Goal: Contribute content

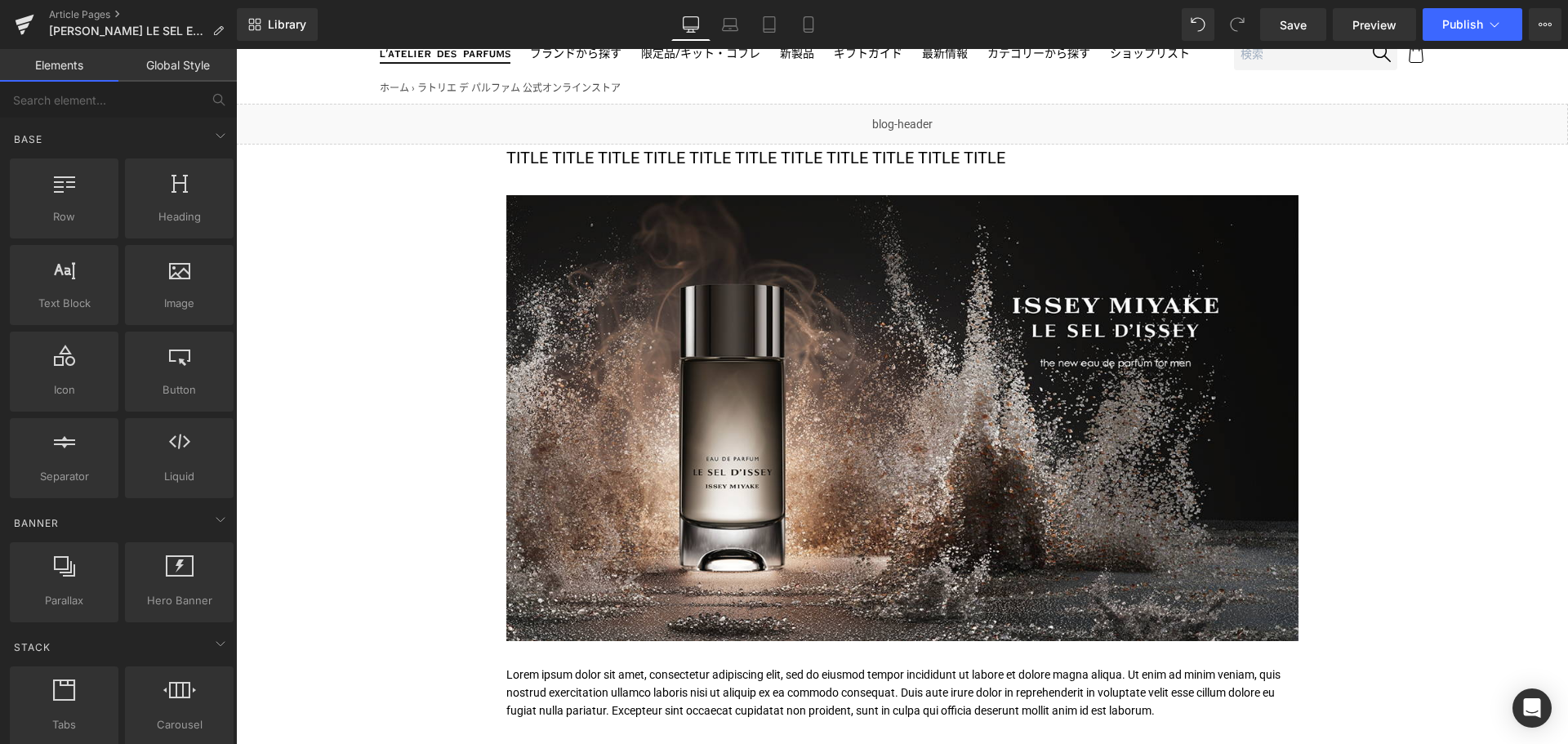
click at [763, 680] on div "Rendering Content" at bounding box center [784, 680] width 100 height 18
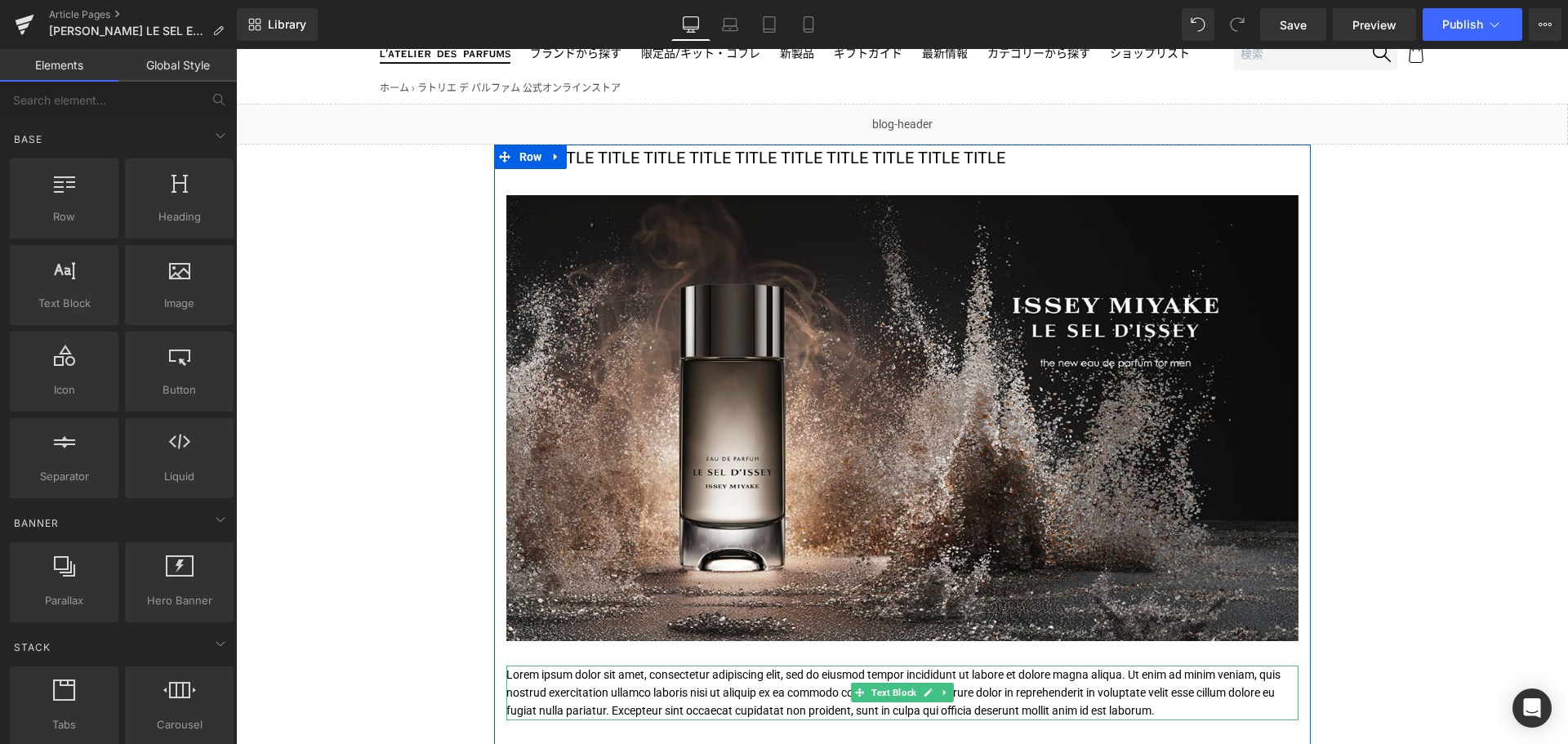
click at [677, 690] on p "Lorem ipsum dolor sit amet, consectetur adipiscing elit, sed do eiusmod tempor …" at bounding box center [902, 692] width 792 height 54
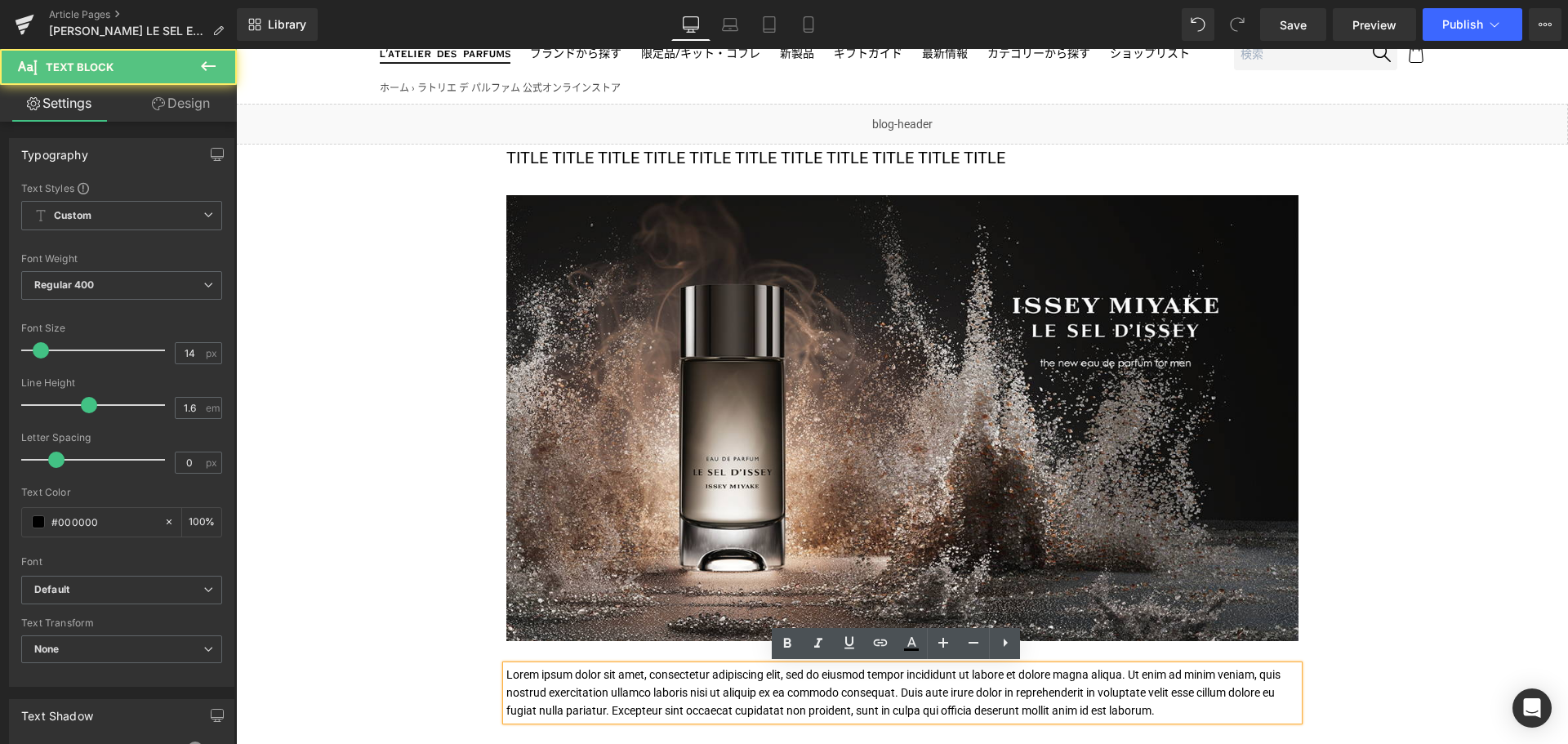
click at [677, 690] on p "Lorem ipsum dolor sit amet, consectetur adipiscing elit, sed do eiusmod tempor …" at bounding box center [902, 692] width 792 height 54
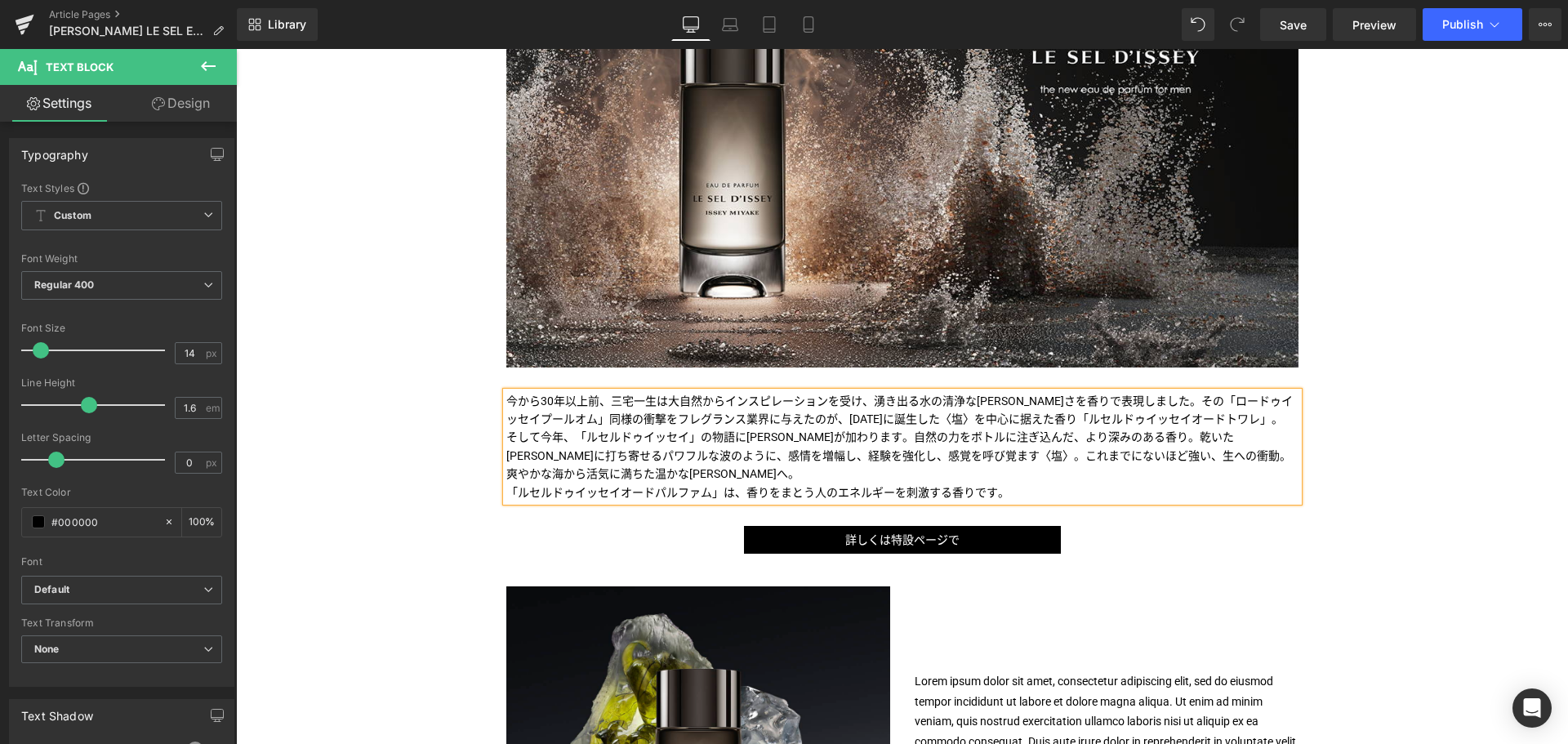
scroll to position [395, 0]
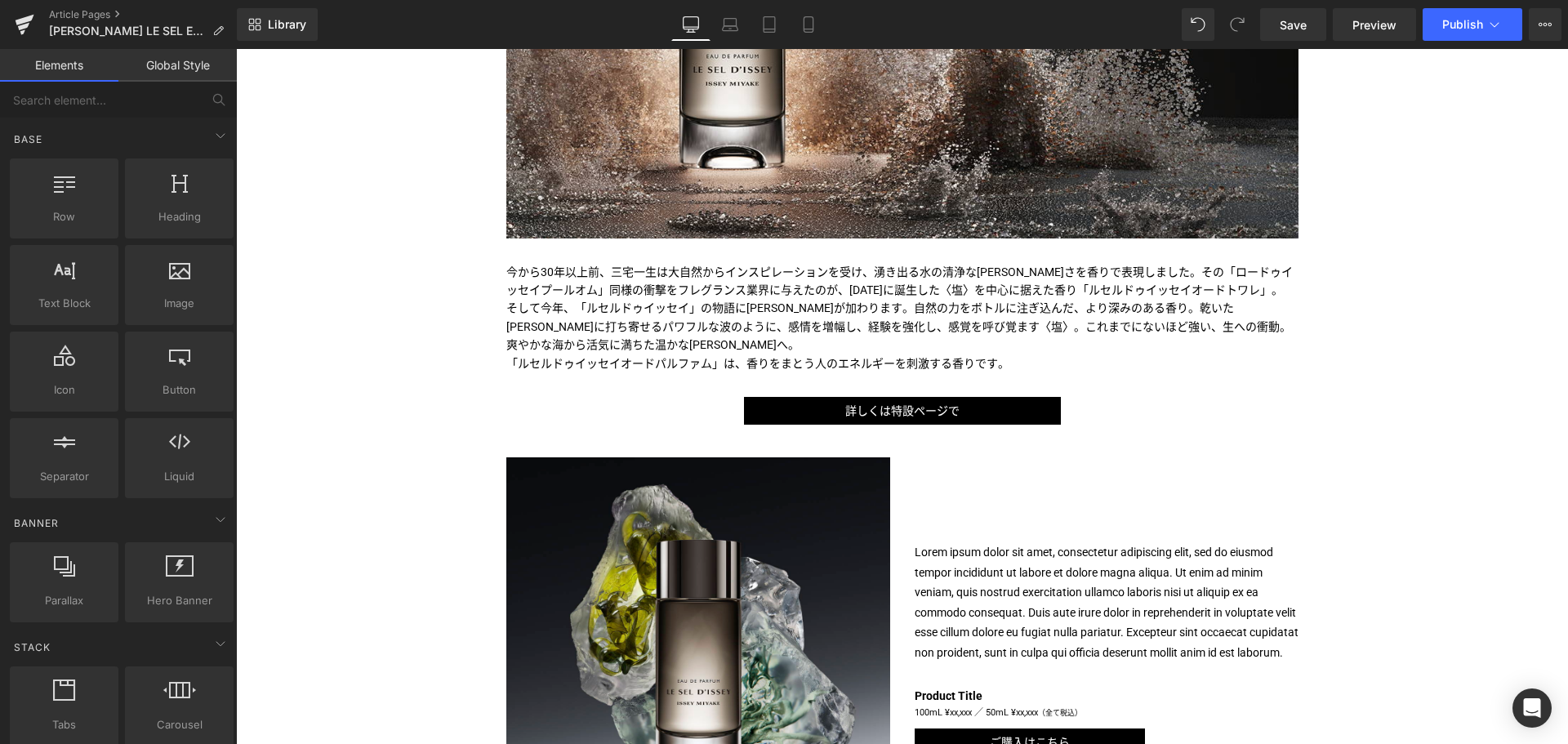
scroll to position [524, 0]
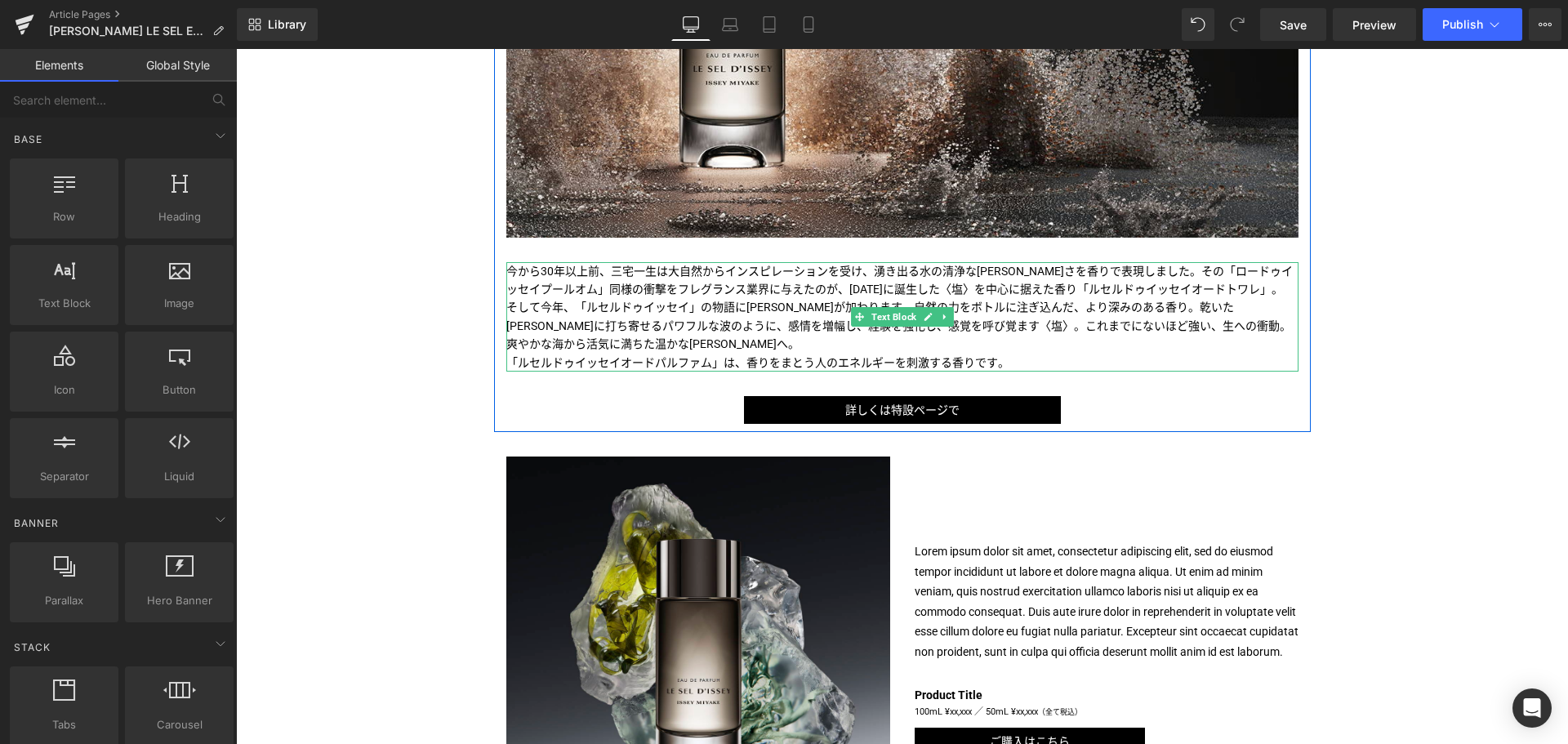
click at [1136, 272] on p "今から30年以上前、三宅一生は大自然からインスピレーションを受け、湧き出る水の清浄な[PERSON_NAME]さを香りで表現しました。その「ロードゥイッセイプ…" at bounding box center [902, 280] width 792 height 37
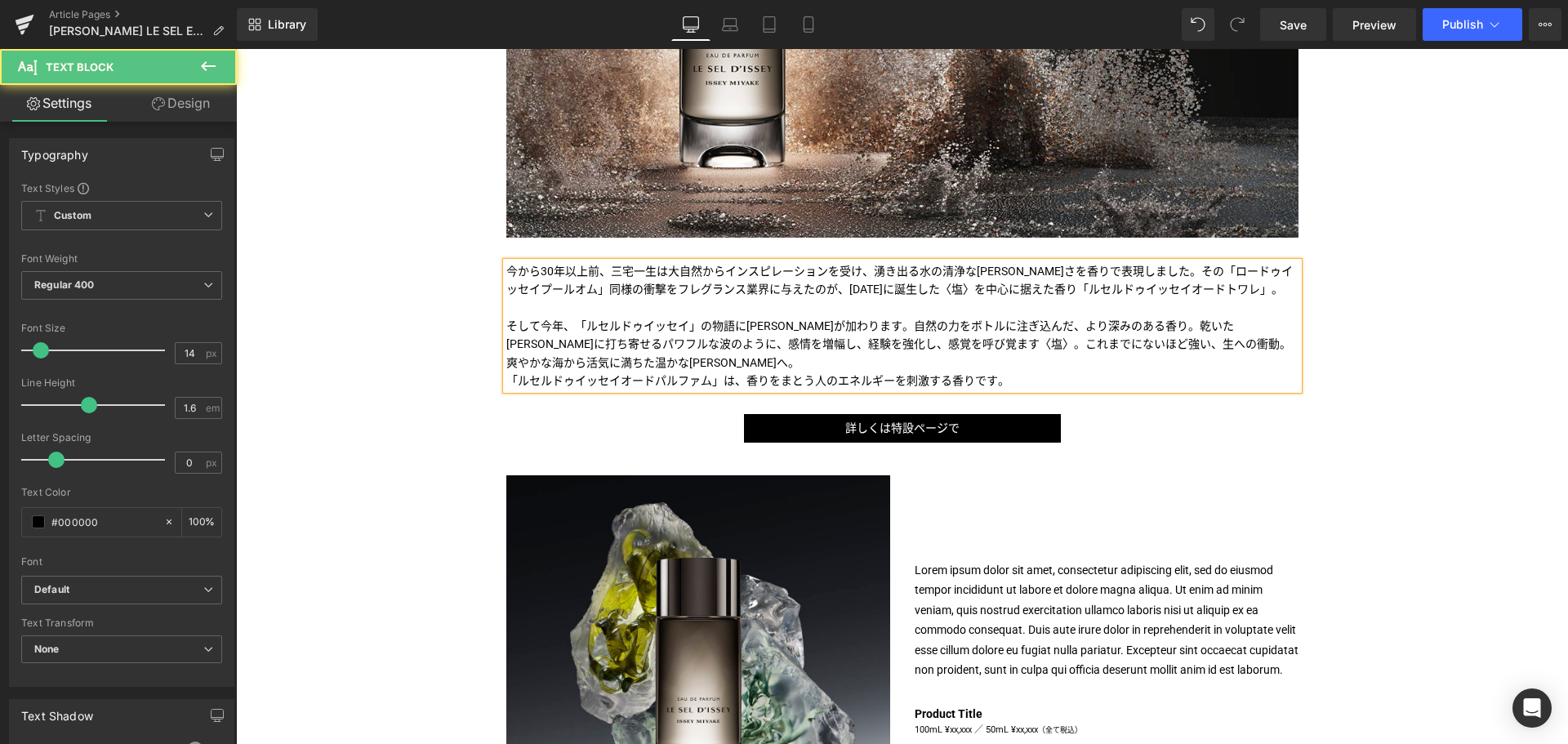
click at [1184, 264] on p "今から30年以上前、三宅一生は大自然からインスピレーションを受け、湧き出る水の清浄な[PERSON_NAME]さを香りで表現しました。 その「ロードゥイッセイ…" at bounding box center [902, 280] width 792 height 37
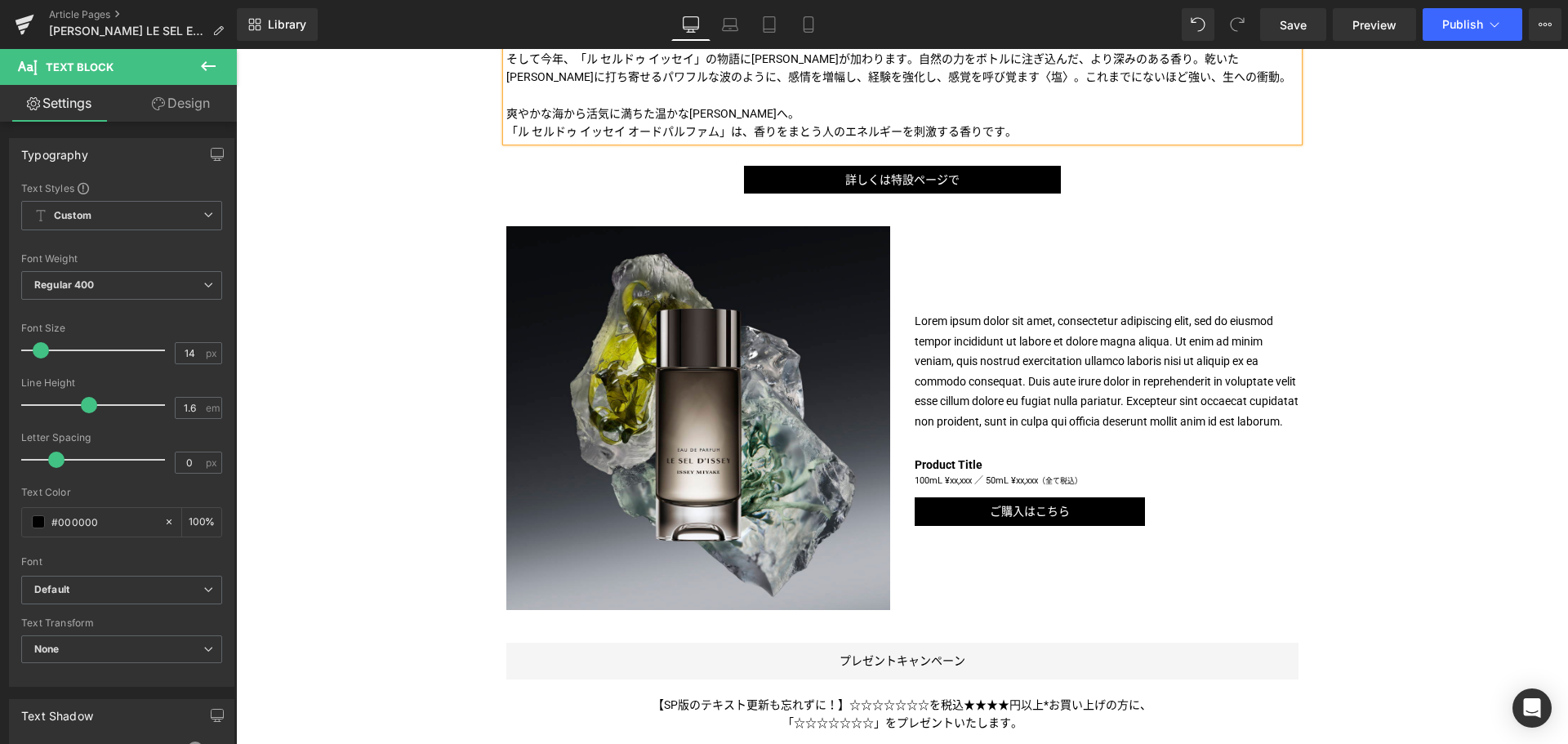
scroll to position [791, 0]
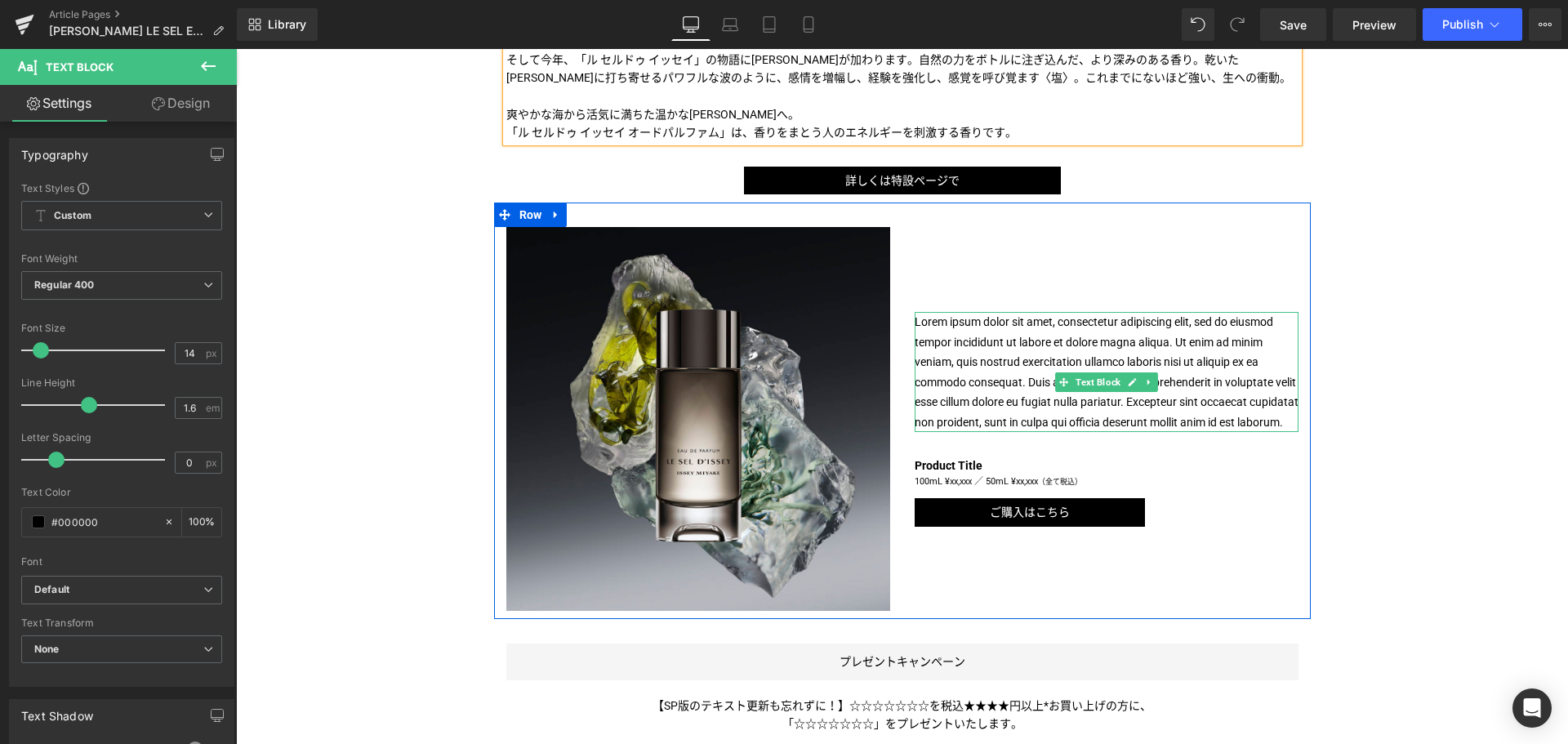
click at [971, 425] on p "Lorem ipsum dolor sit amet, consectetur adipiscing elit, sed do eiusmod tempor …" at bounding box center [1105, 372] width 383 height 120
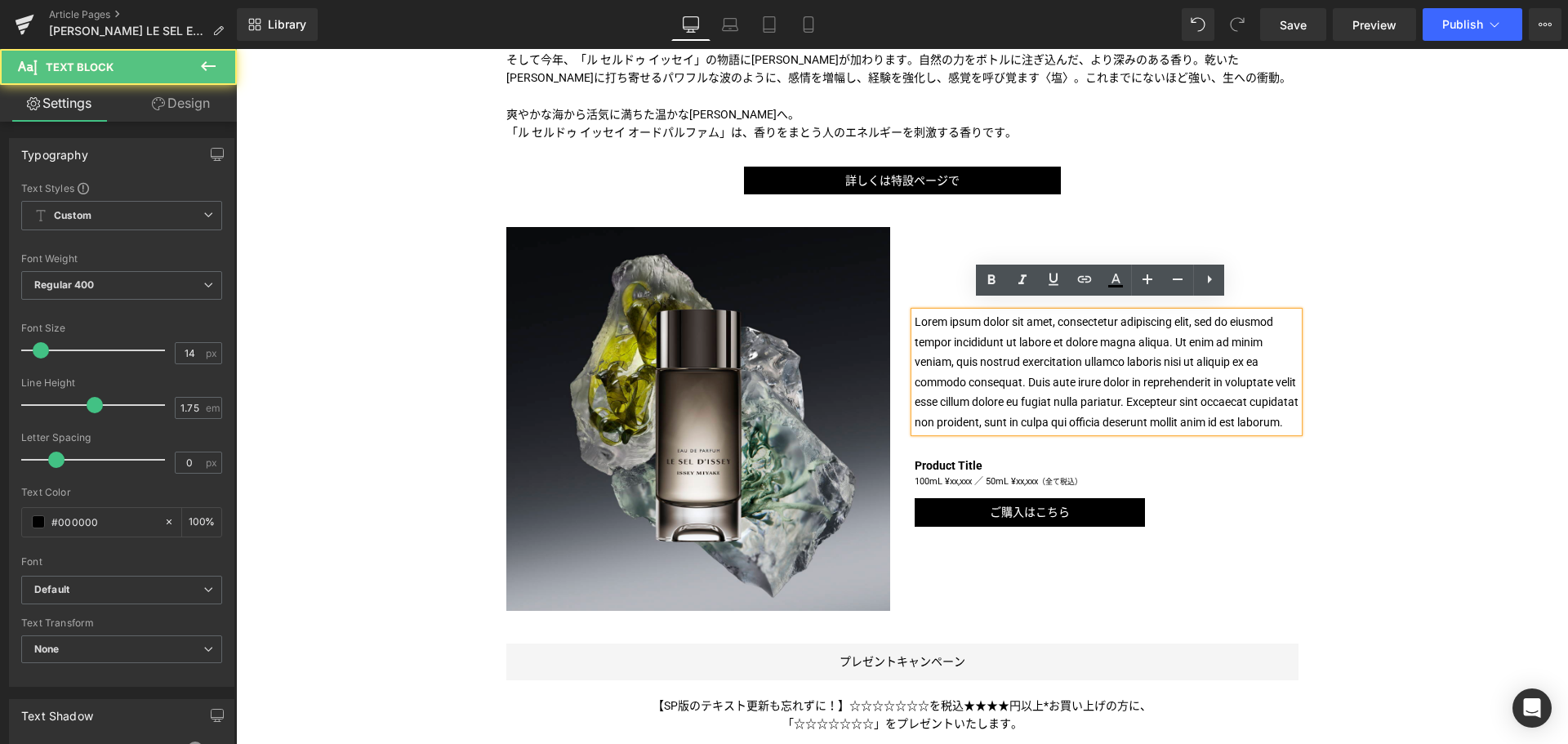
click at [971, 425] on p "Lorem ipsum dolor sit amet, consectetur adipiscing elit, sed do eiusmod tempor …" at bounding box center [1105, 372] width 383 height 120
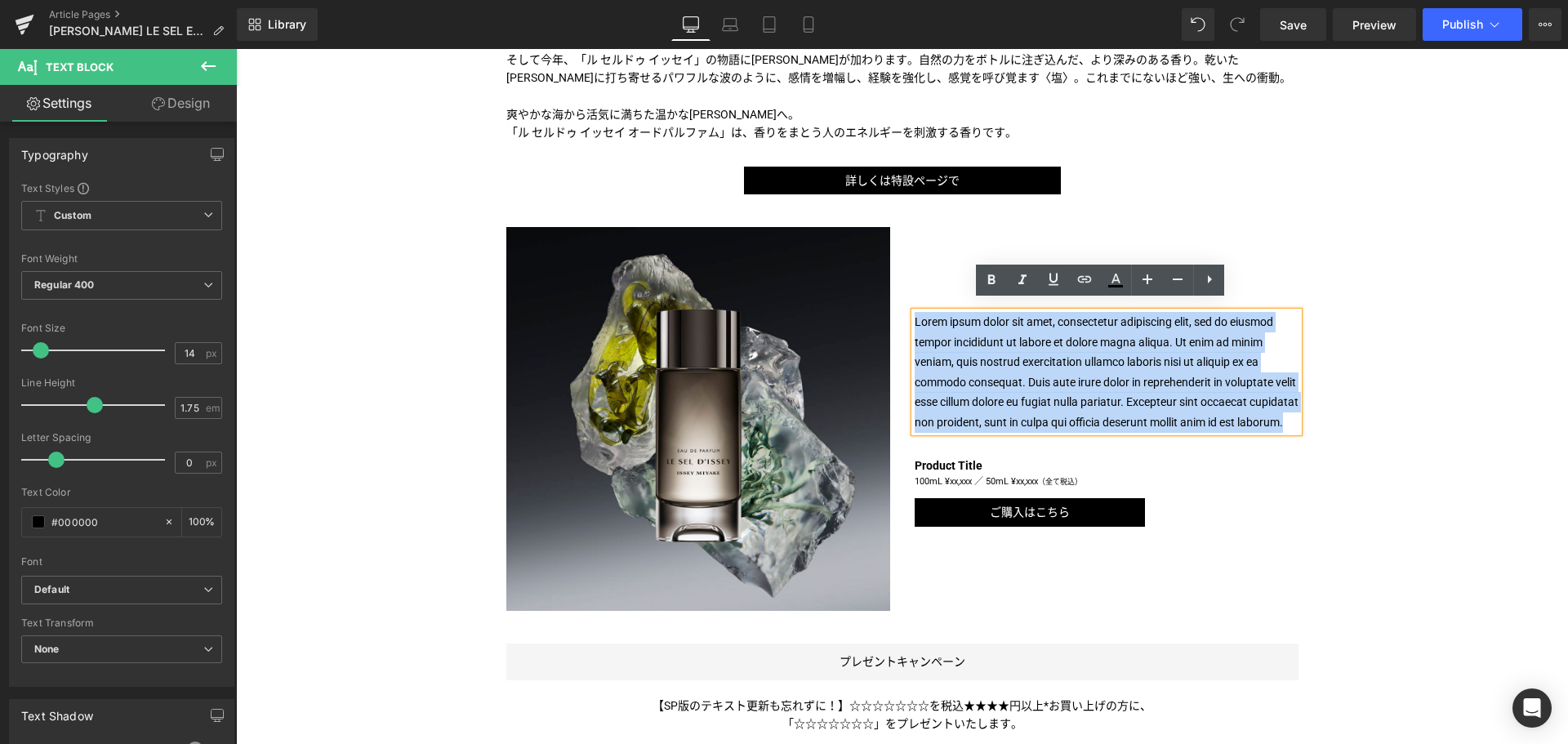
paste div
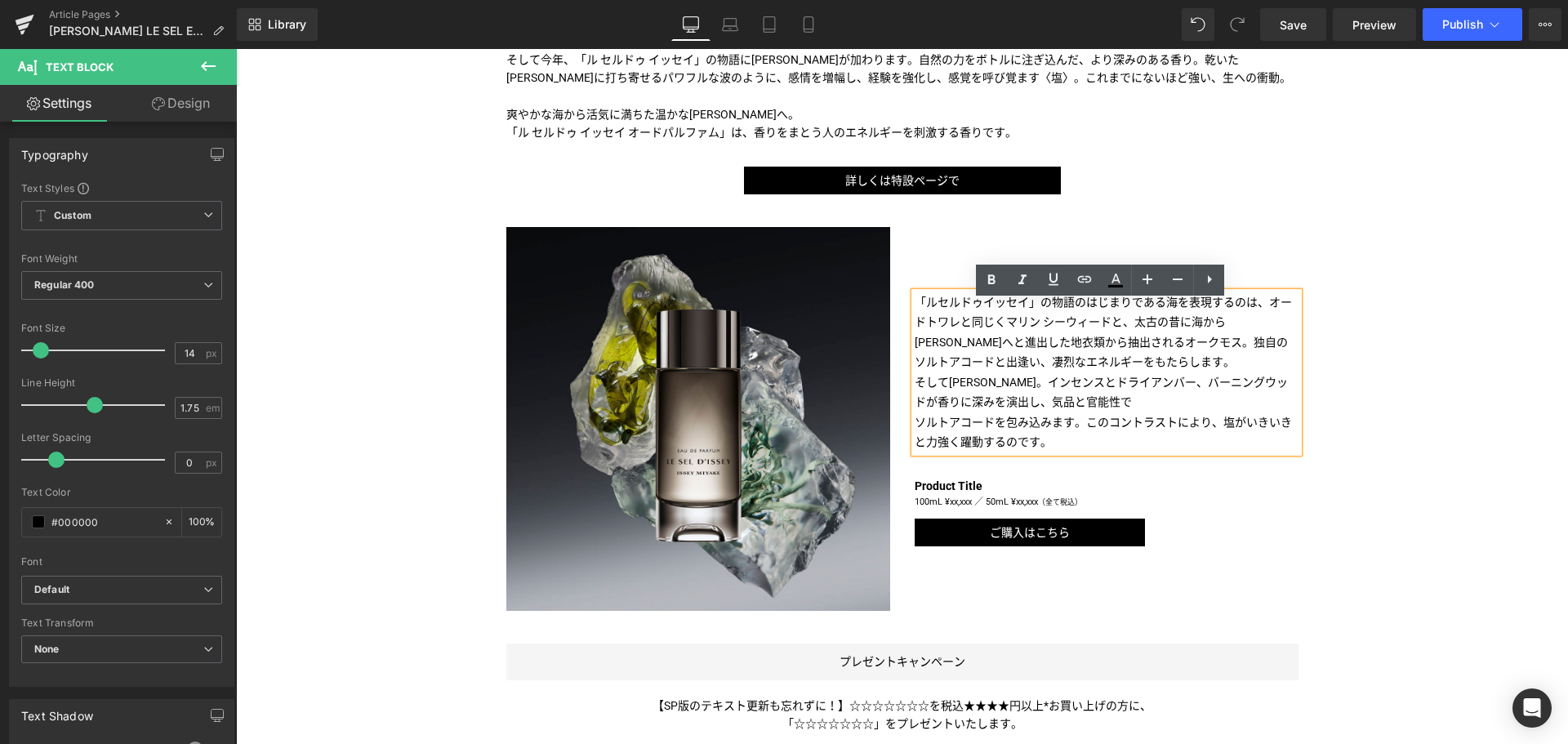
scroll to position [781, 0]
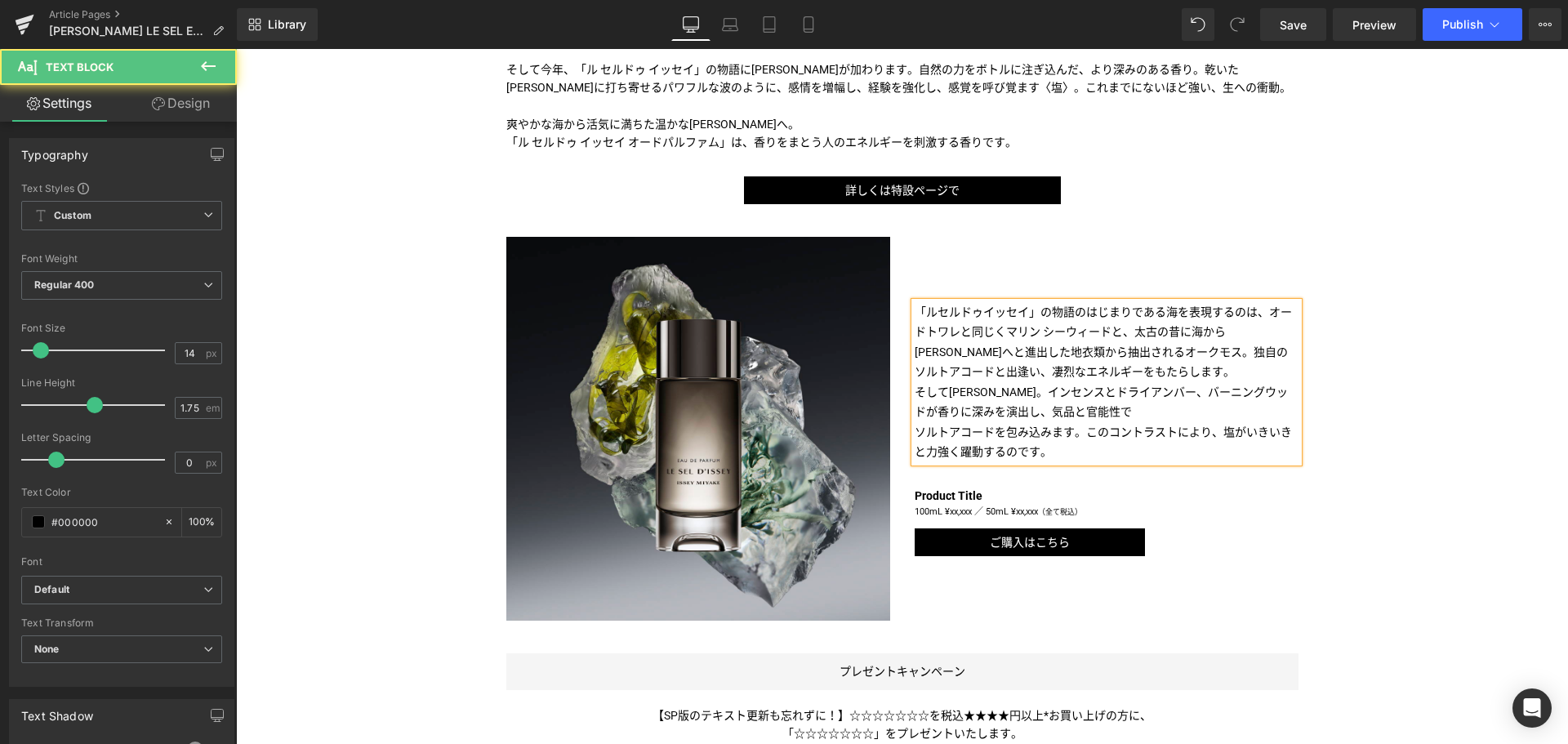
click at [914, 316] on p "「ルセルドゥイッセイ」の物語のはじまりである海を表現するのは、オードトワレと同じくマリン シーウィードと、太古の昔に海から[PERSON_NAME]へと進出し…" at bounding box center [1105, 342] width 383 height 80
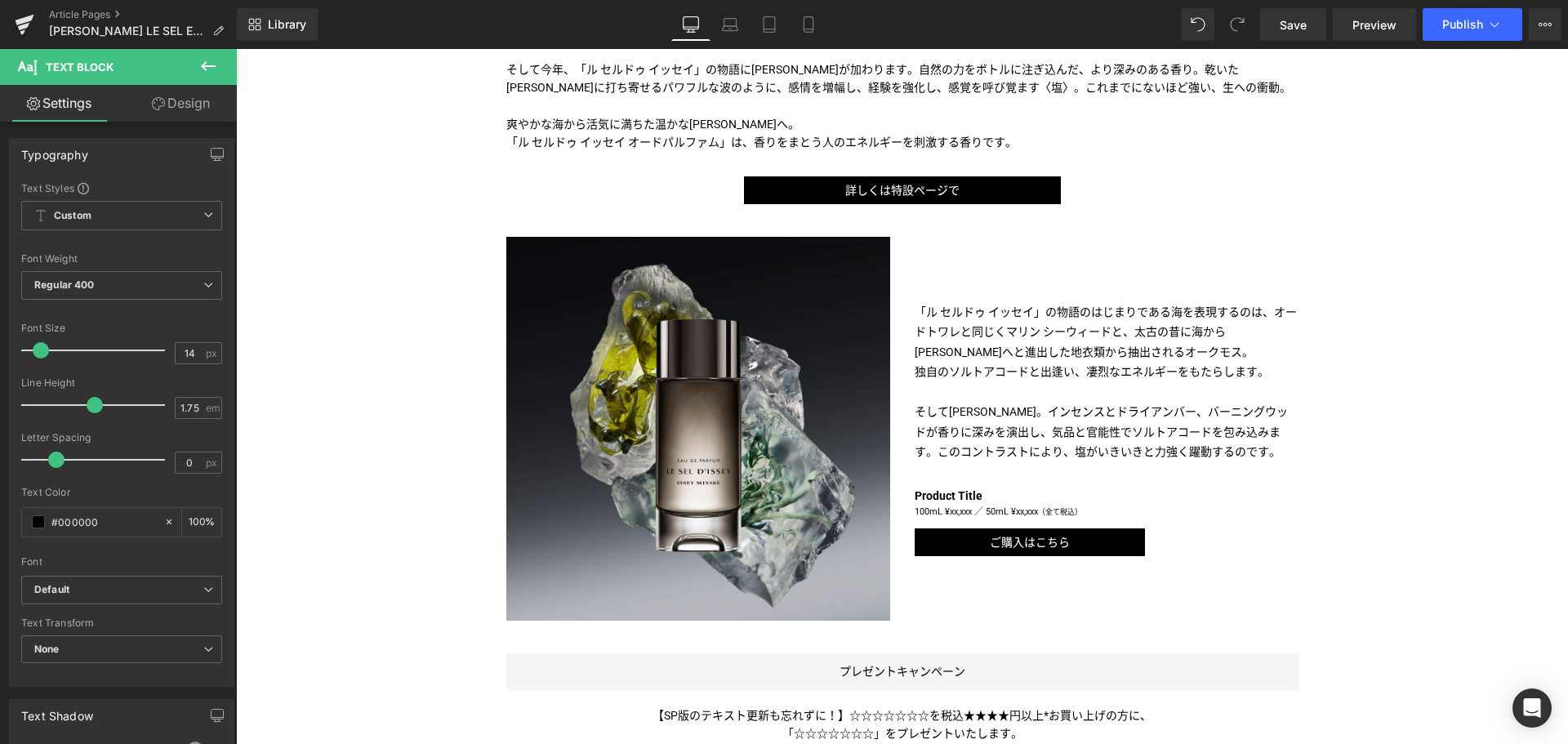
click at [202, 66] on icon at bounding box center [208, 66] width 15 height 10
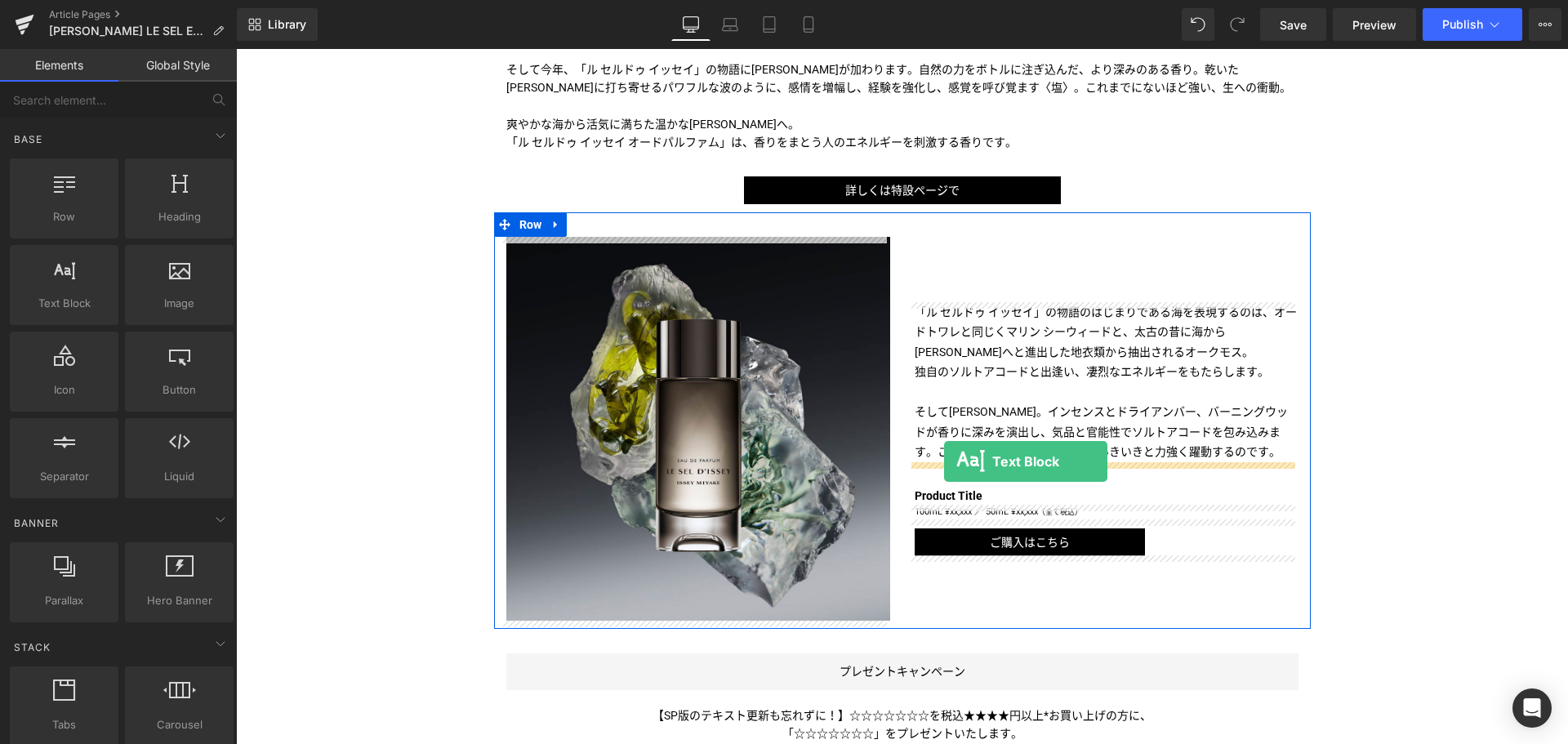
drag, startPoint x: 300, startPoint y: 339, endPoint x: 944, endPoint y: 462, distance: 655.6
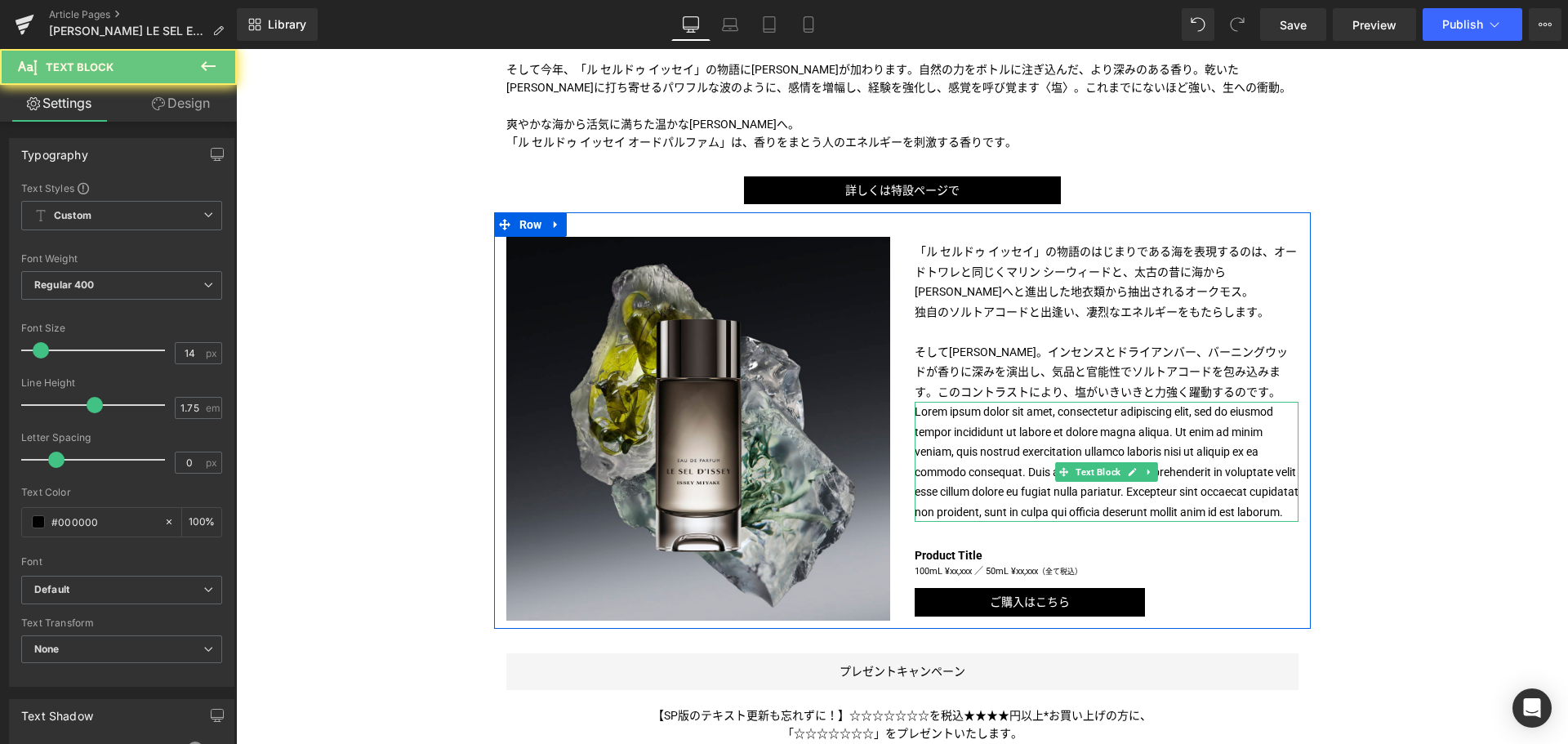
click at [947, 463] on p "Lorem ipsum dolor sit amet, consectetur adipiscing elit, sed do eiusmod tempor …" at bounding box center [1105, 462] width 383 height 120
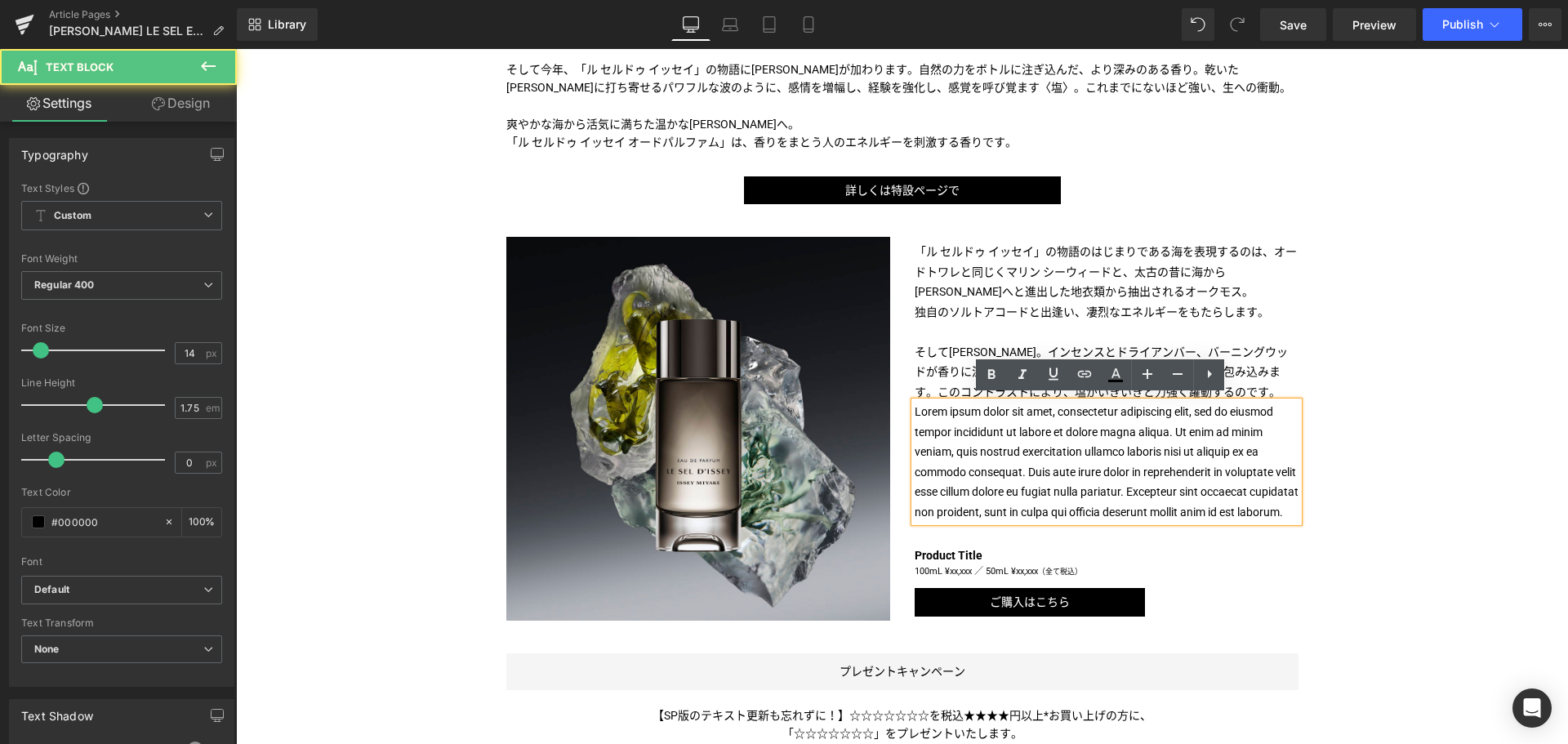
click at [947, 463] on p "Lorem ipsum dolor sit amet, consectetur adipiscing elit, sed do eiusmod tempor …" at bounding box center [1105, 462] width 383 height 120
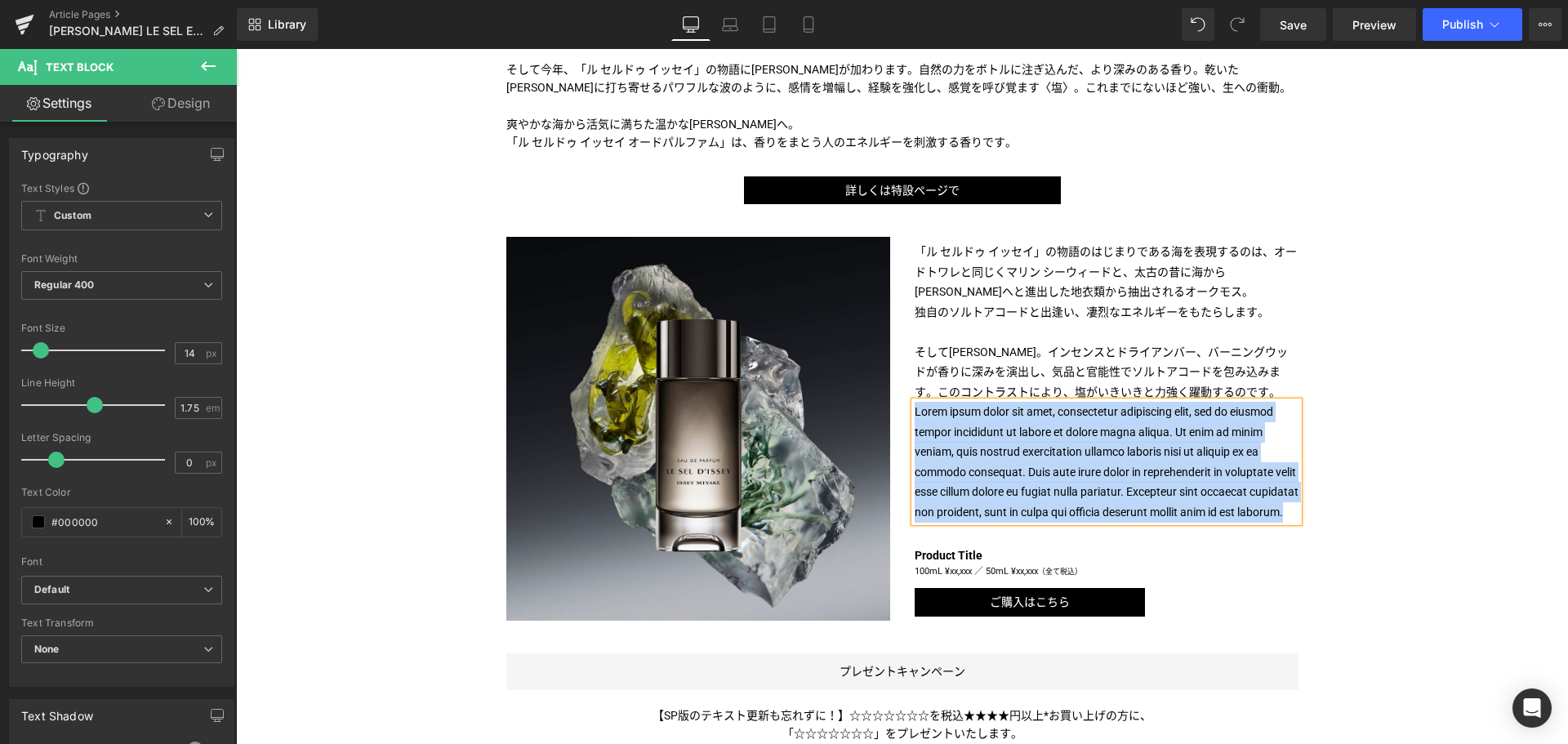
paste div
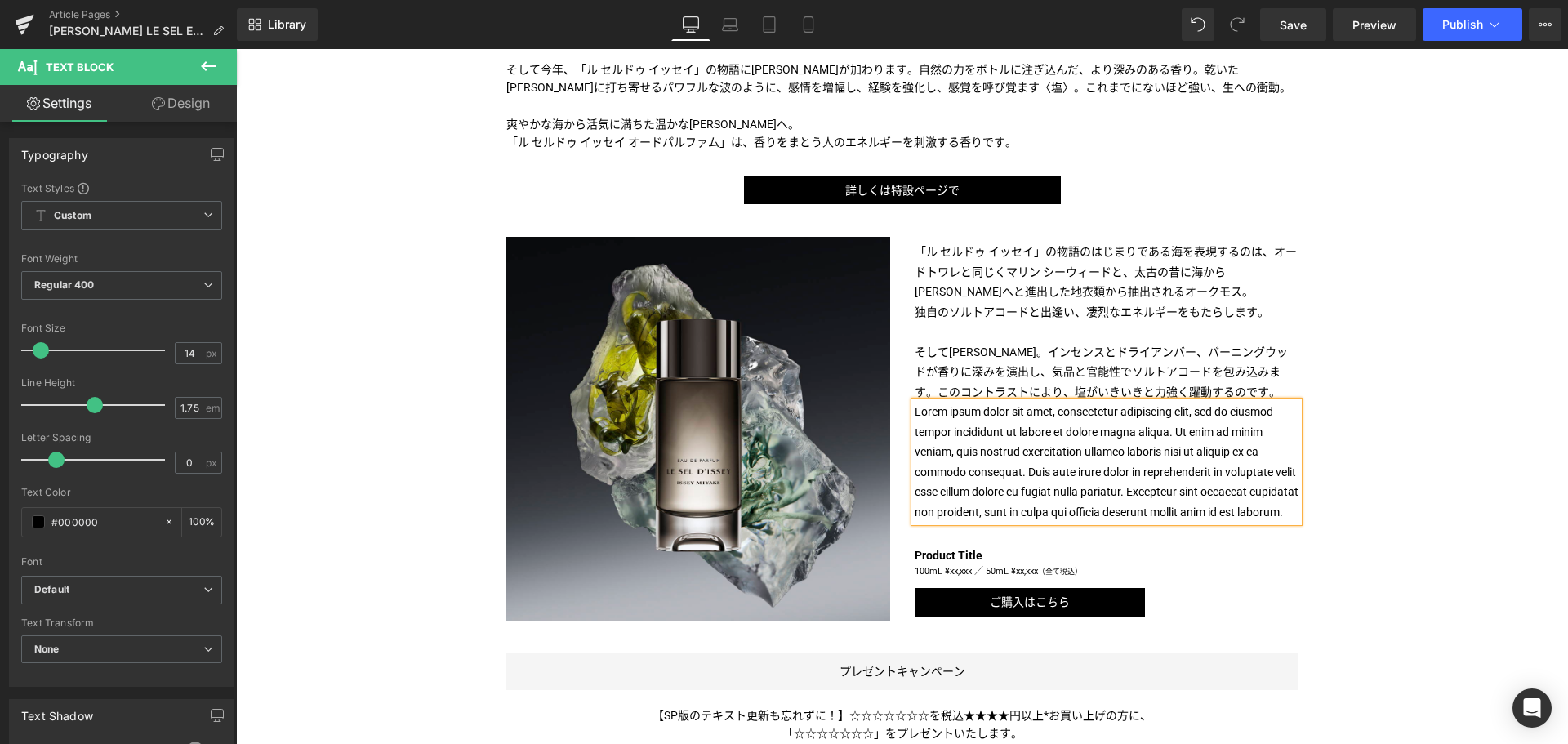
scroll to position [836, 0]
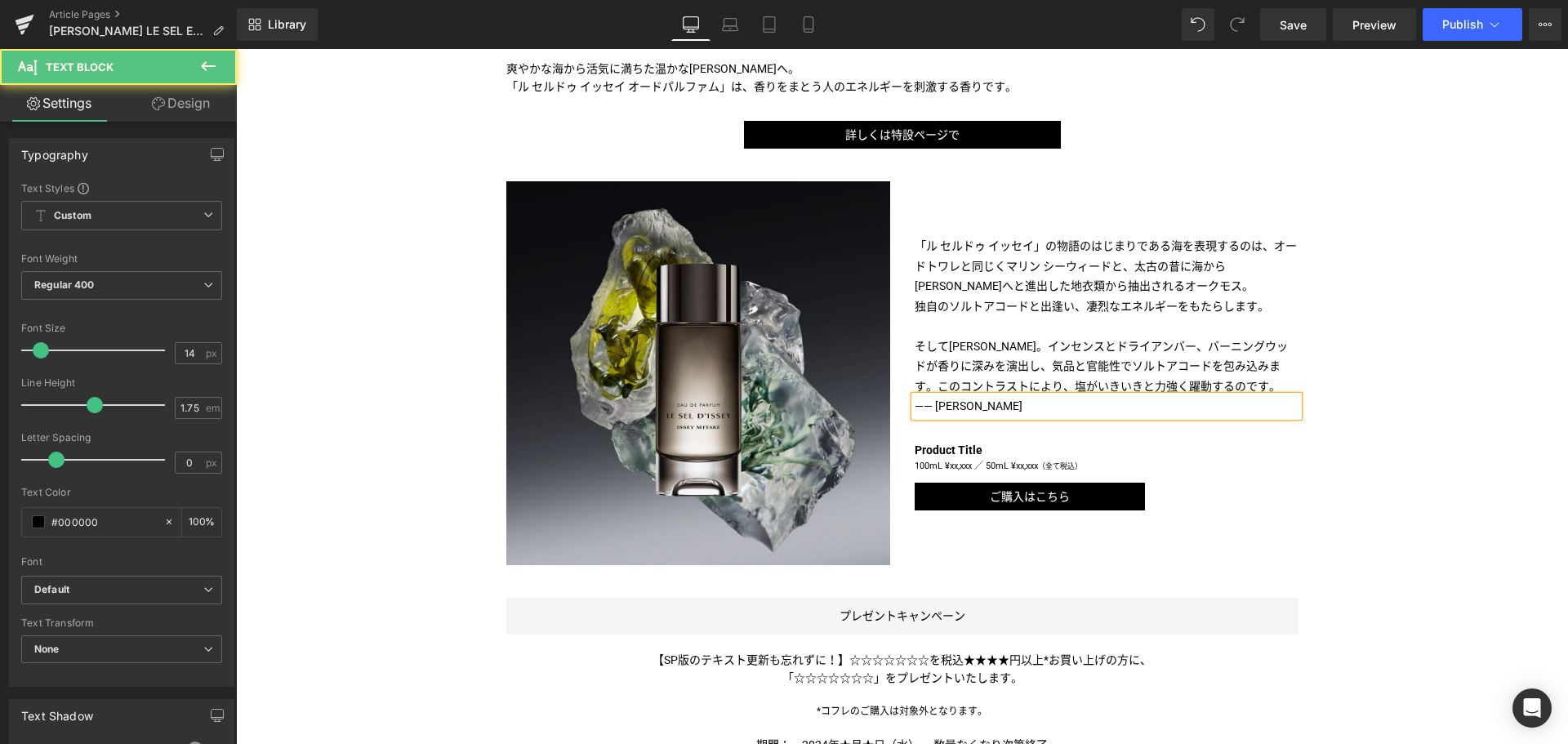
click at [928, 409] on p "—— [PERSON_NAME]" at bounding box center [1105, 406] width 383 height 21
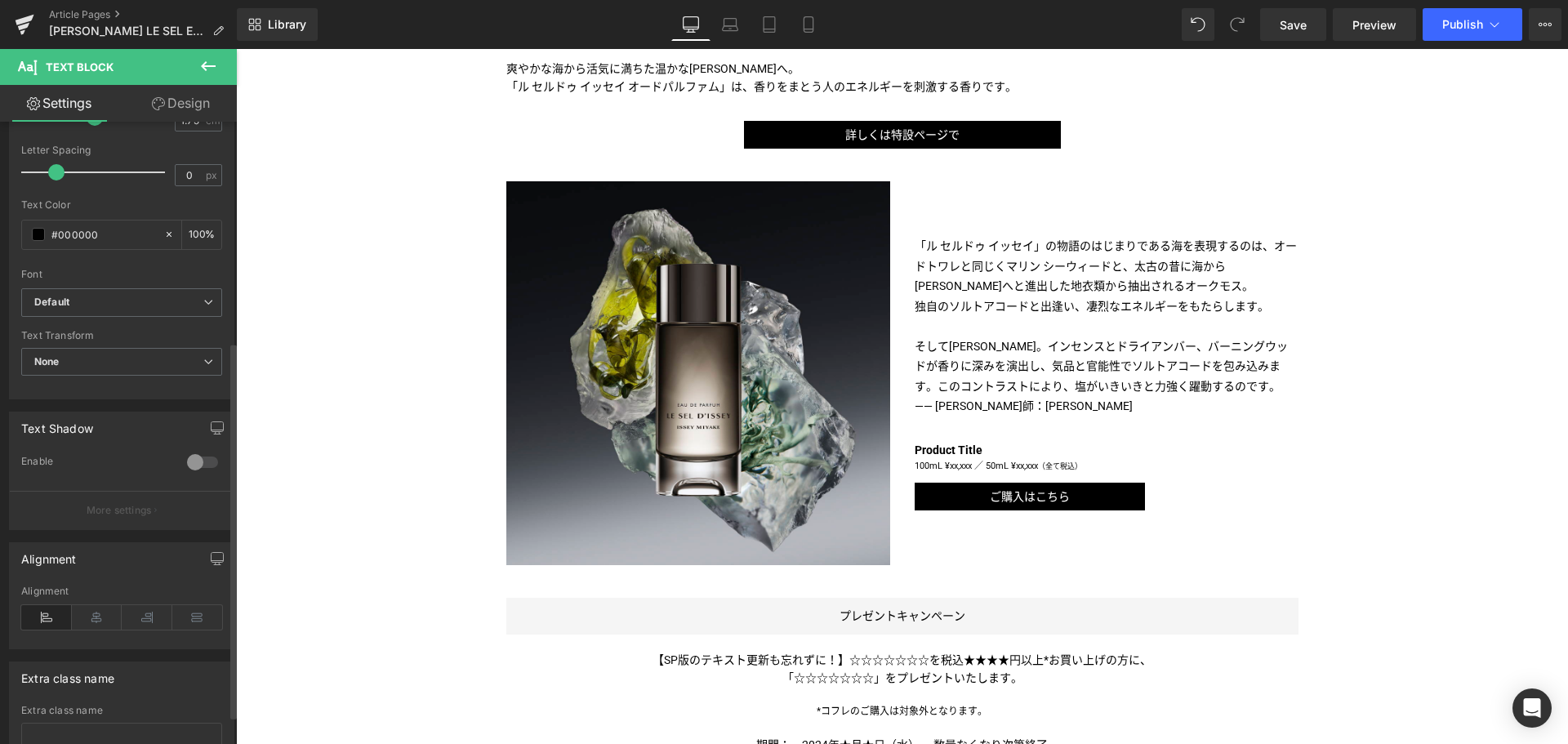
scroll to position [411, 0]
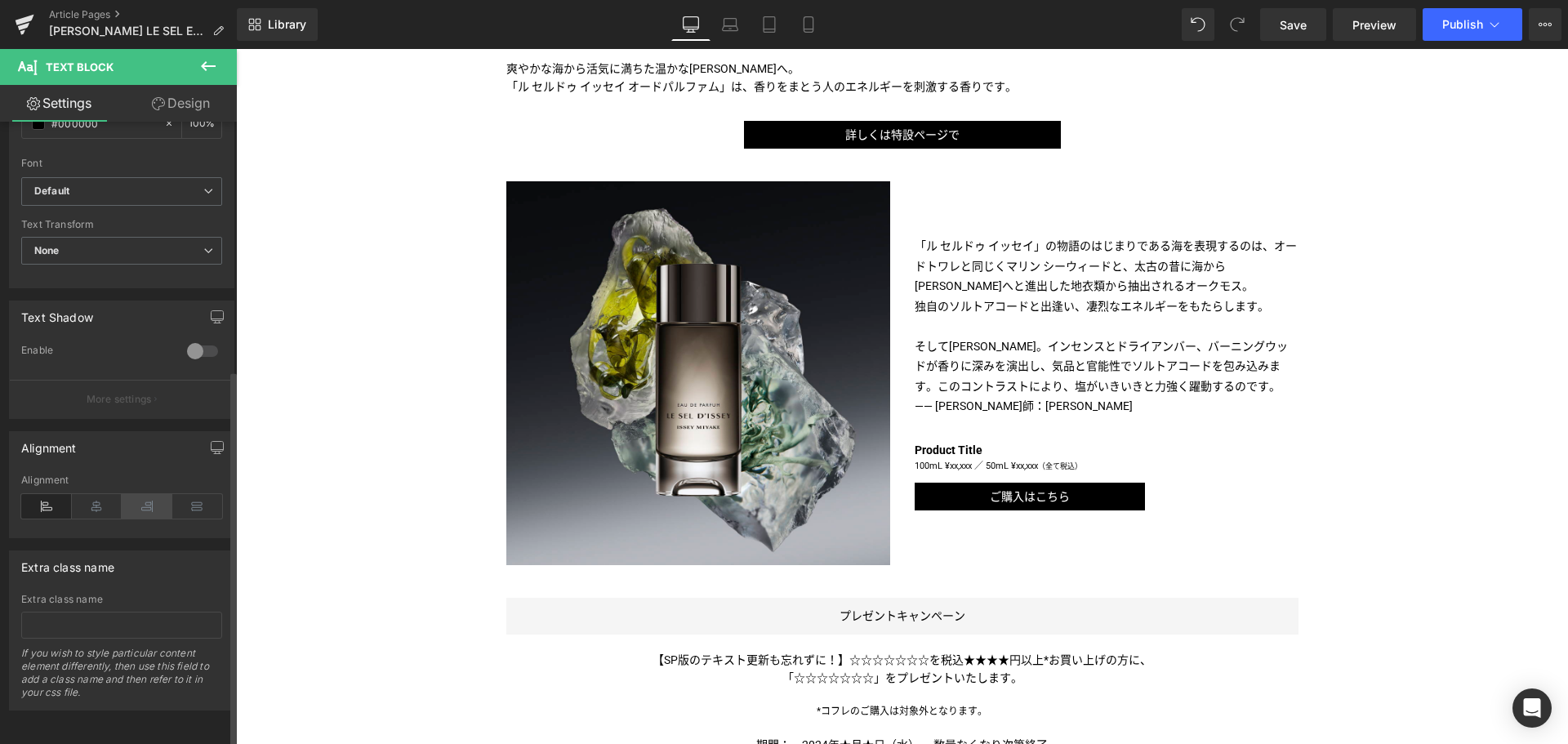
click at [137, 494] on icon at bounding box center [147, 506] width 51 height 25
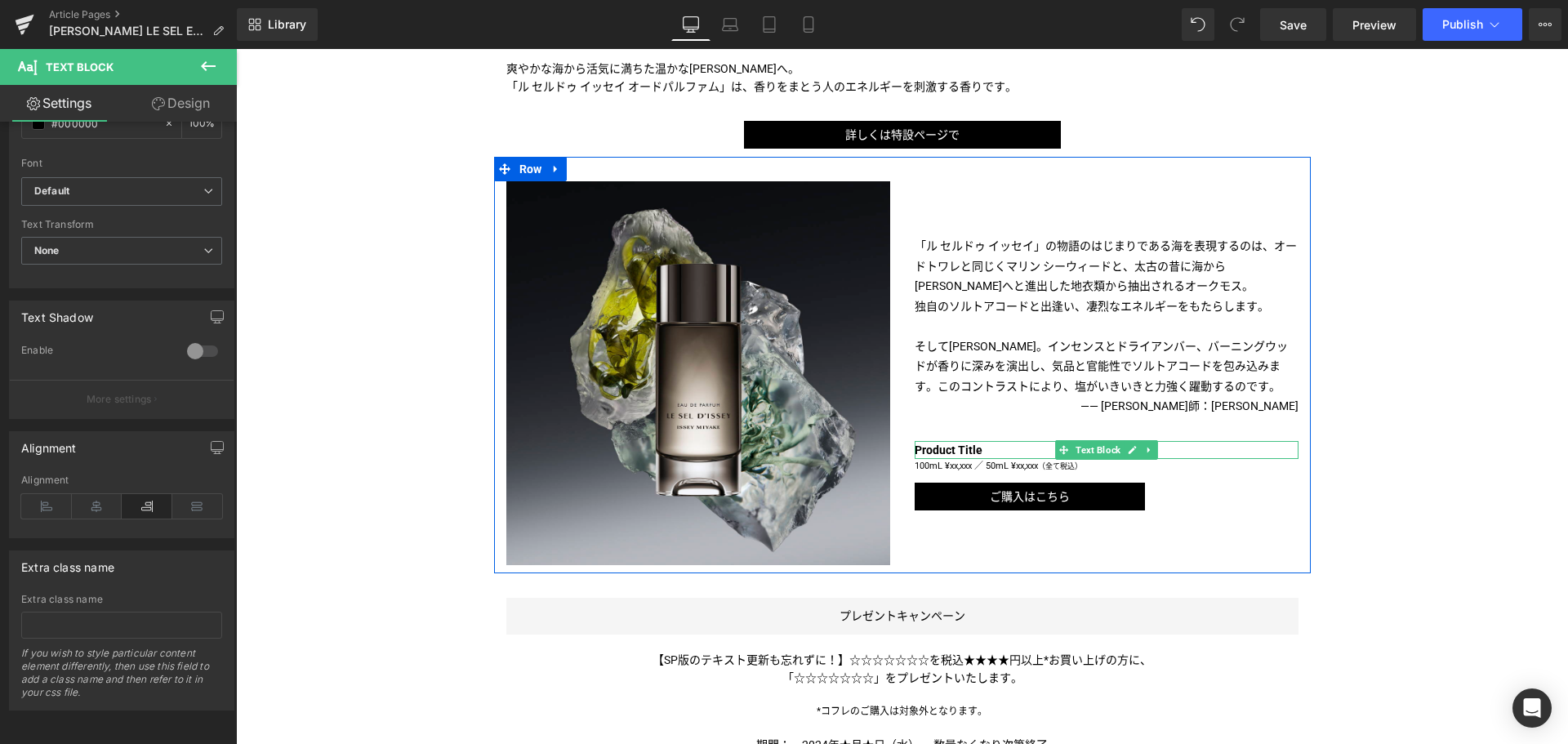
click at [945, 449] on b "Product Title" at bounding box center [948, 450] width 67 height 13
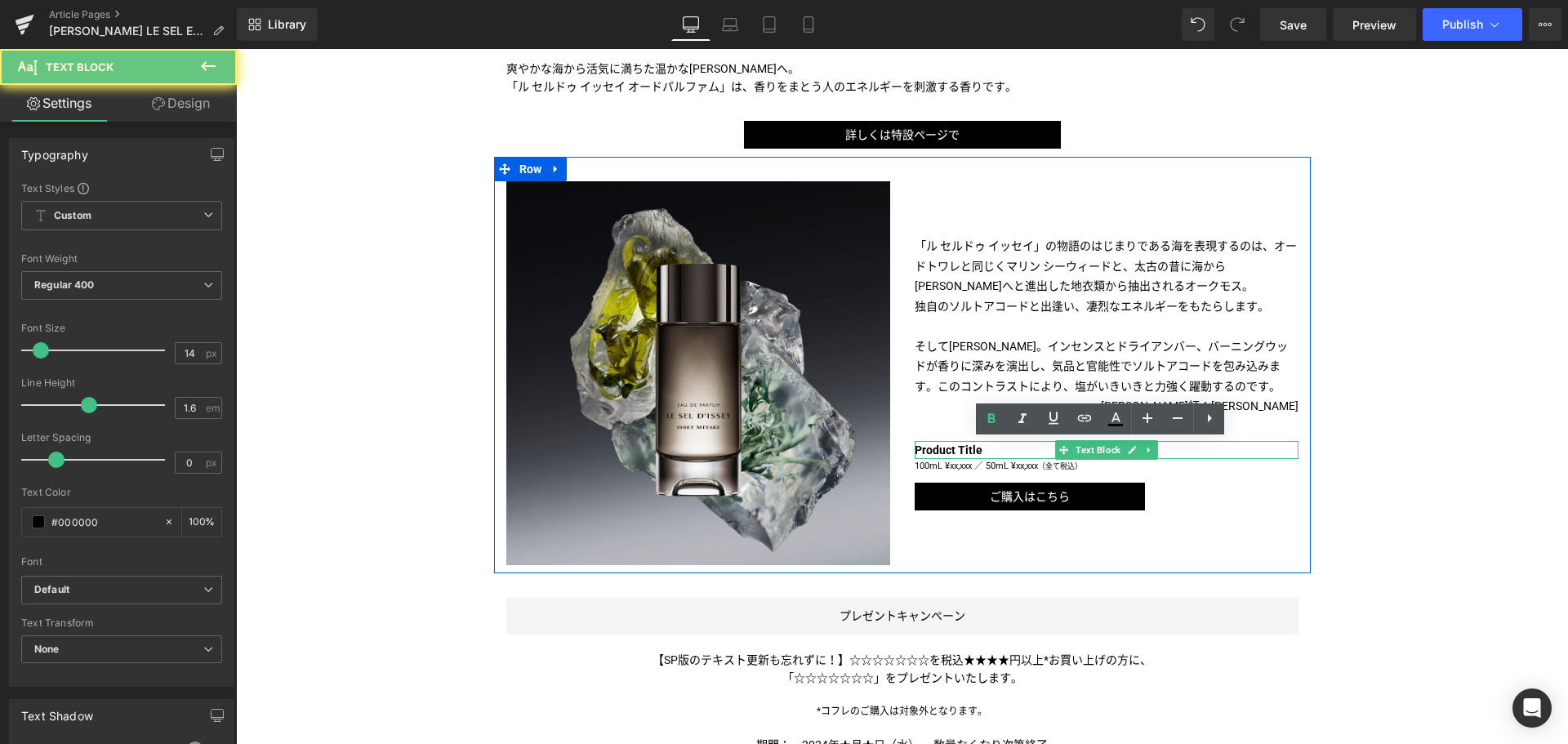
click at [945, 449] on b "Product Title" at bounding box center [948, 450] width 67 height 13
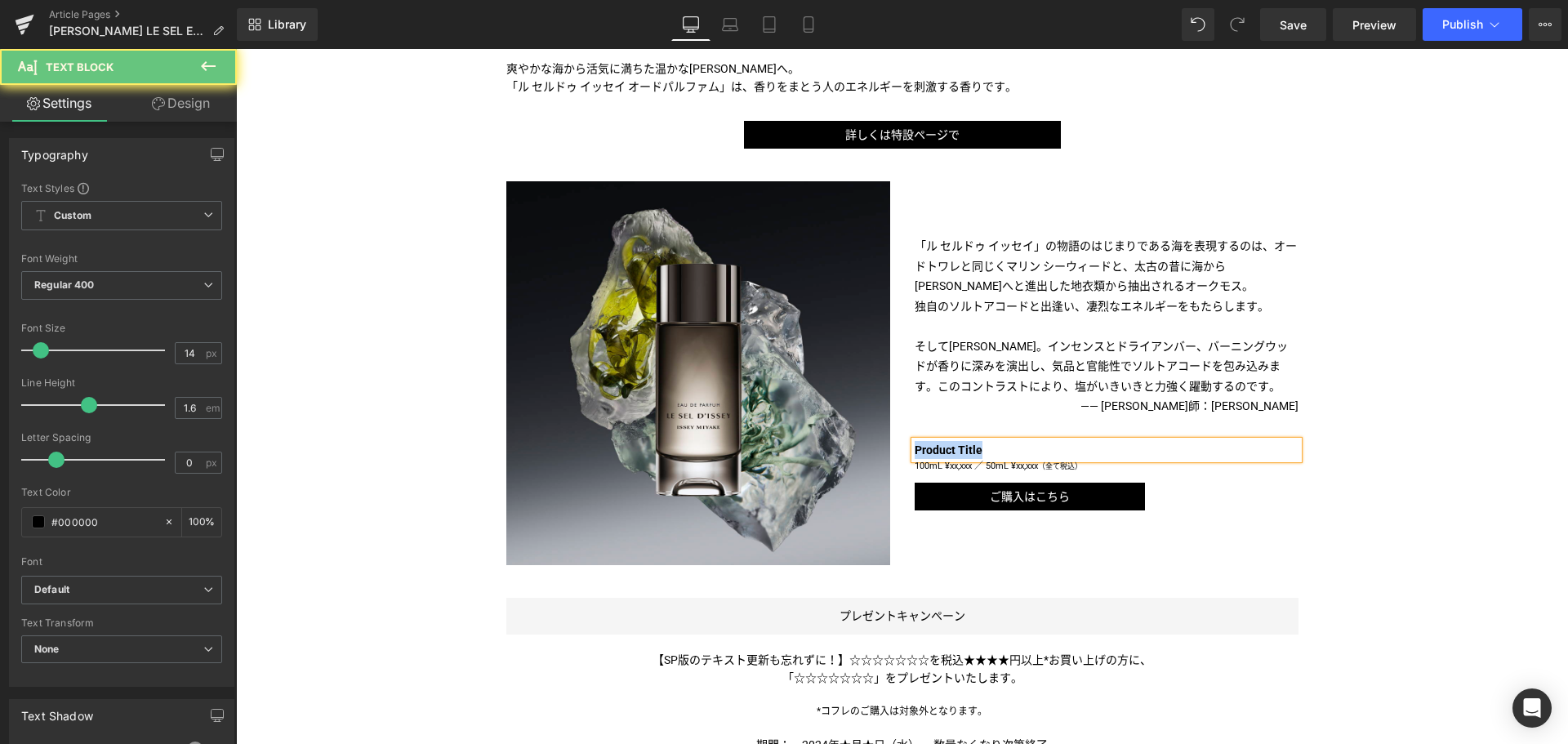
paste div
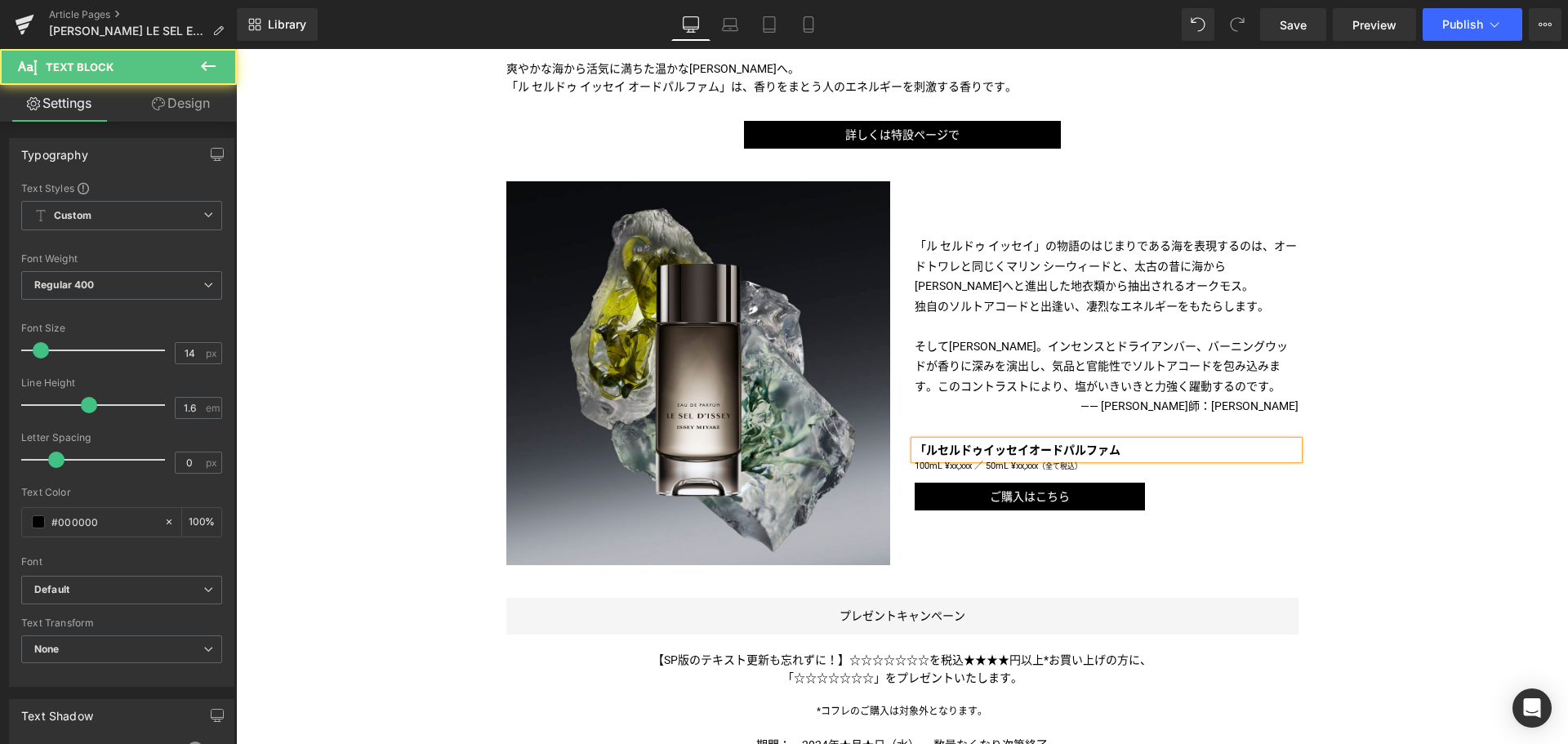
click at [929, 449] on b "「ルセルドゥイッセイオードパルファム" at bounding box center [1017, 450] width 206 height 13
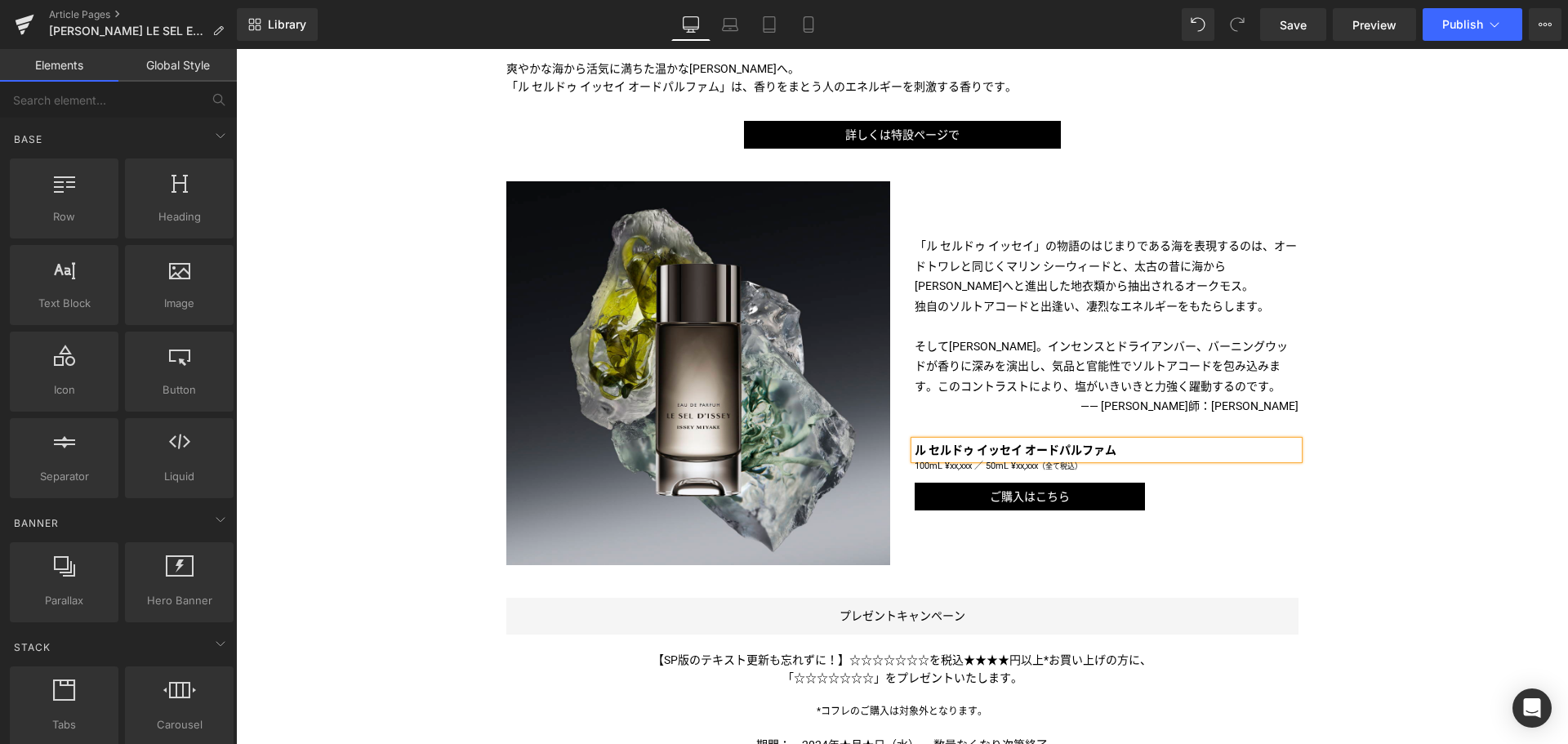
click at [369, 485] on div "Liquid TITLE TITLE TITLE TITLE TITLE TITLE TITLE TITLE TITLE TITLE TITLE Text B…" at bounding box center [901, 340] width 1331 height 1903
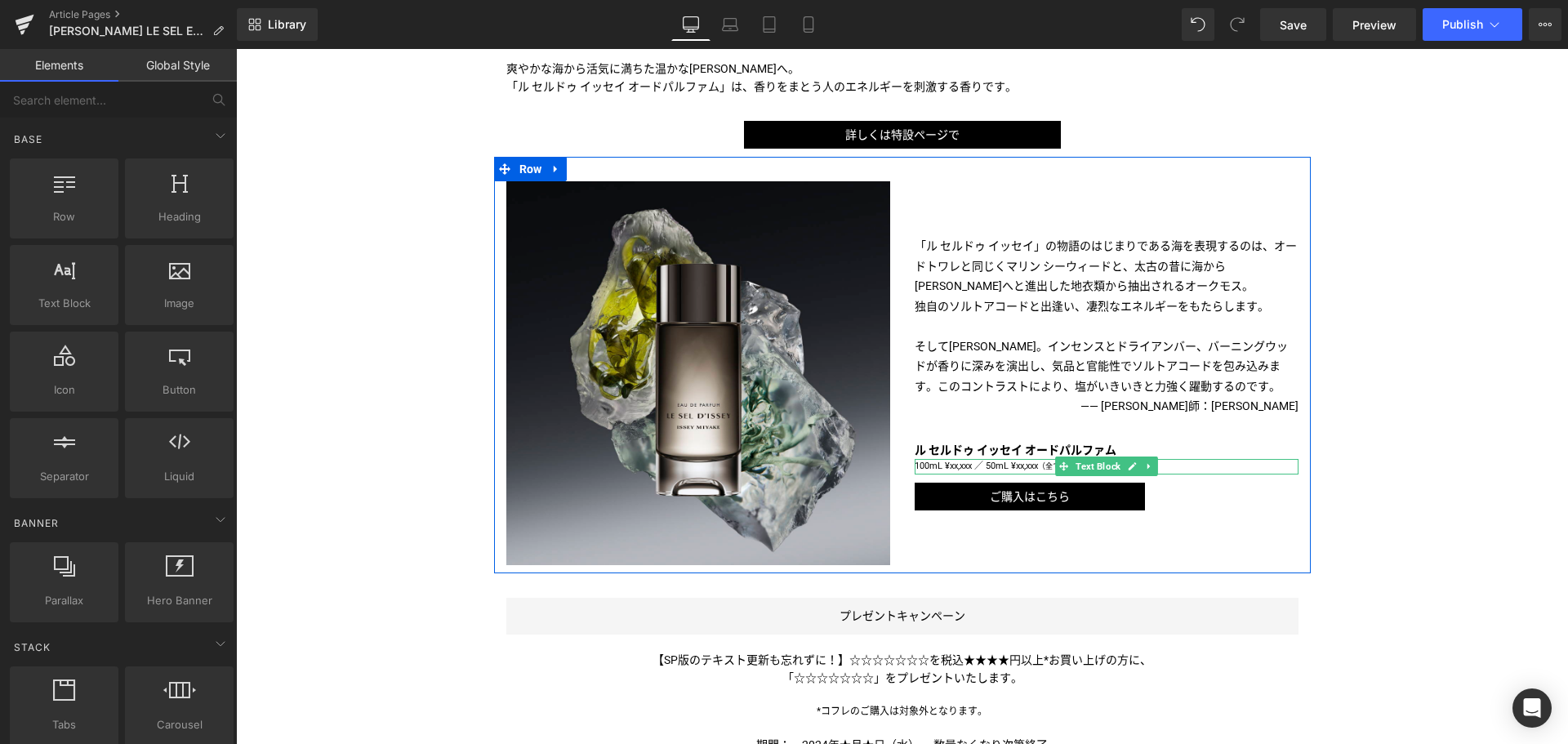
click at [965, 468] on p "100mL ¥xx,xxx ／ 50mL ¥xx,xxx （全て税込）" at bounding box center [1105, 467] width 383 height 16
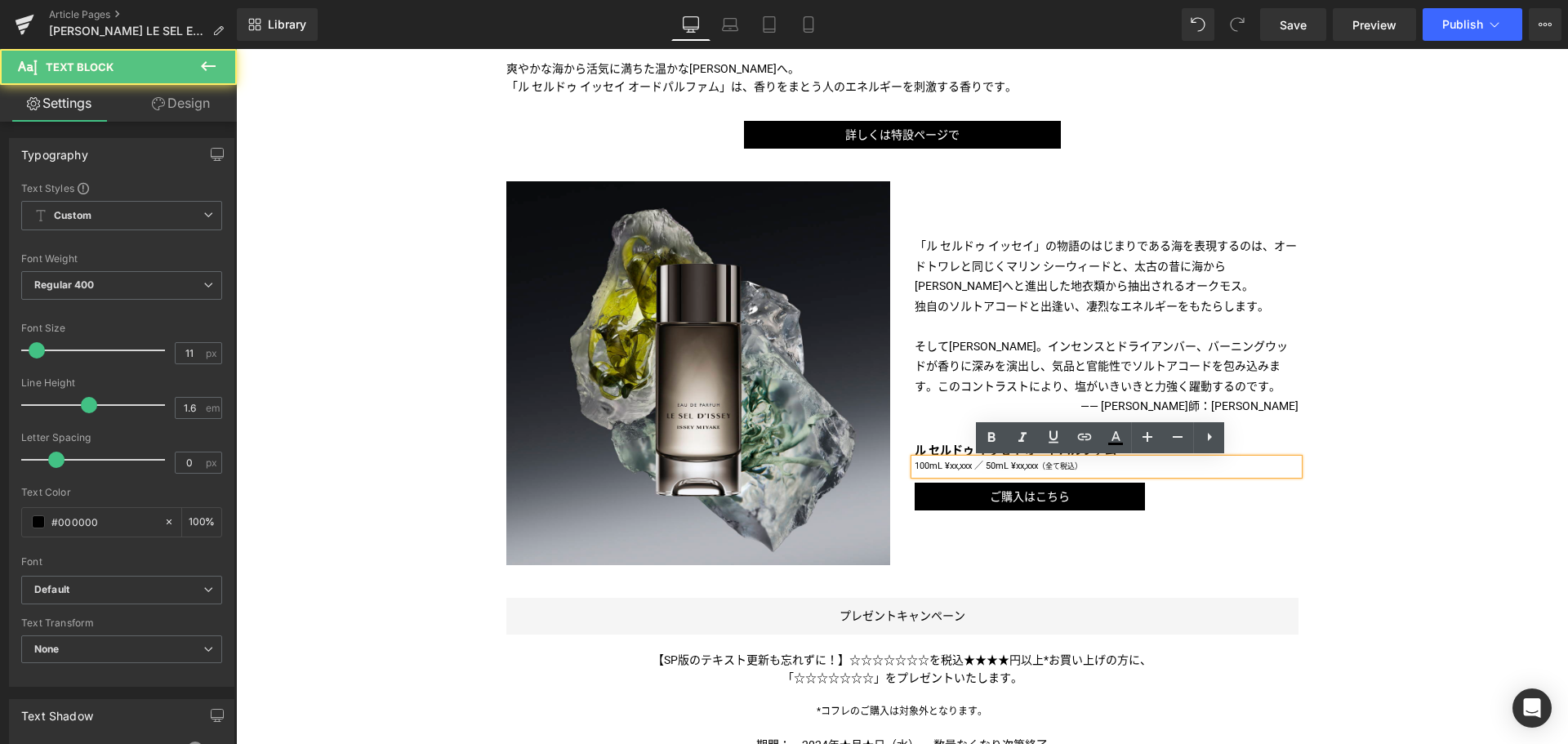
click at [965, 468] on p "100mL ¥xx,xxx ／ 50mL ¥xx,xxx （全て税込）" at bounding box center [1105, 467] width 383 height 16
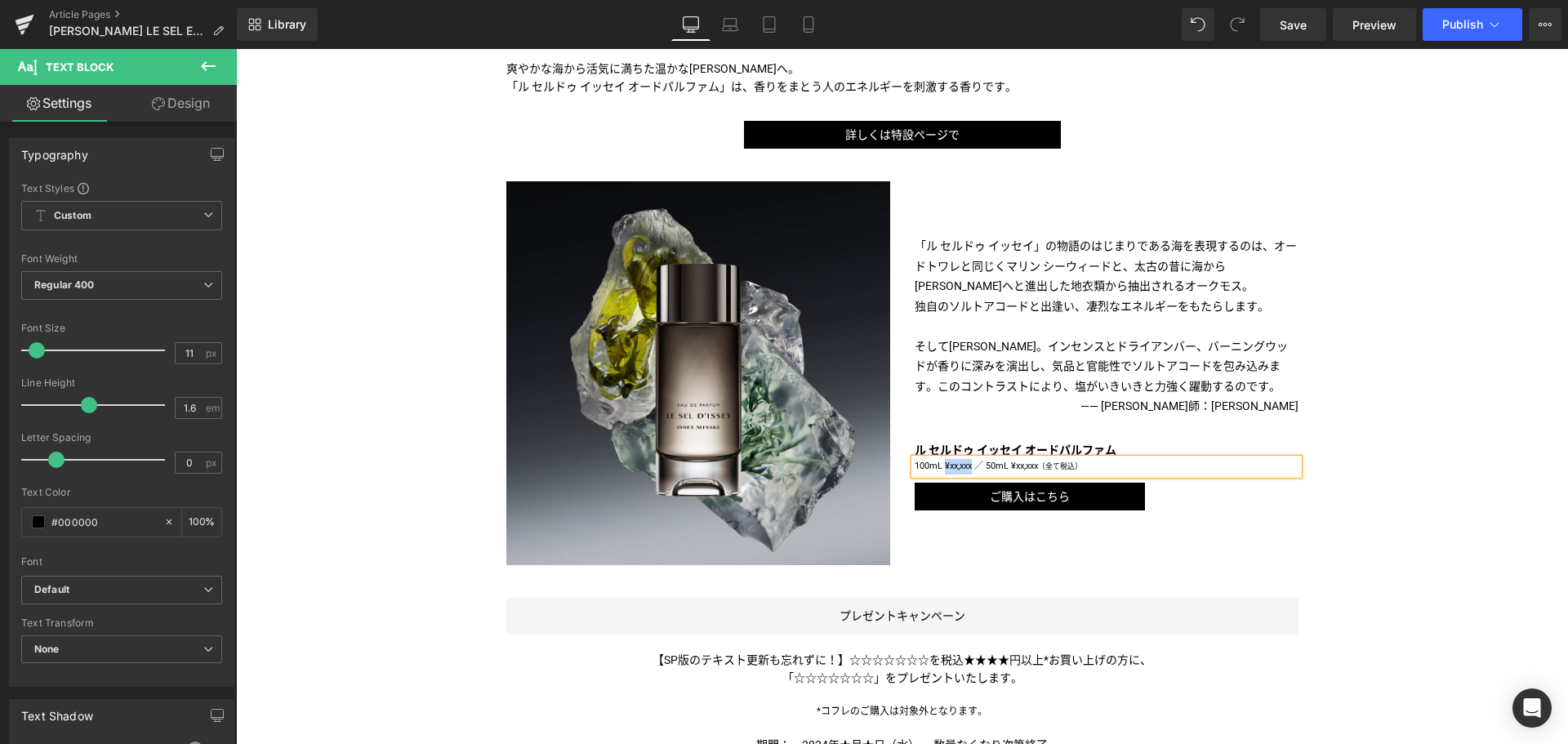
paste div
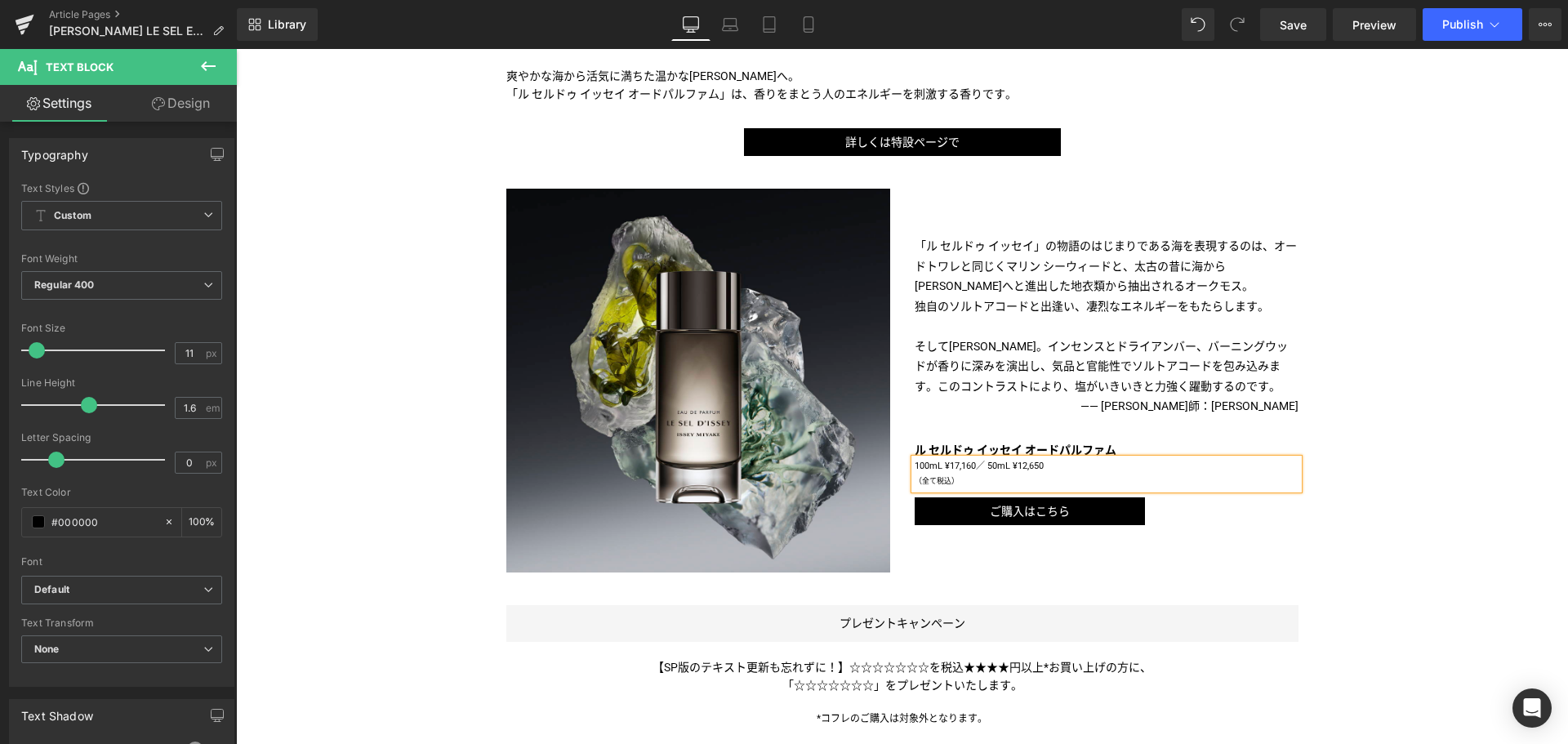
scroll to position [836, 0]
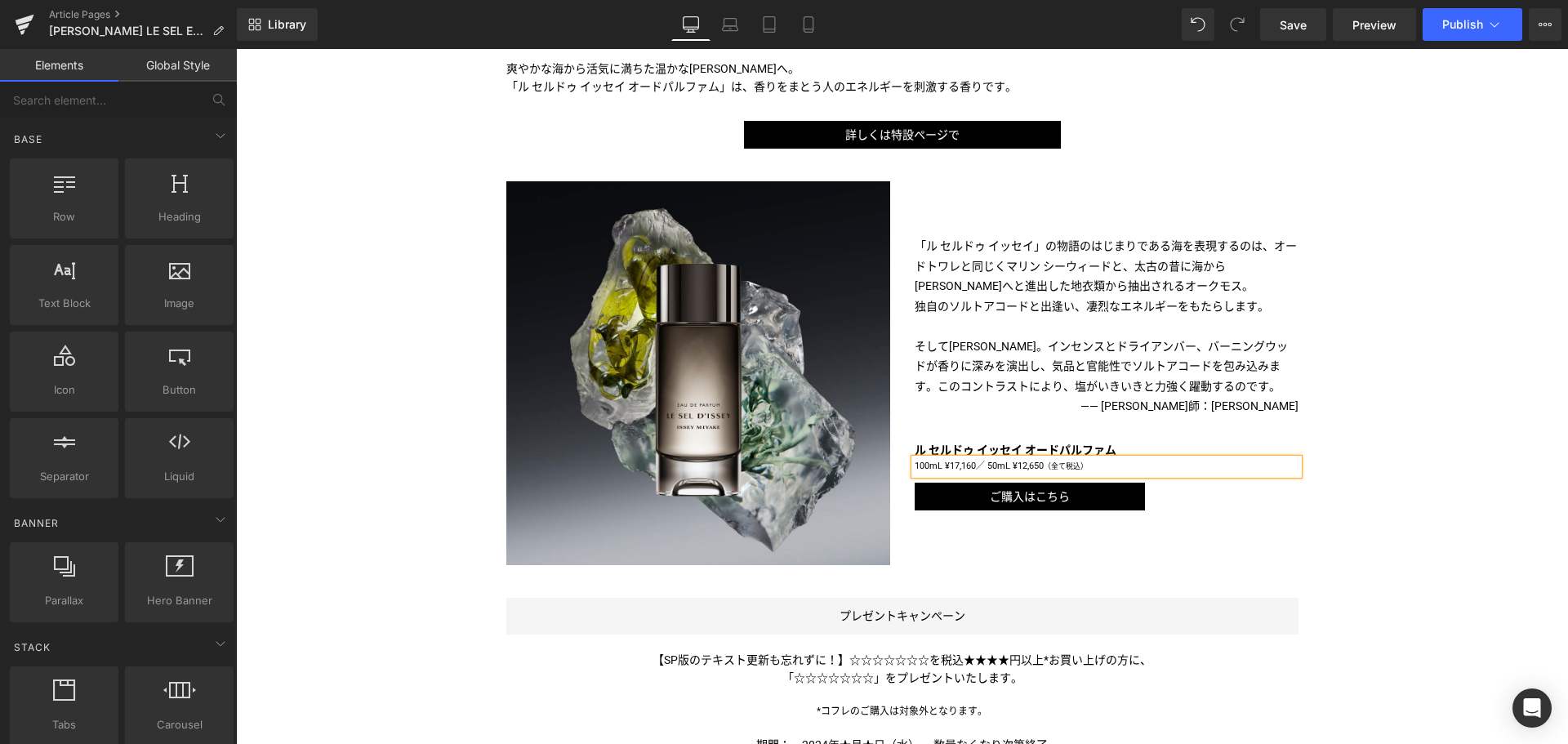
click at [1406, 496] on div "Liquid TITLE TITLE TITLE TITLE TITLE TITLE TITLE TITLE TITLE TITLE TITLE Text B…" at bounding box center [901, 340] width 1331 height 1903
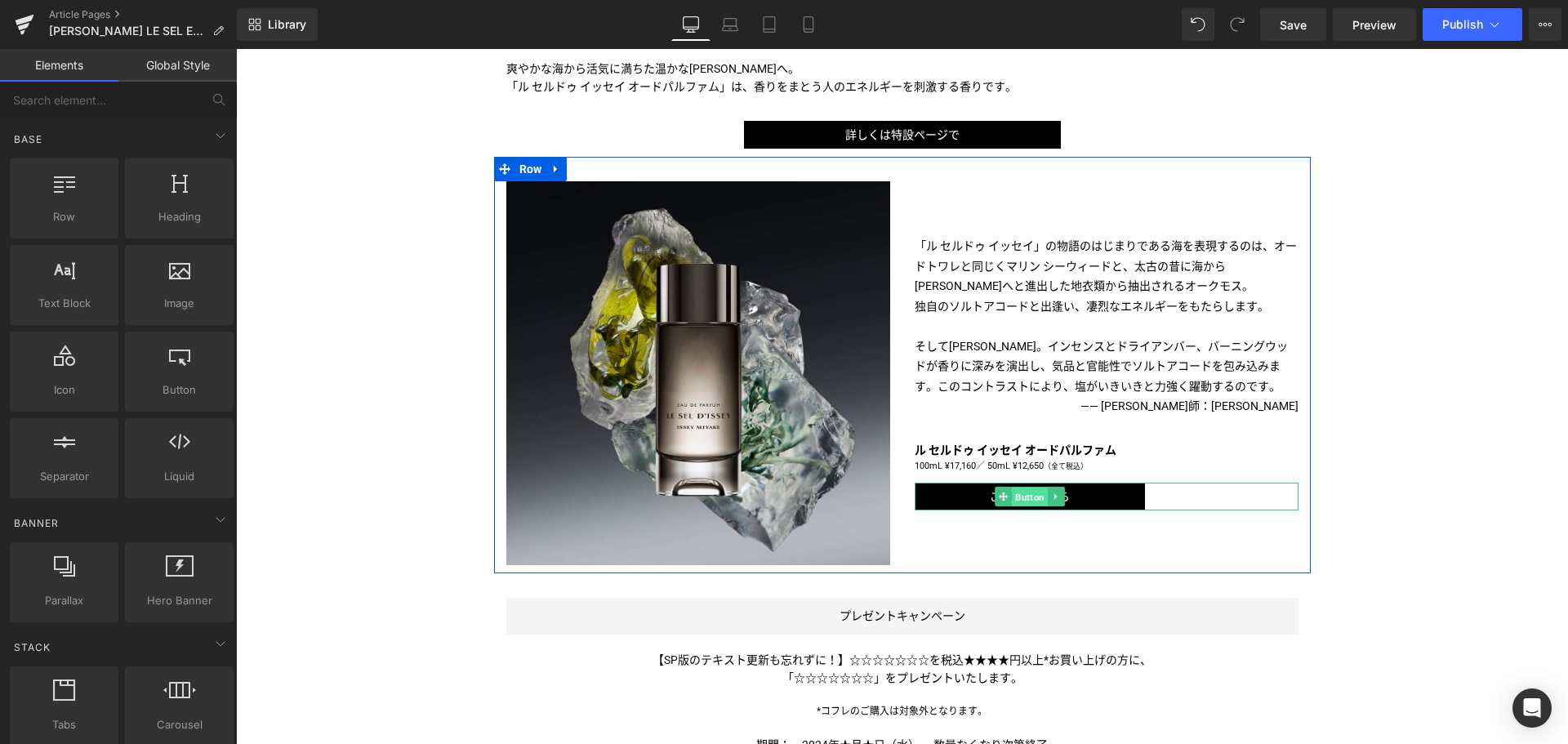
click at [1015, 497] on span "Button" at bounding box center [1029, 497] width 36 height 20
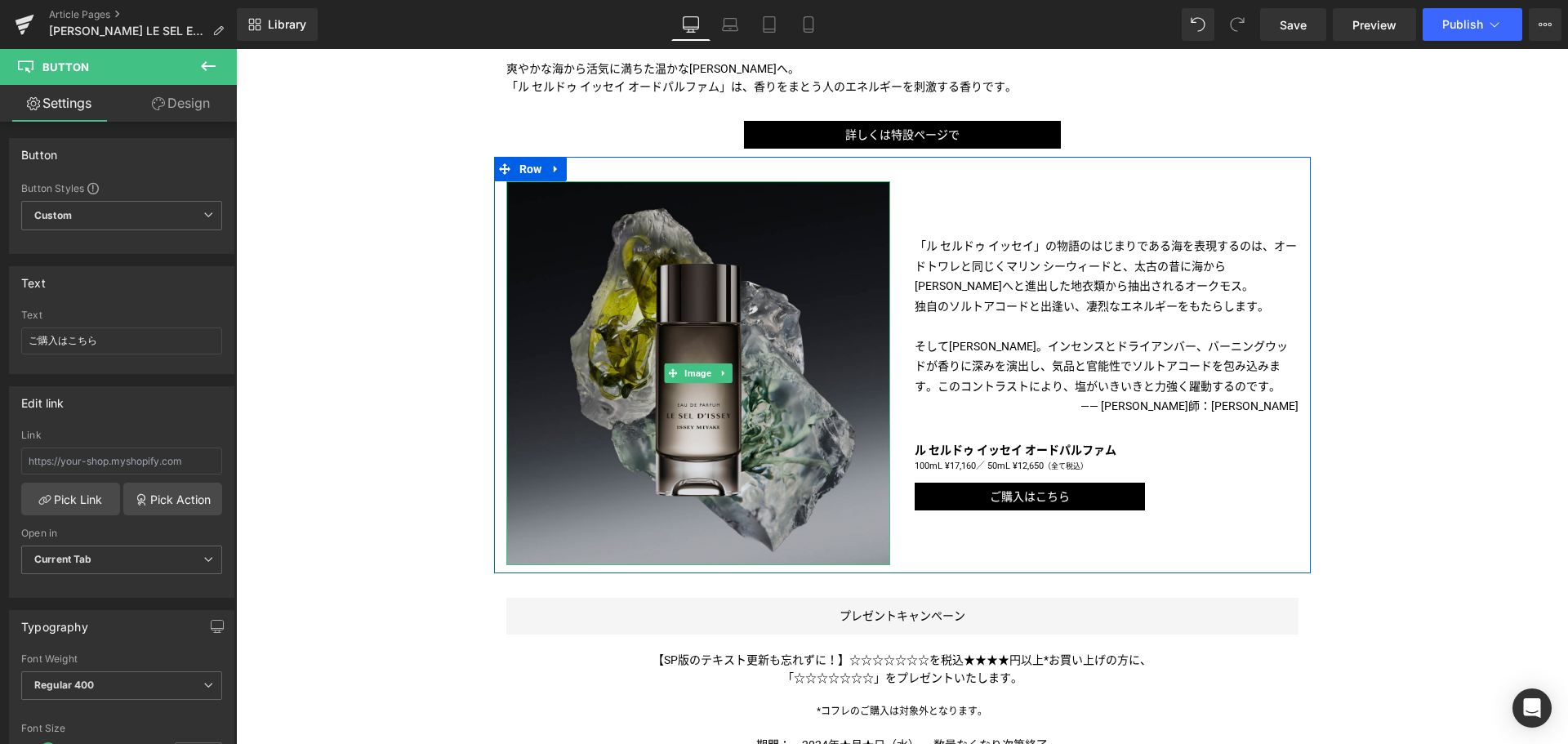
click at [776, 515] on img at bounding box center [697, 372] width 383 height 383
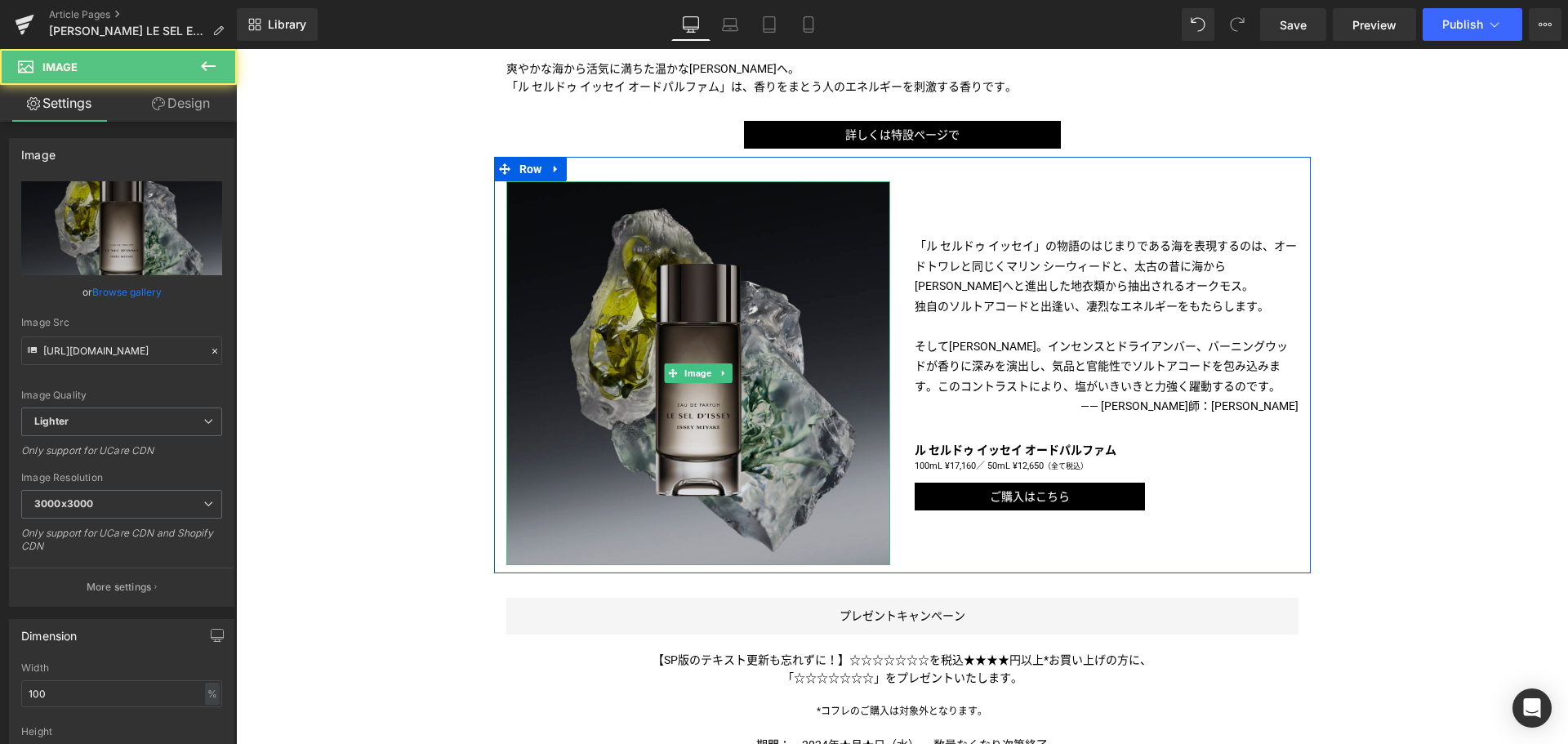
click at [620, 291] on img at bounding box center [697, 372] width 383 height 383
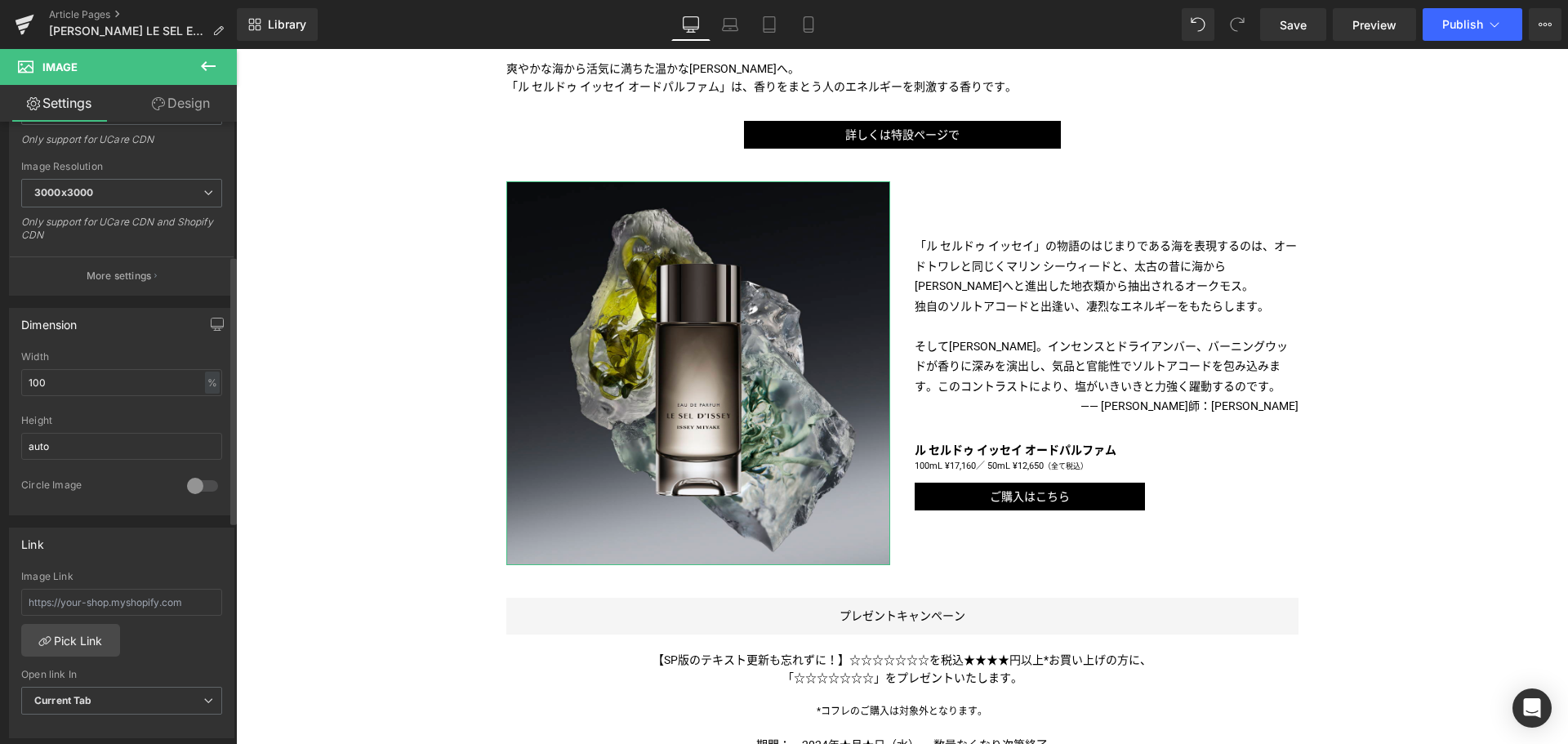
scroll to position [313, 0]
click at [63, 636] on link "Pick Link" at bounding box center [70, 638] width 99 height 33
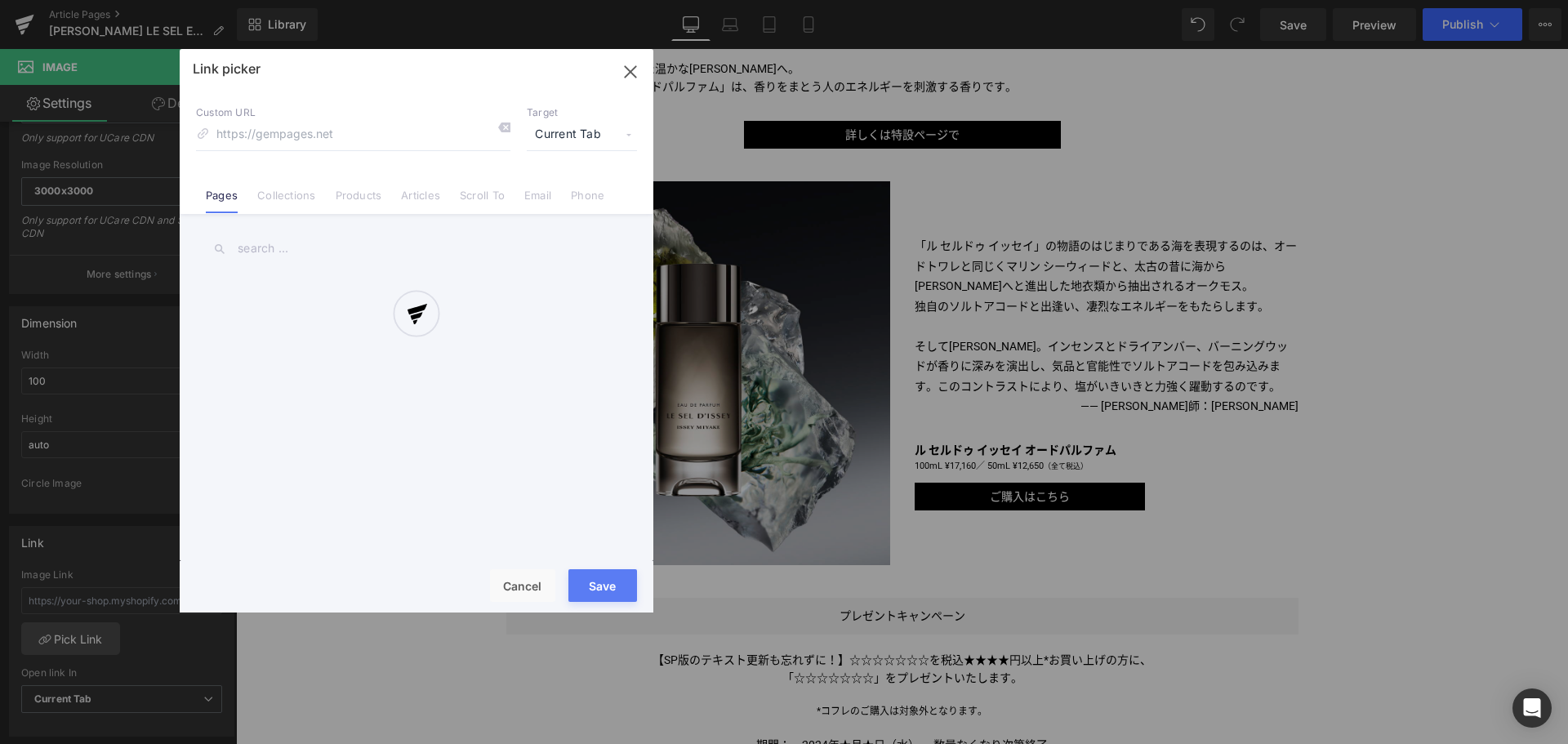
click at [361, 193] on div at bounding box center [416, 330] width 473 height 564
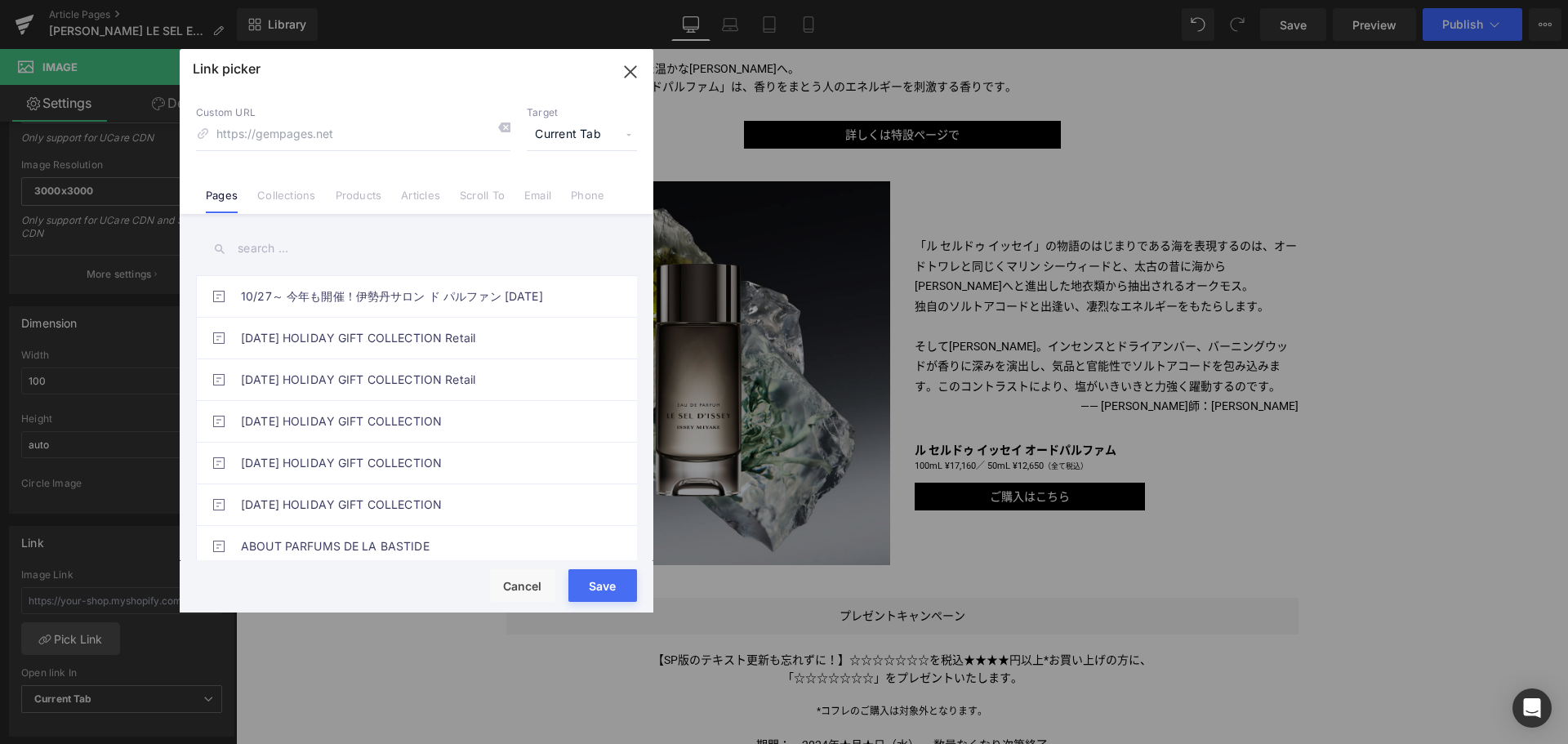
click at [361, 197] on link "Products" at bounding box center [359, 200] width 47 height 25
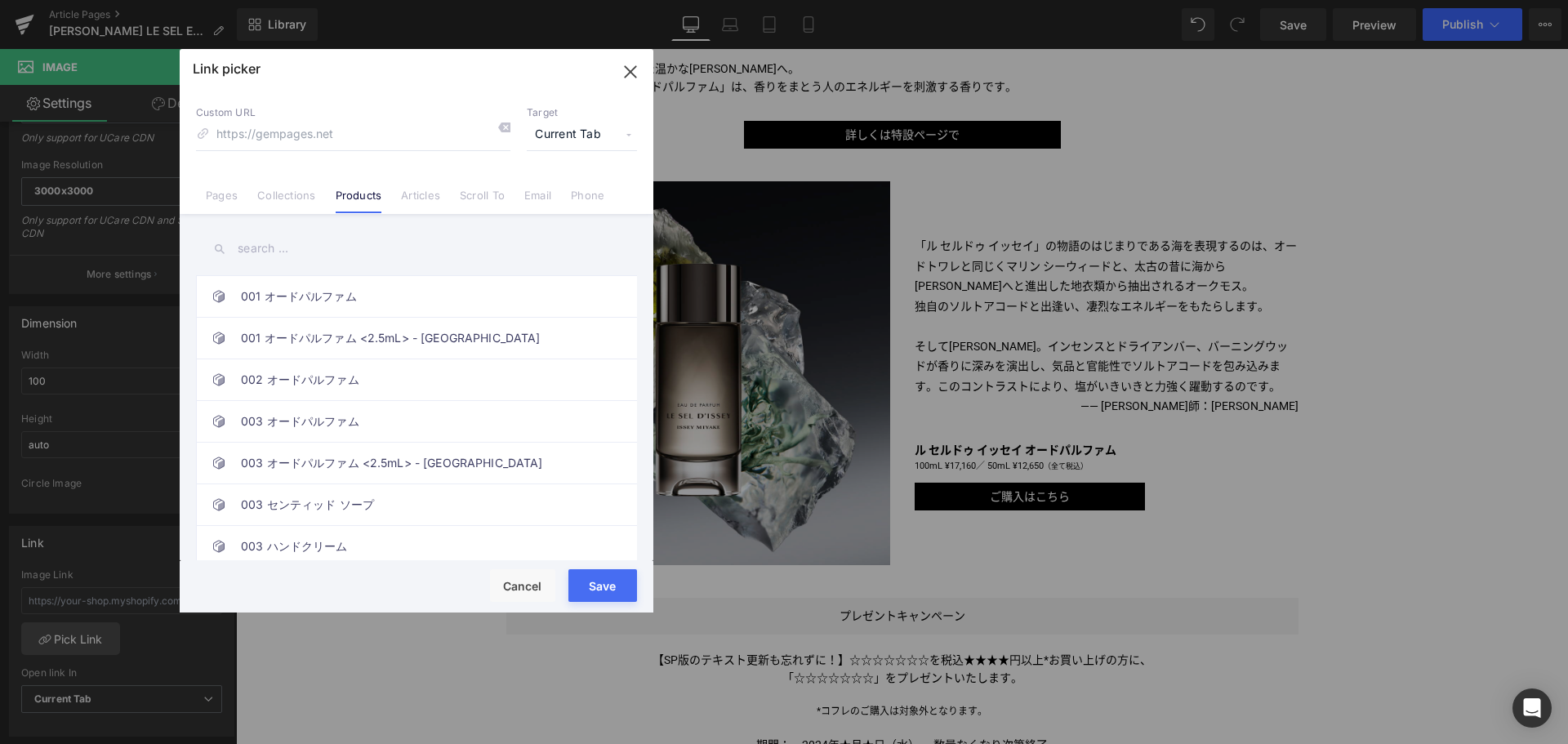
click at [340, 255] on input "text" at bounding box center [416, 248] width 441 height 37
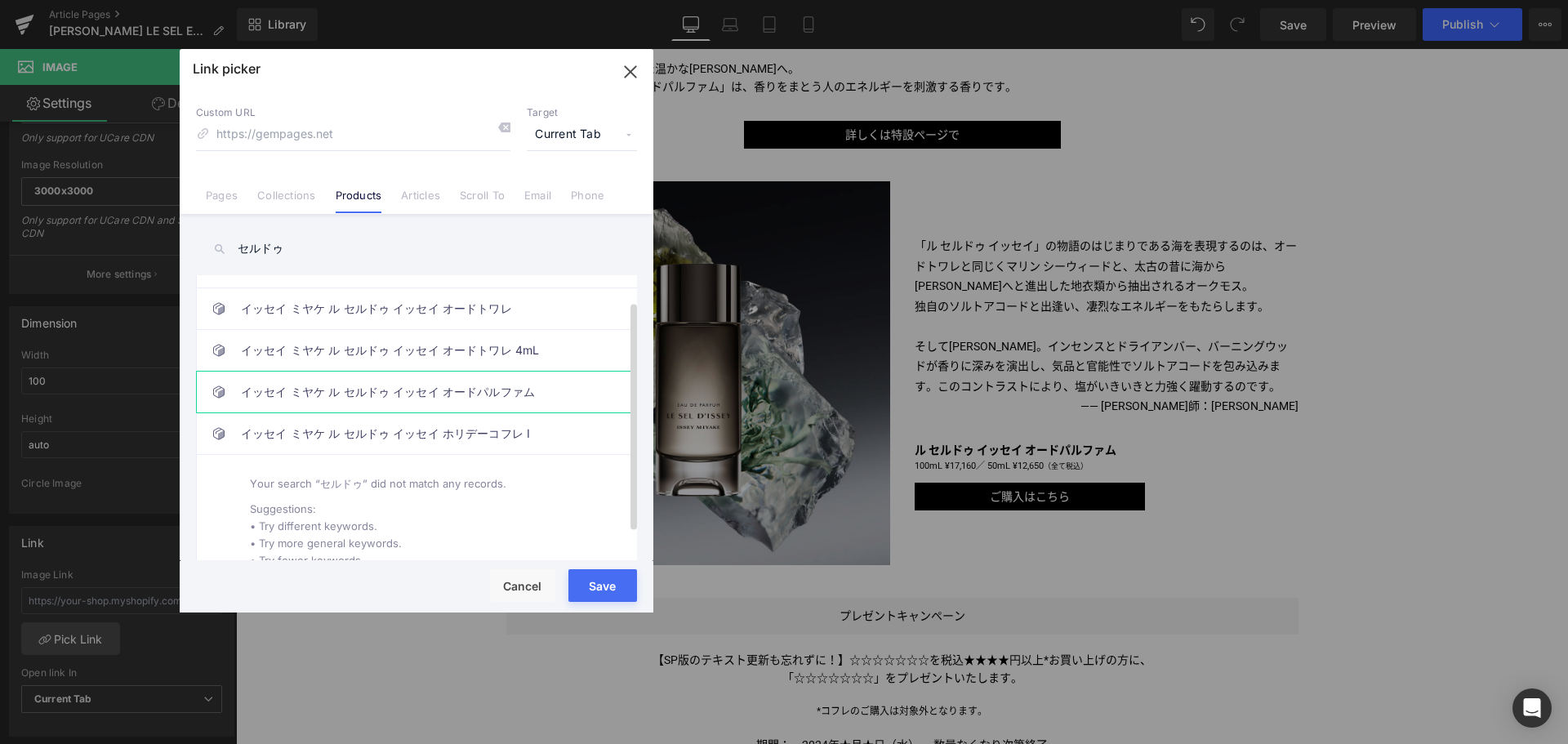
scroll to position [26, 0]
type input "セルドゥ"
click at [393, 390] on link "イッセイ ミヤケ ル セルドゥ イッセイ オードパルファム" at bounding box center [420, 394] width 360 height 41
type input "/products/le-sel-d-issey-edp"
click at [606, 588] on button "Save" at bounding box center [602, 585] width 68 height 33
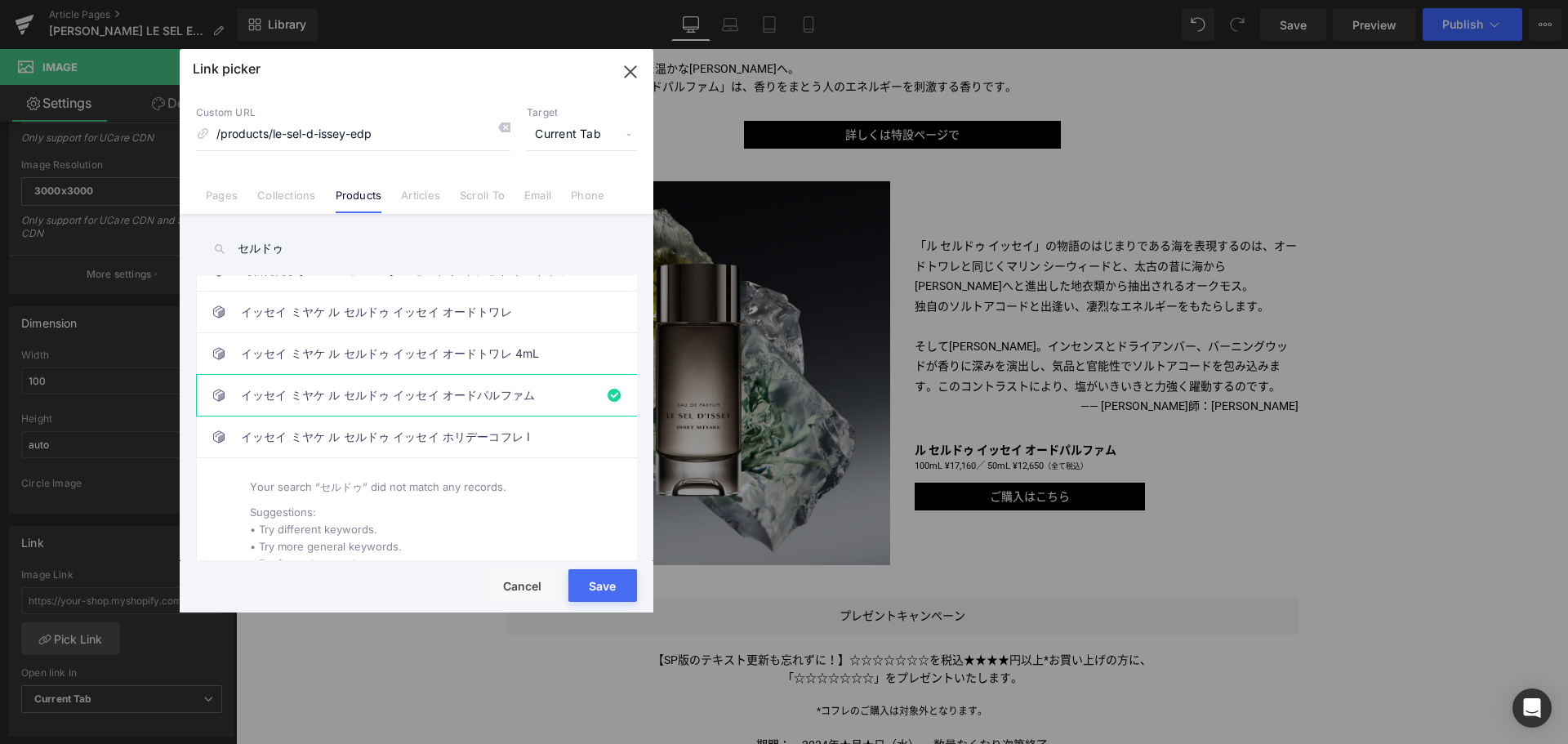
type input "/products/le-sel-d-issey-edp"
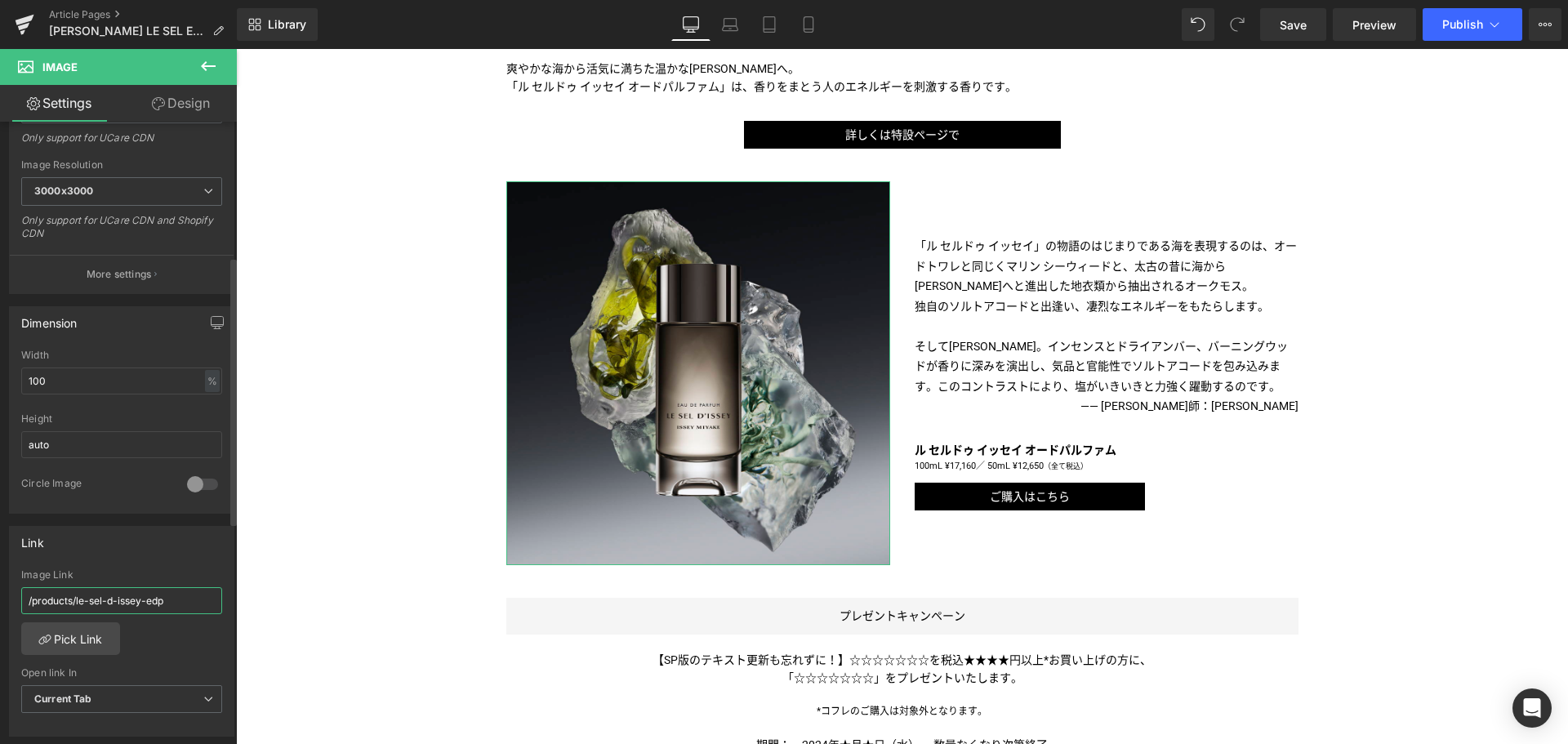
drag, startPoint x: 172, startPoint y: 597, endPoint x: 0, endPoint y: 584, distance: 172.5
click at [0, 584] on div "Link /products/le-sel-d-issey-edp Image Link /products/le-sel-d-issey-edp Pick …" at bounding box center [122, 626] width 244 height 224
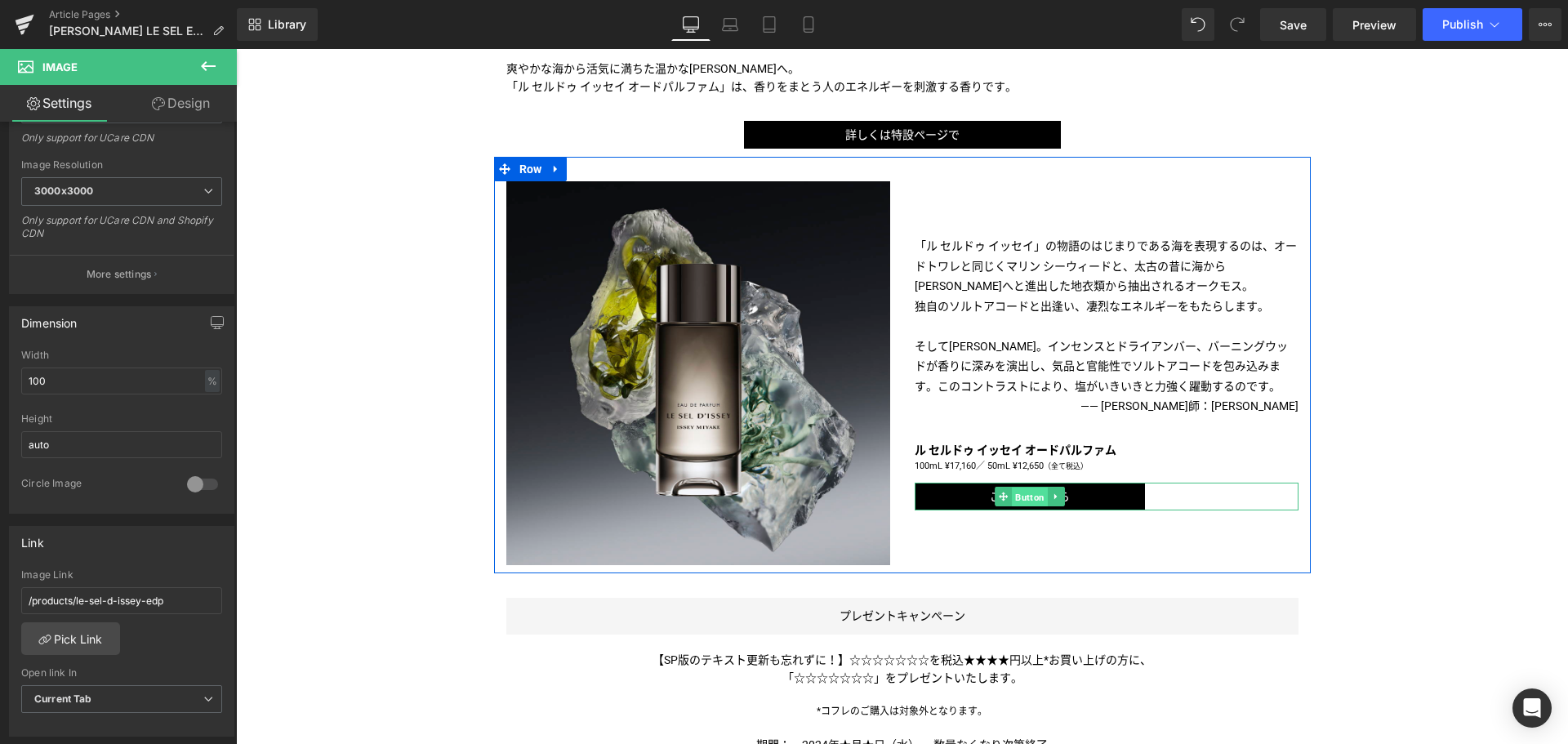
click at [1011, 493] on span "Button" at bounding box center [1029, 497] width 36 height 20
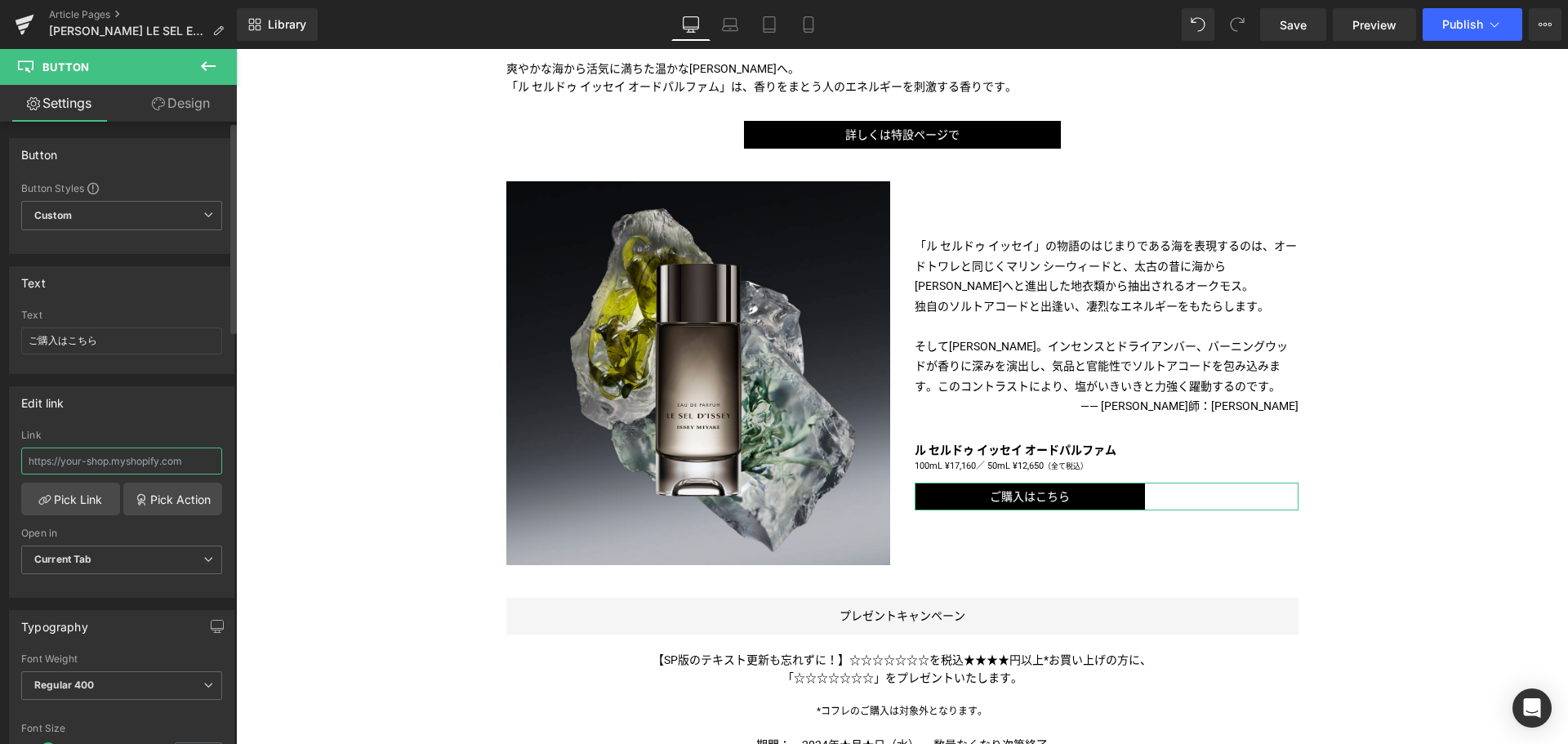
paste input "/products/le-sel-d-issey-edp"
type input "/products/le-sel-d-issey-edp"
click at [186, 465] on input "/products/le-sel-d-issey-edp" at bounding box center [121, 461] width 201 height 27
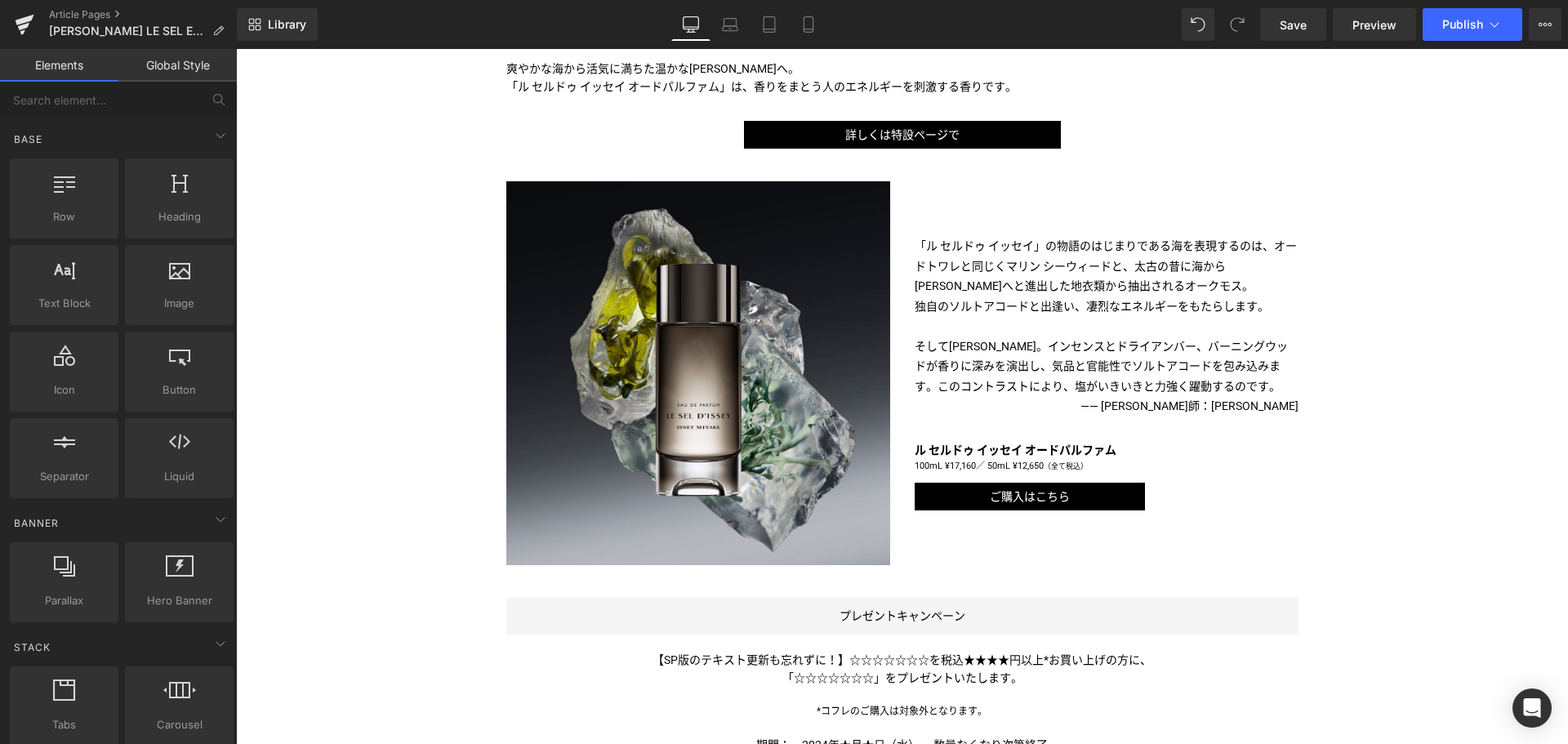
click at [424, 397] on div "Liquid TITLE TITLE TITLE TITLE TITLE TITLE TITLE TITLE TITLE TITLE TITLE Text B…" at bounding box center [901, 340] width 1331 height 1903
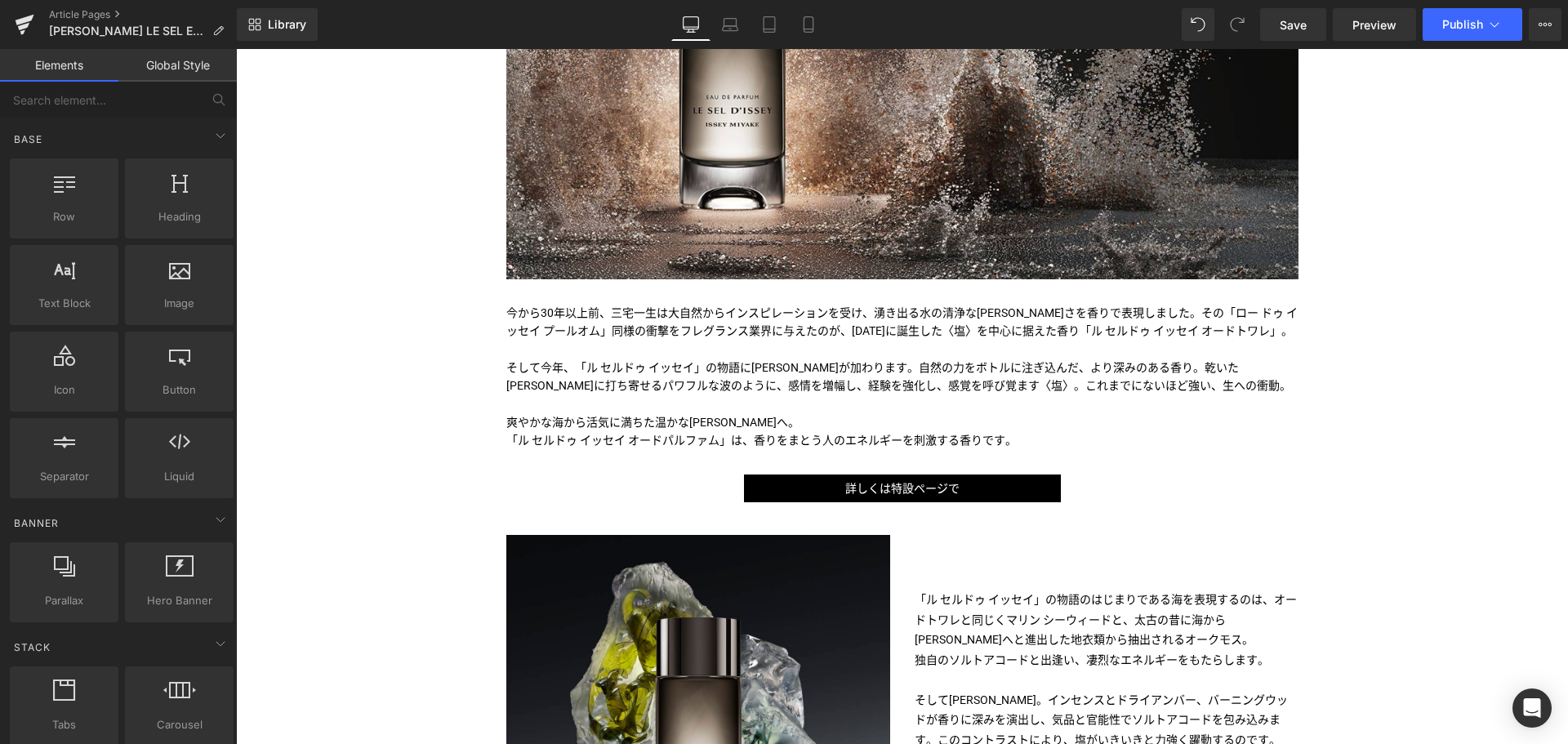
scroll to position [481, 0]
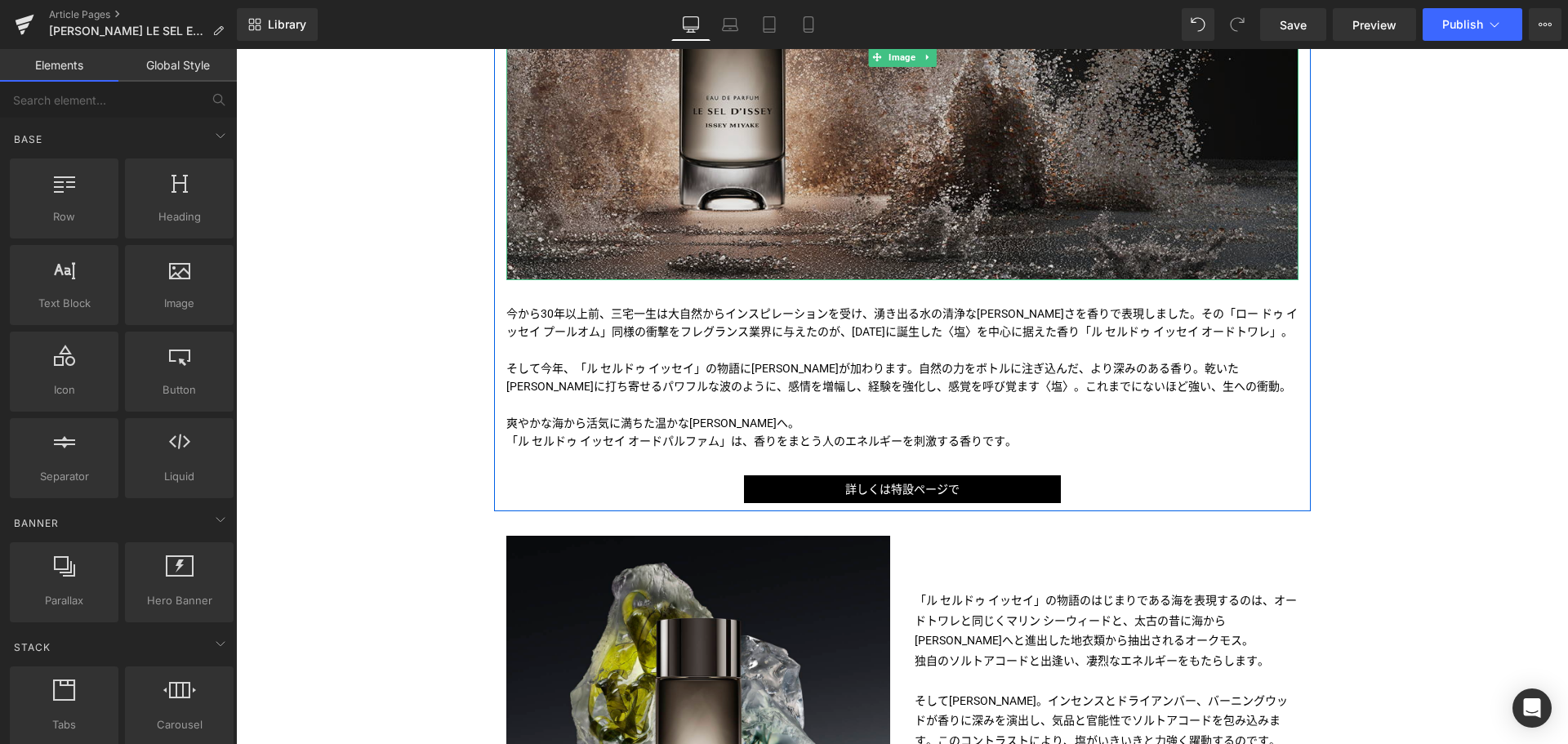
click at [733, 159] on img at bounding box center [902, 57] width 792 height 446
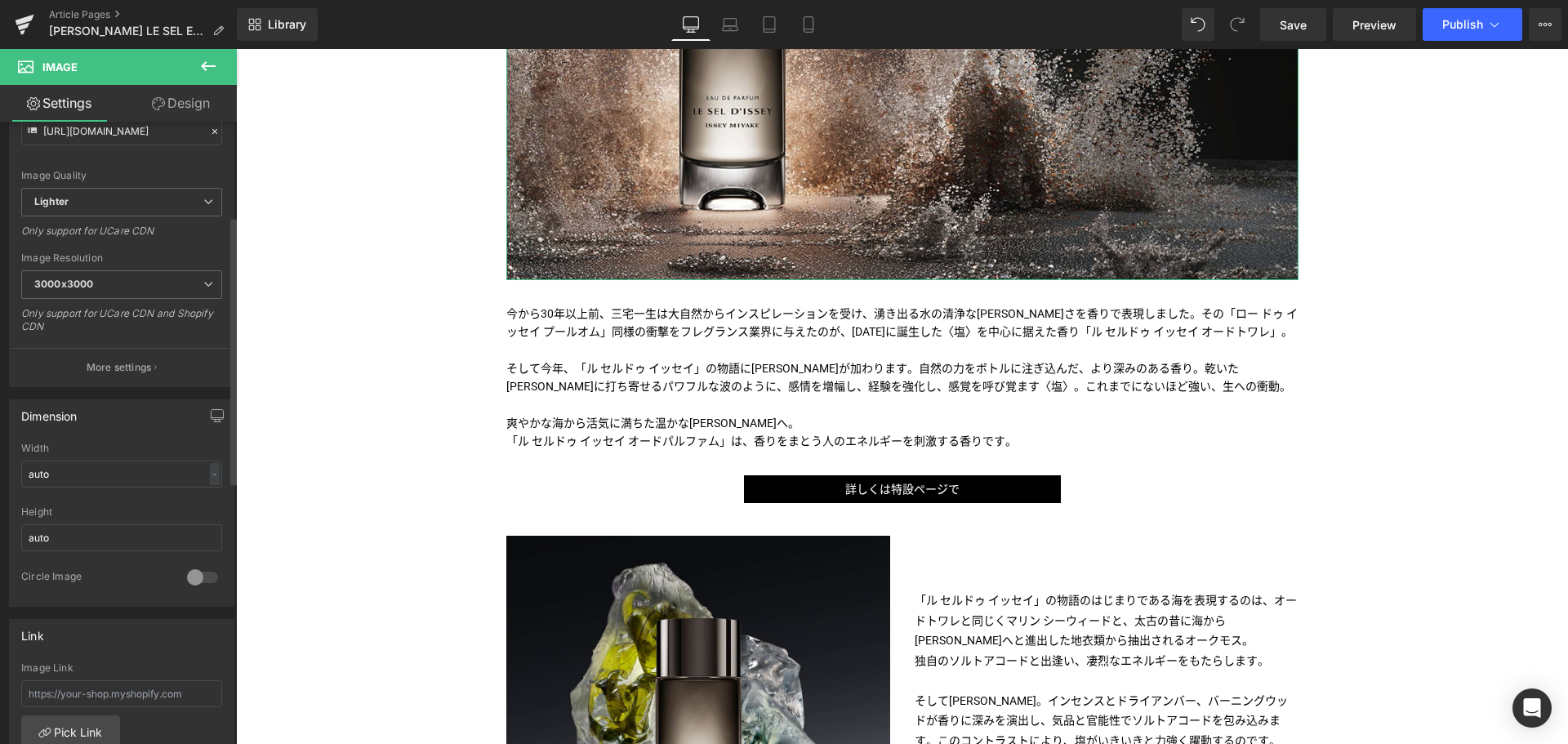
scroll to position [221, 0]
paste input "/pages/le-sel-d-issey-edp"
type input "/pages/le-sel-d-issey-edp"
click at [112, 695] on input "/pages/le-sel-d-issey-edp" at bounding box center [121, 692] width 201 height 27
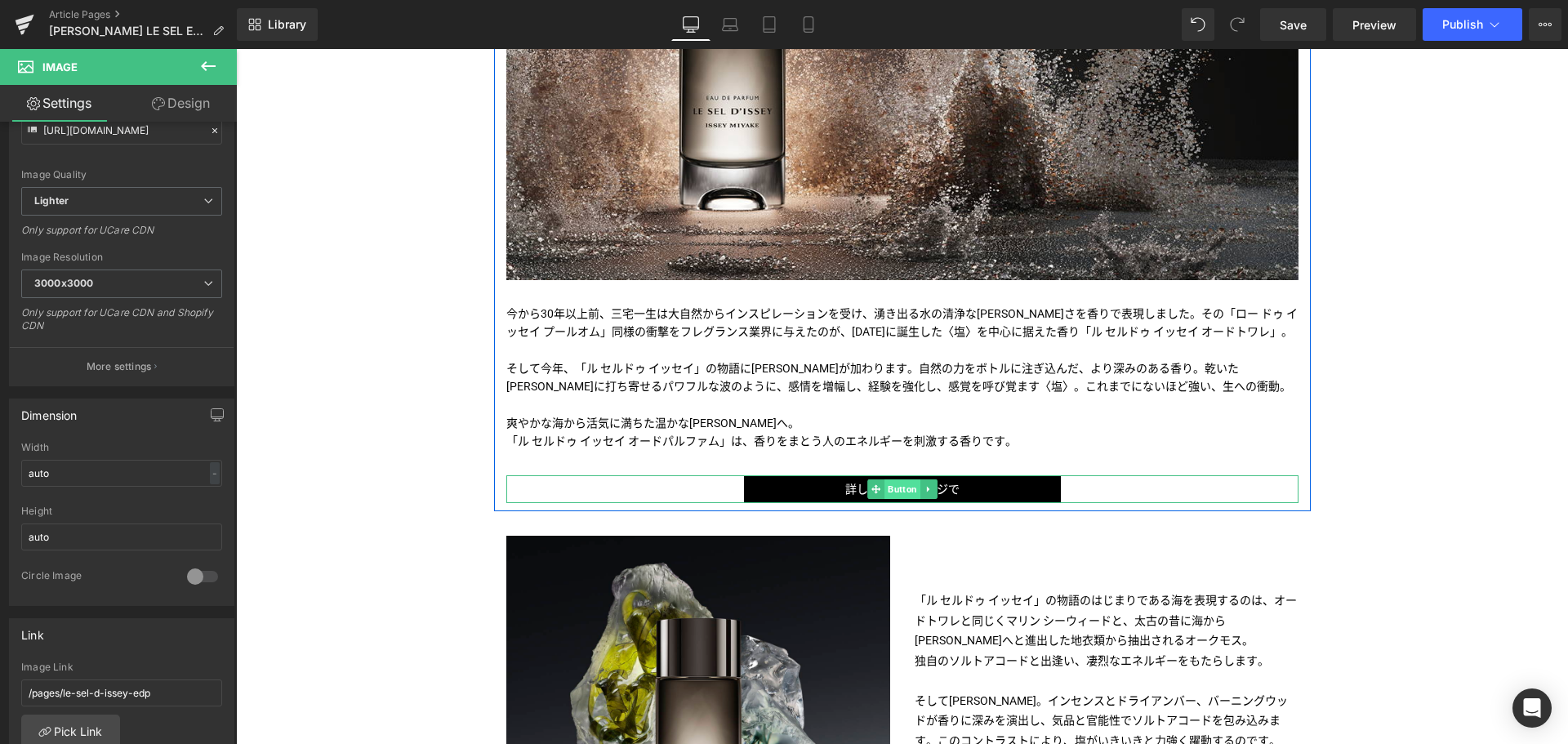
click at [903, 486] on span "Button" at bounding box center [902, 489] width 36 height 20
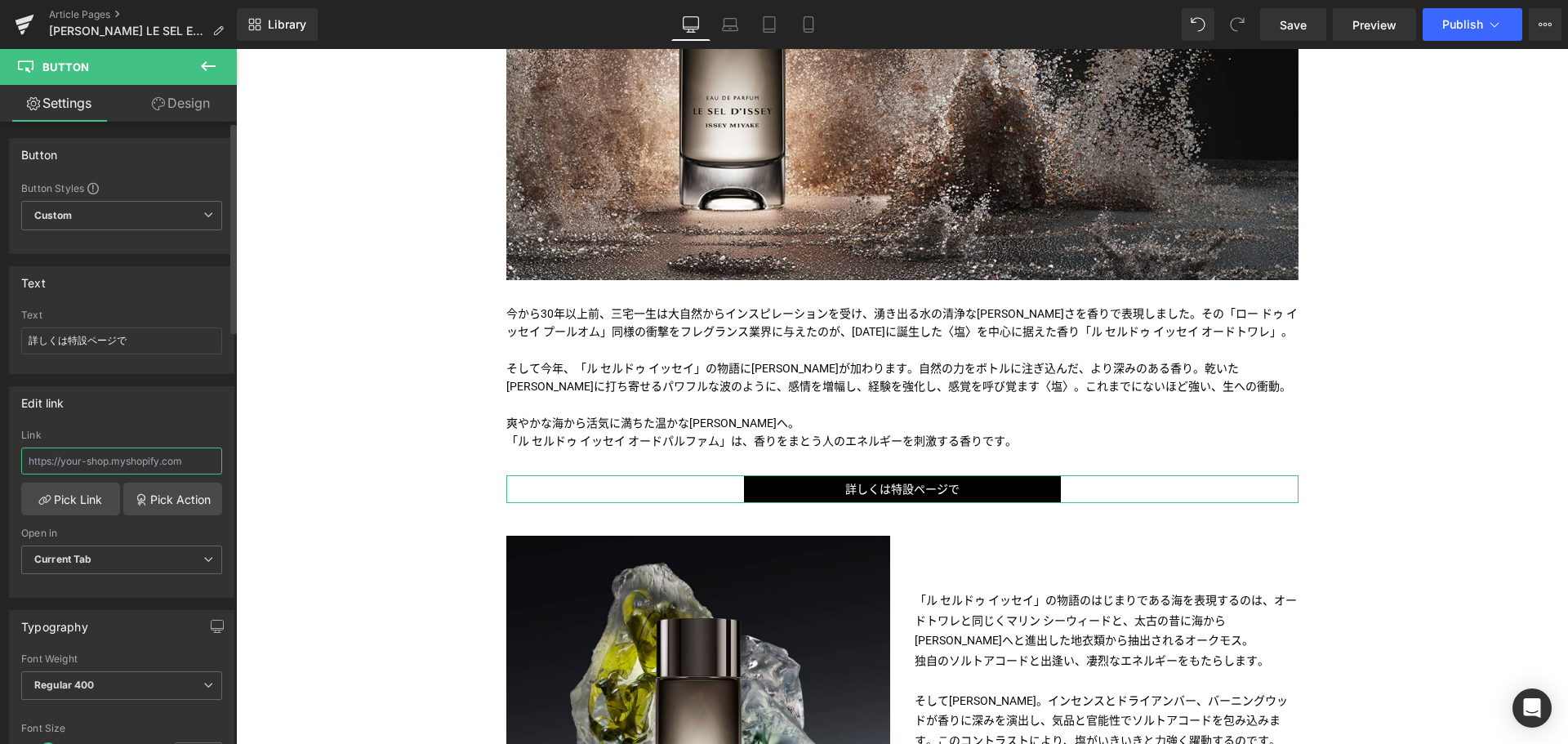
paste input "/pages/le-sel-d-issey-edp"
click at [126, 472] on input "/pages/le-sel-d-issey-edp" at bounding box center [121, 461] width 201 height 27
type input "/pages/le-sel-d-issey-edp"
click at [799, 17] on link "Mobile" at bounding box center [808, 24] width 40 height 33
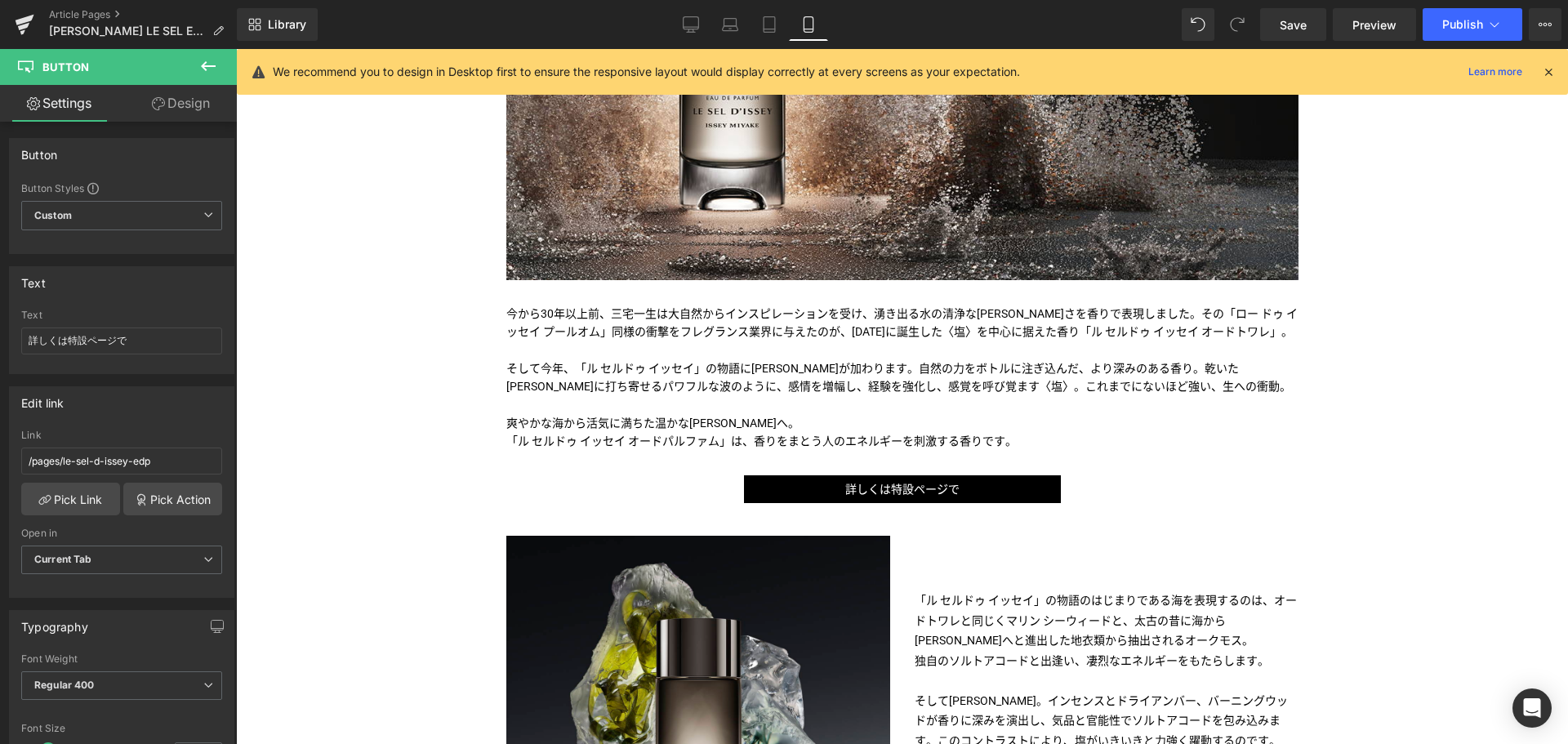
type input "100"
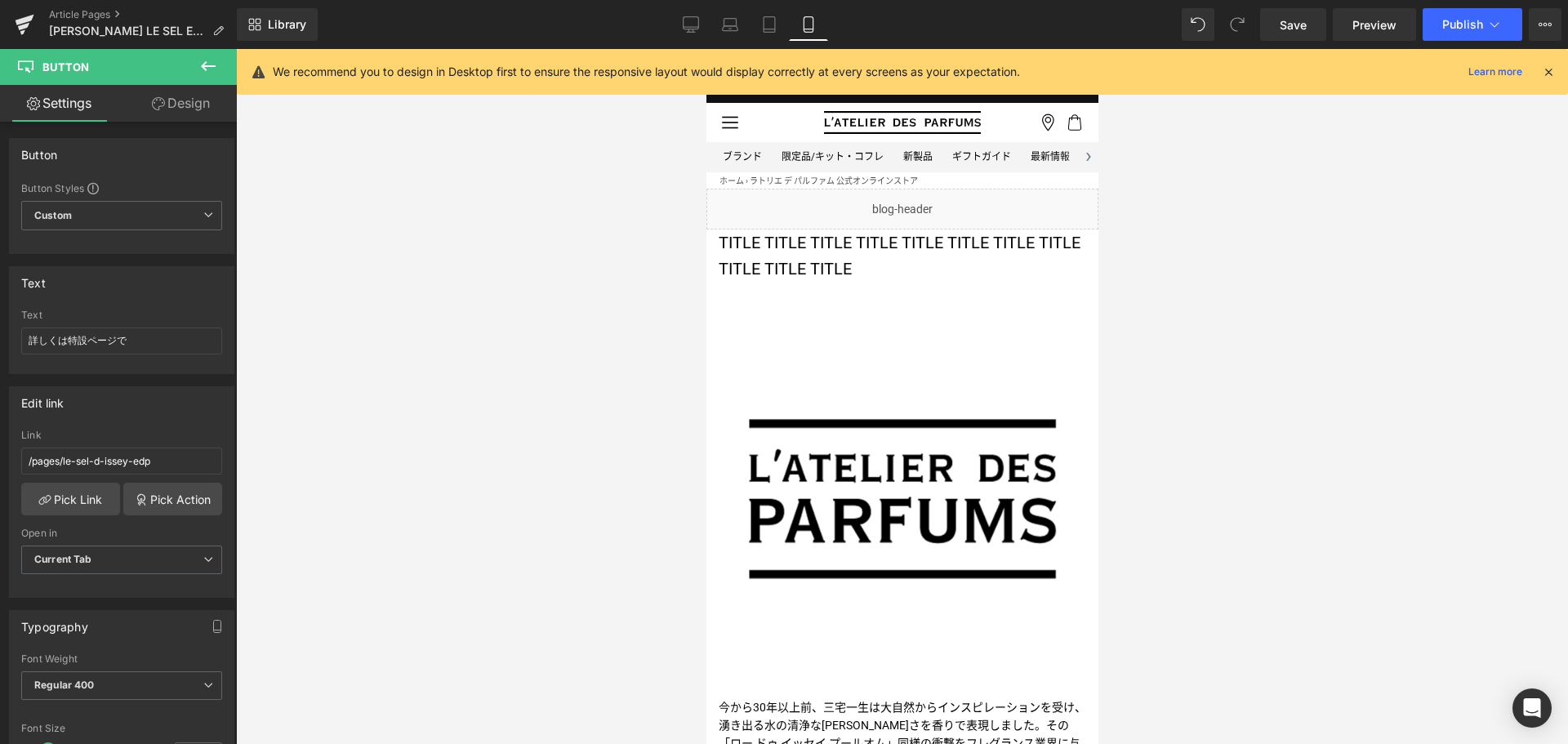
scroll to position [0, 0]
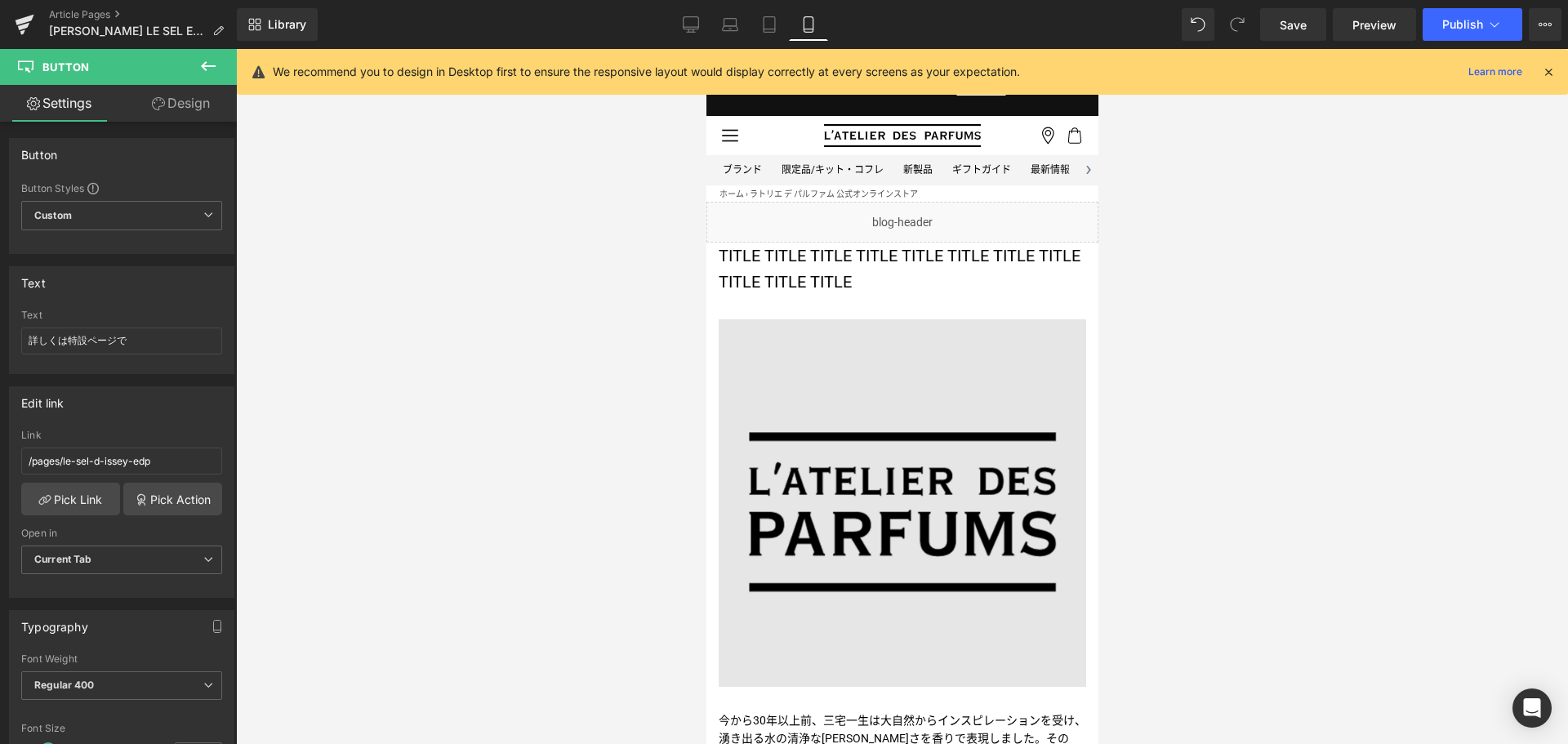
click at [816, 415] on img at bounding box center [901, 502] width 367 height 368
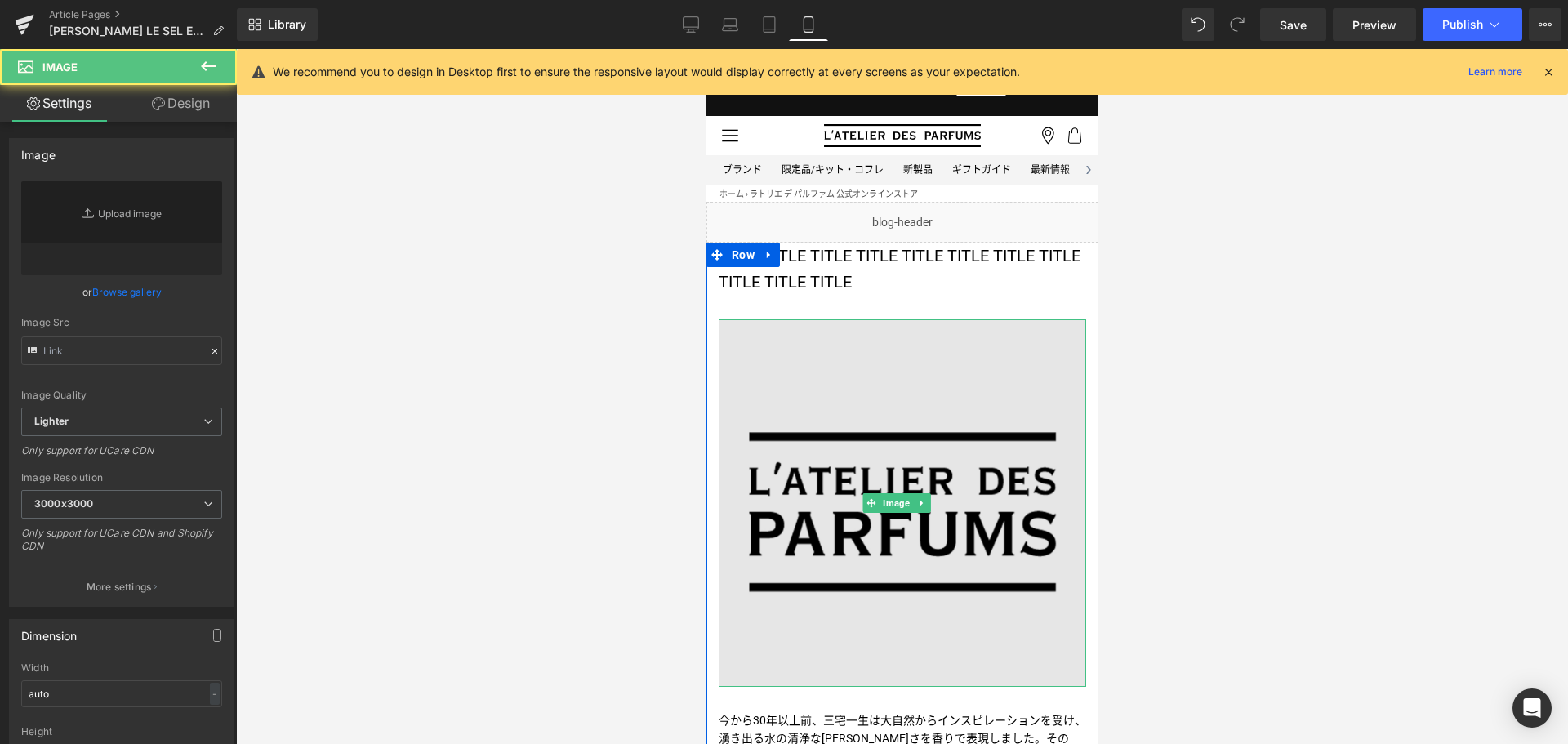
type input "[URL][DOMAIN_NAME]"
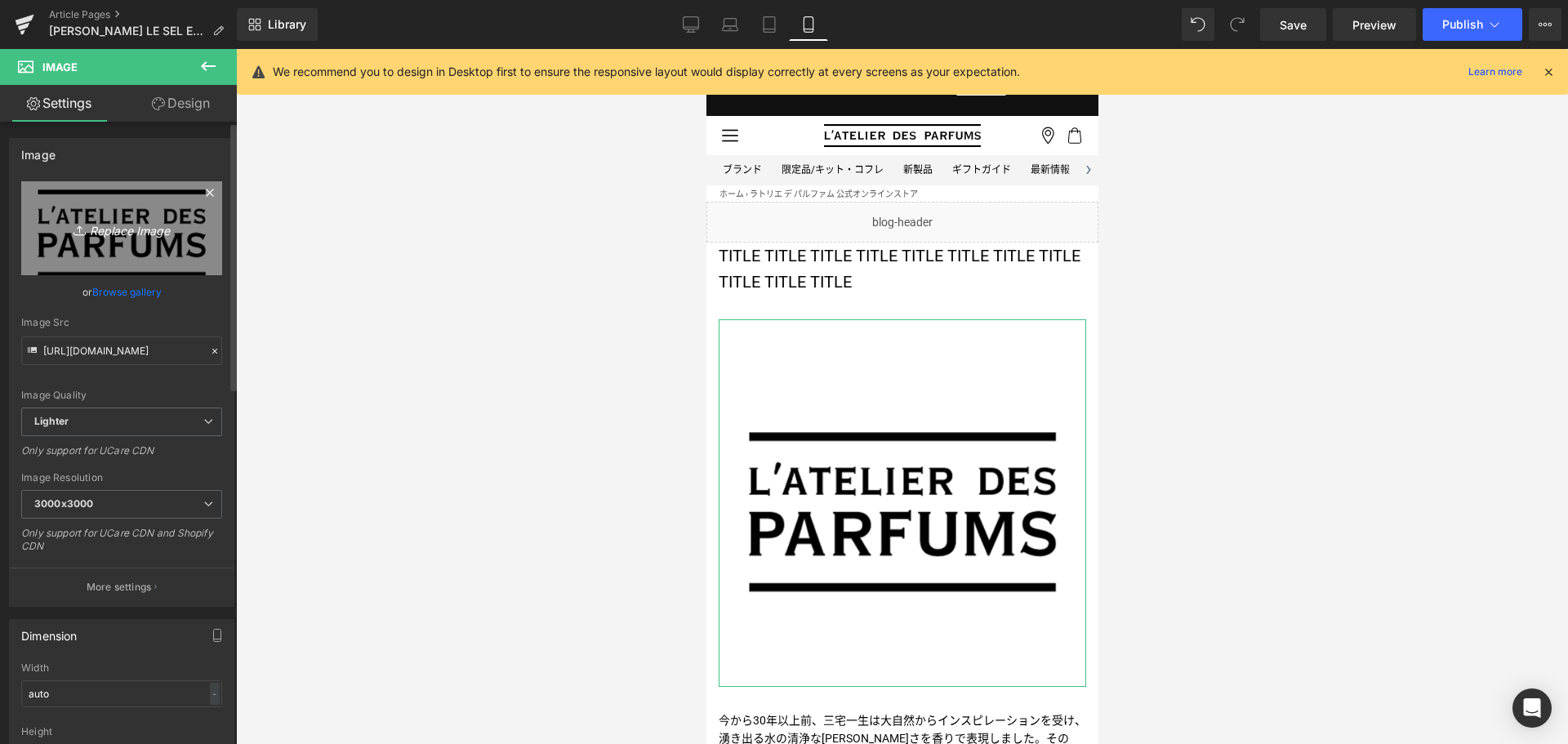
click at [121, 235] on icon "Replace Image" at bounding box center [122, 228] width 131 height 21
type input "C:\fakepath\IM-SEL25-KV-Solo-1080x1080.jpg"
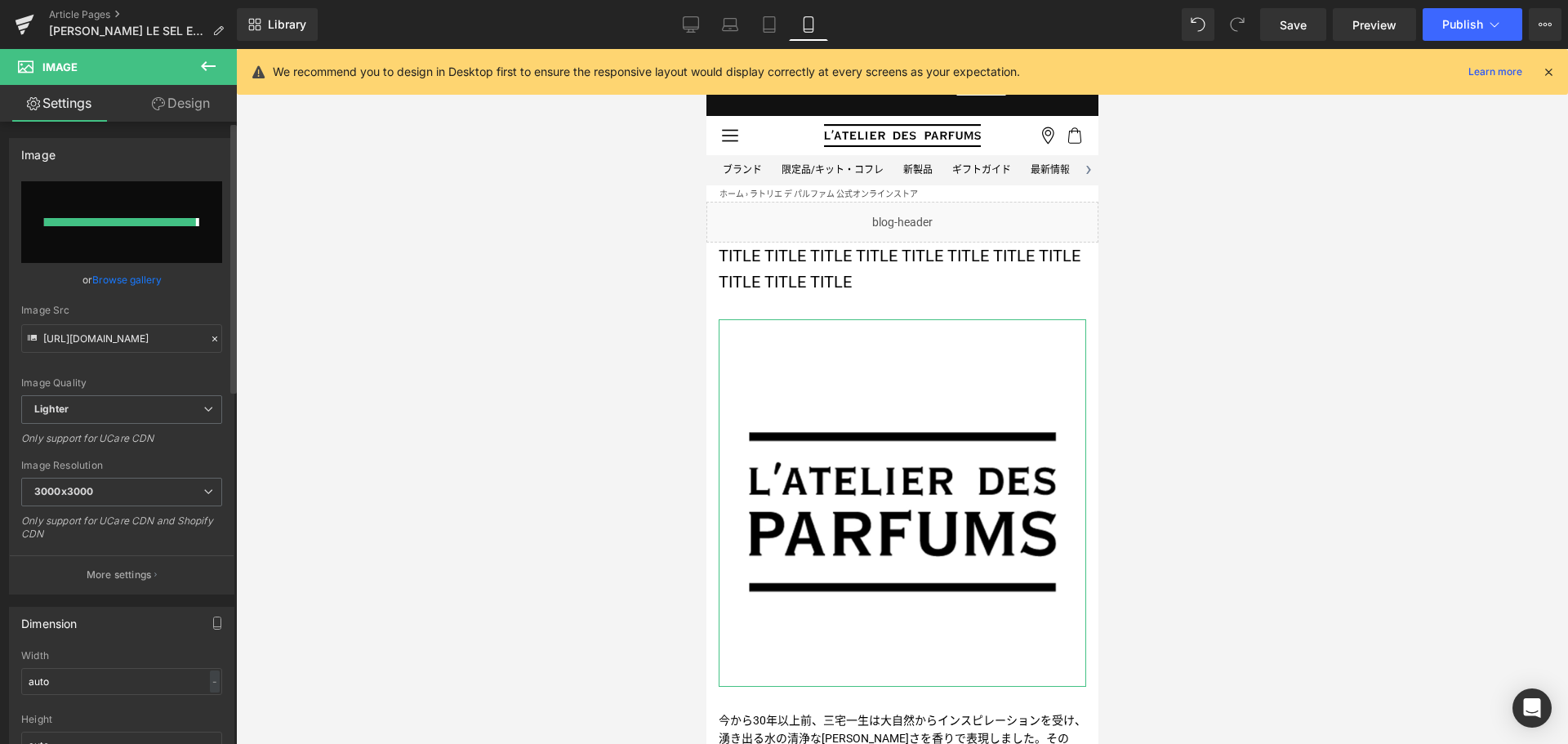
type input "[URL][DOMAIN_NAME]"
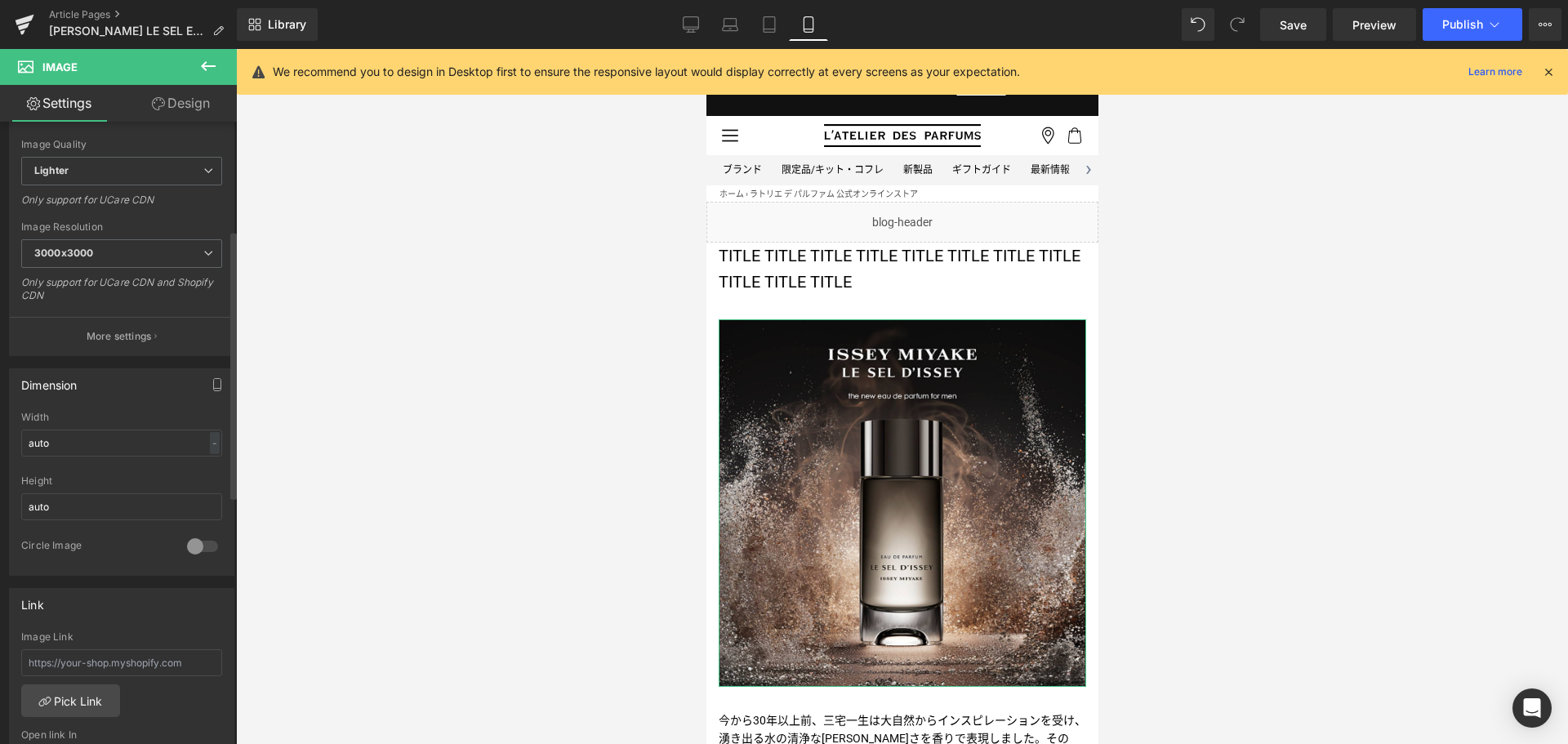
scroll to position [252, 0]
type input "ｖ"
click at [117, 654] on input "ｖ" at bounding box center [121, 662] width 201 height 27
paste input "/pages/le-sel-d-issey-edp"
type input "/pages/le-sel-d-issey-edp"
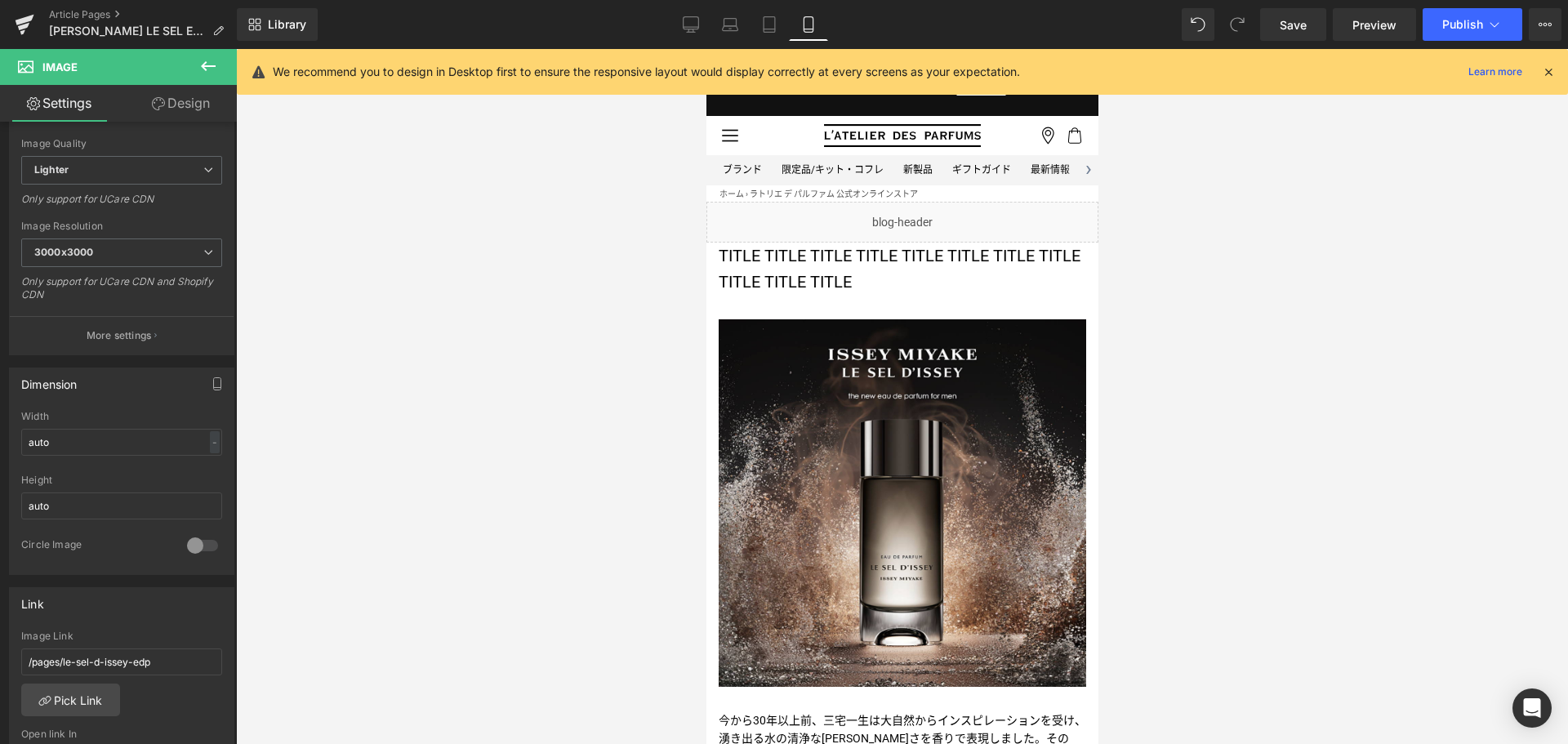
click at [366, 568] on div at bounding box center [901, 396] width 1331 height 695
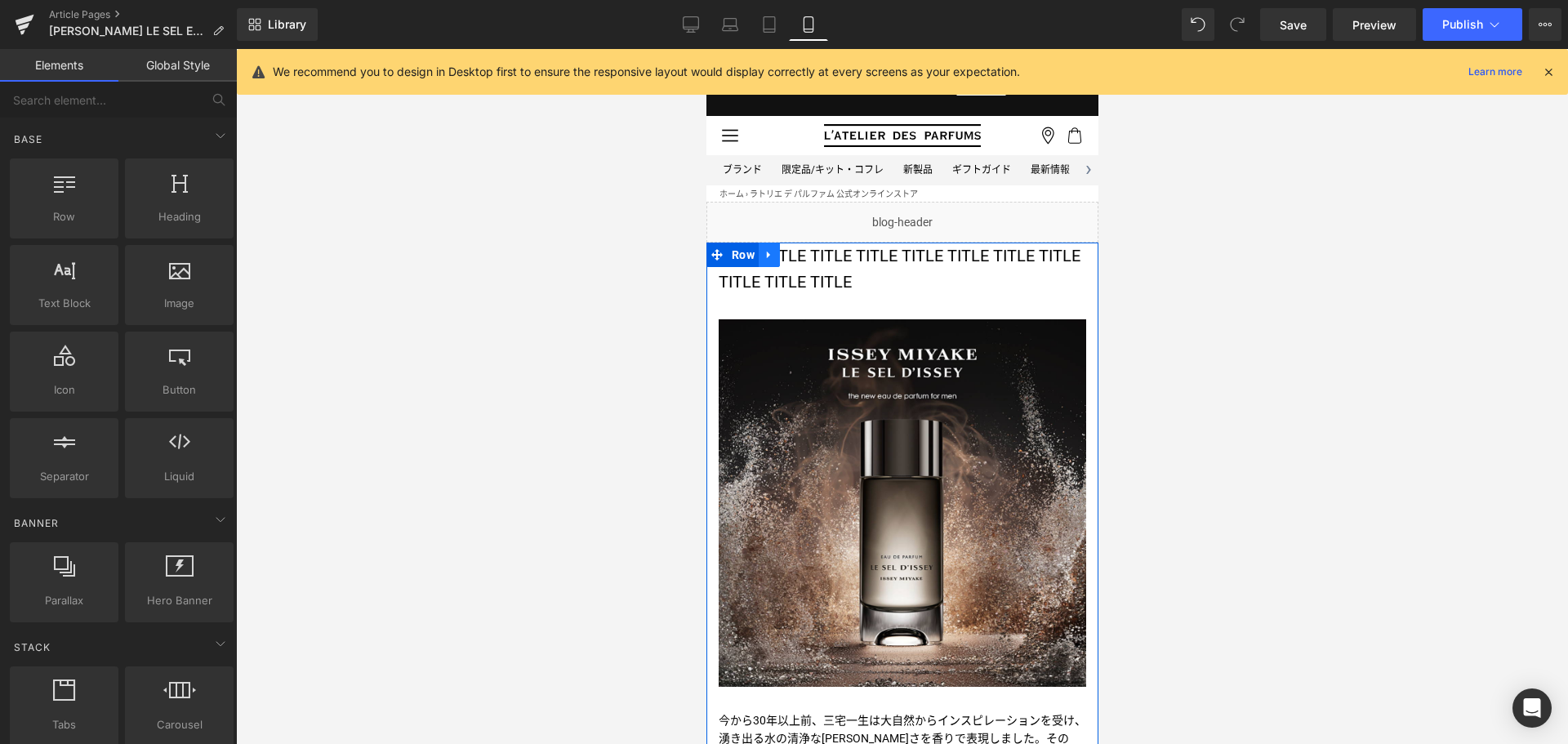
click at [779, 259] on link at bounding box center [768, 255] width 21 height 25
click at [783, 281] on p "TITLE TITLE TITLE TITLE TITLE TITLE TITLE TITLE TITLE TITLE TITLE" at bounding box center [901, 268] width 367 height 53
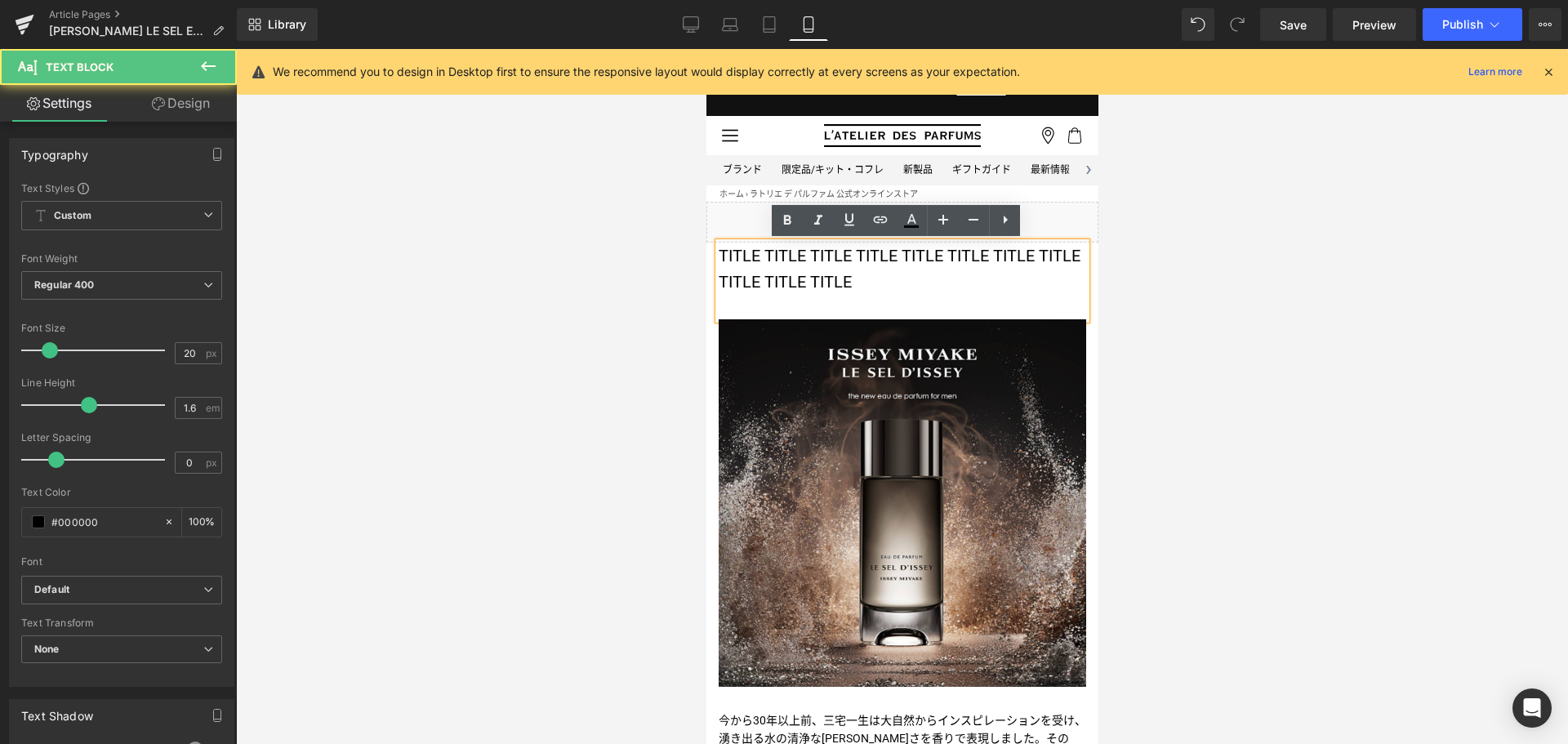
click at [783, 281] on p "TITLE TITLE TITLE TITLE TITLE TITLE TITLE TITLE TITLE TITLE TITLE" at bounding box center [901, 268] width 367 height 53
paste div
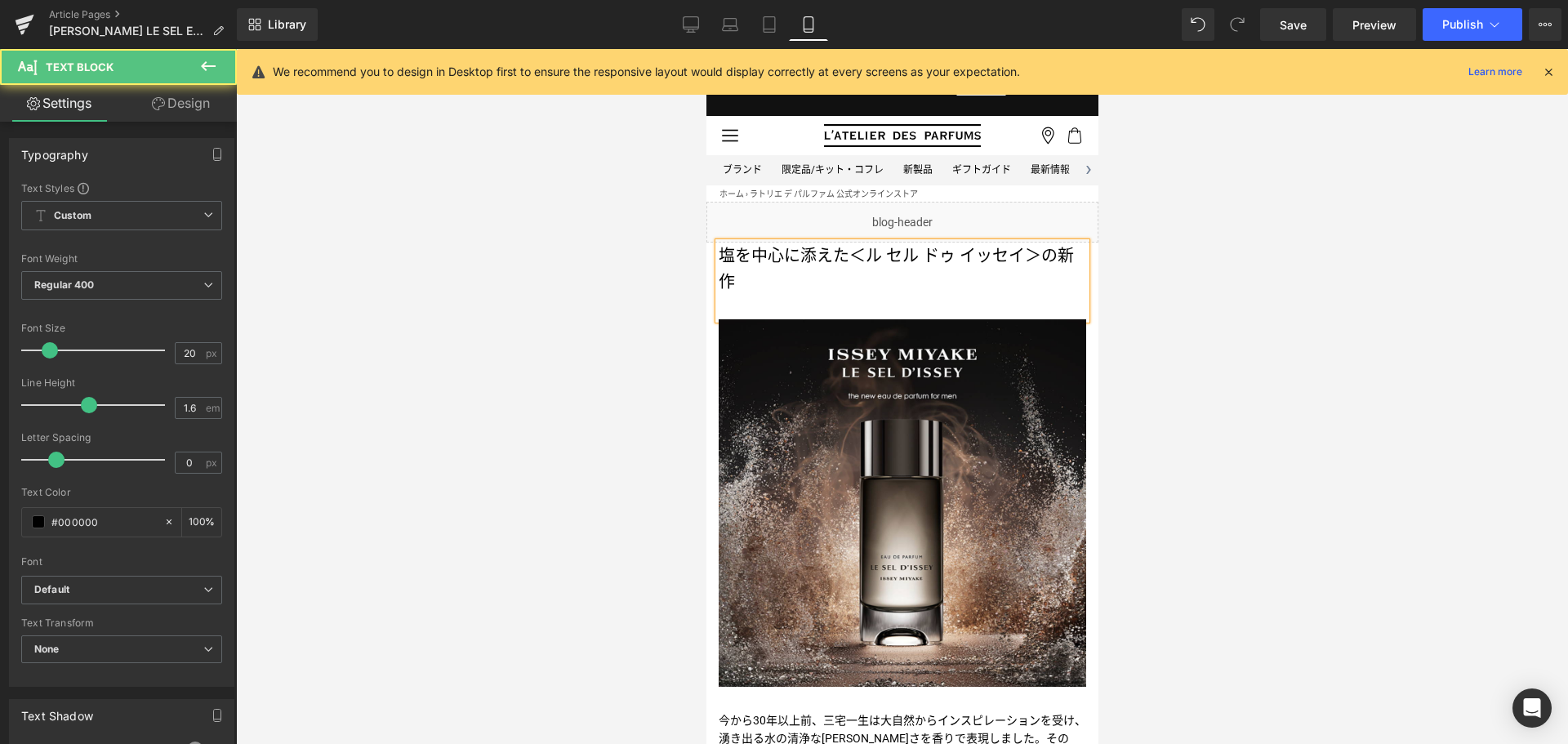
click at [854, 253] on p "塩を中心に添えた＜ル セル ドゥ イッセイ＞の新作" at bounding box center [901, 268] width 367 height 53
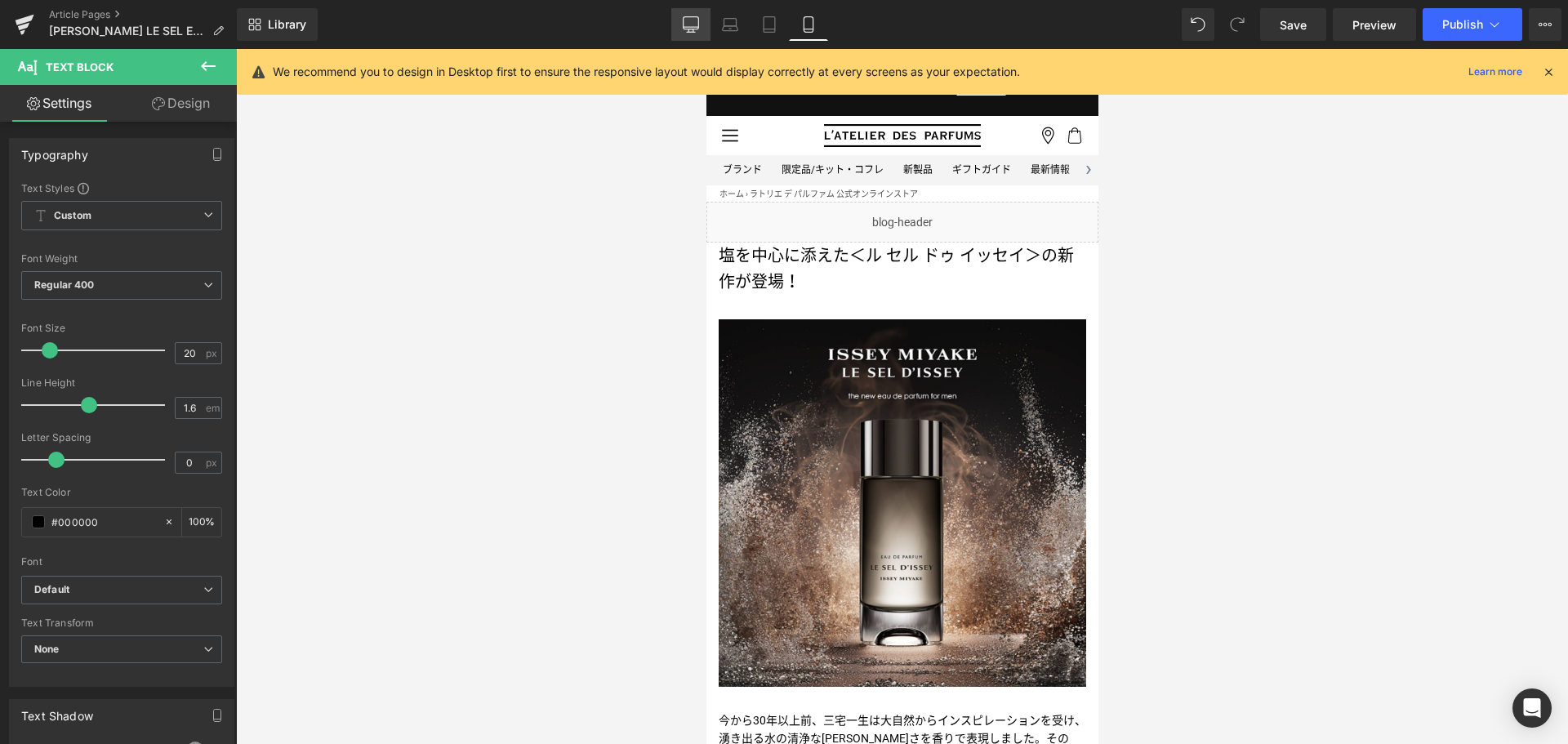
click at [692, 25] on icon at bounding box center [690, 24] width 16 height 16
type input "100"
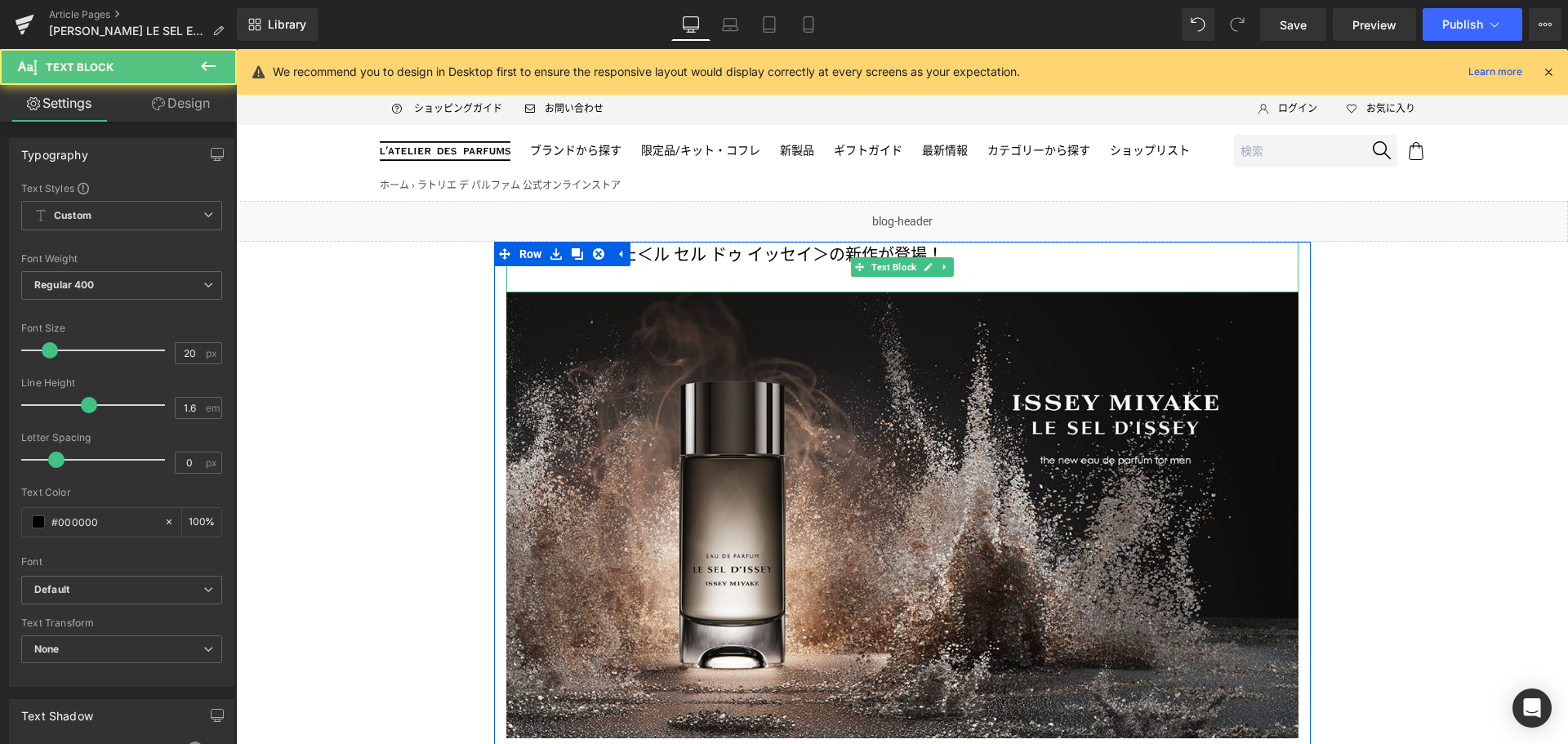
click at [955, 254] on p "塩を中心に添えた＜ル セル ドゥ イッセイ＞の新作が登場！" at bounding box center [902, 255] width 792 height 26
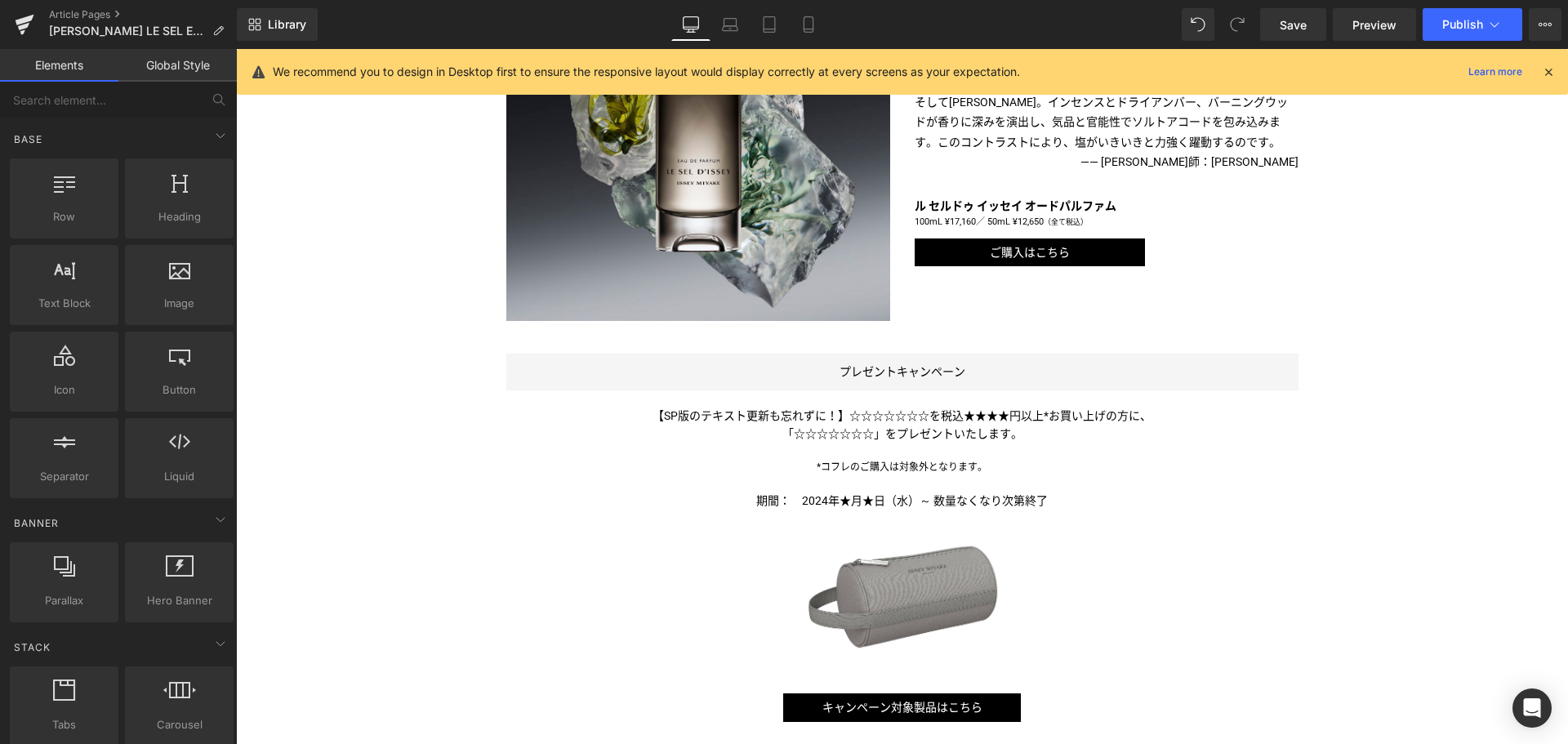
scroll to position [1081, 0]
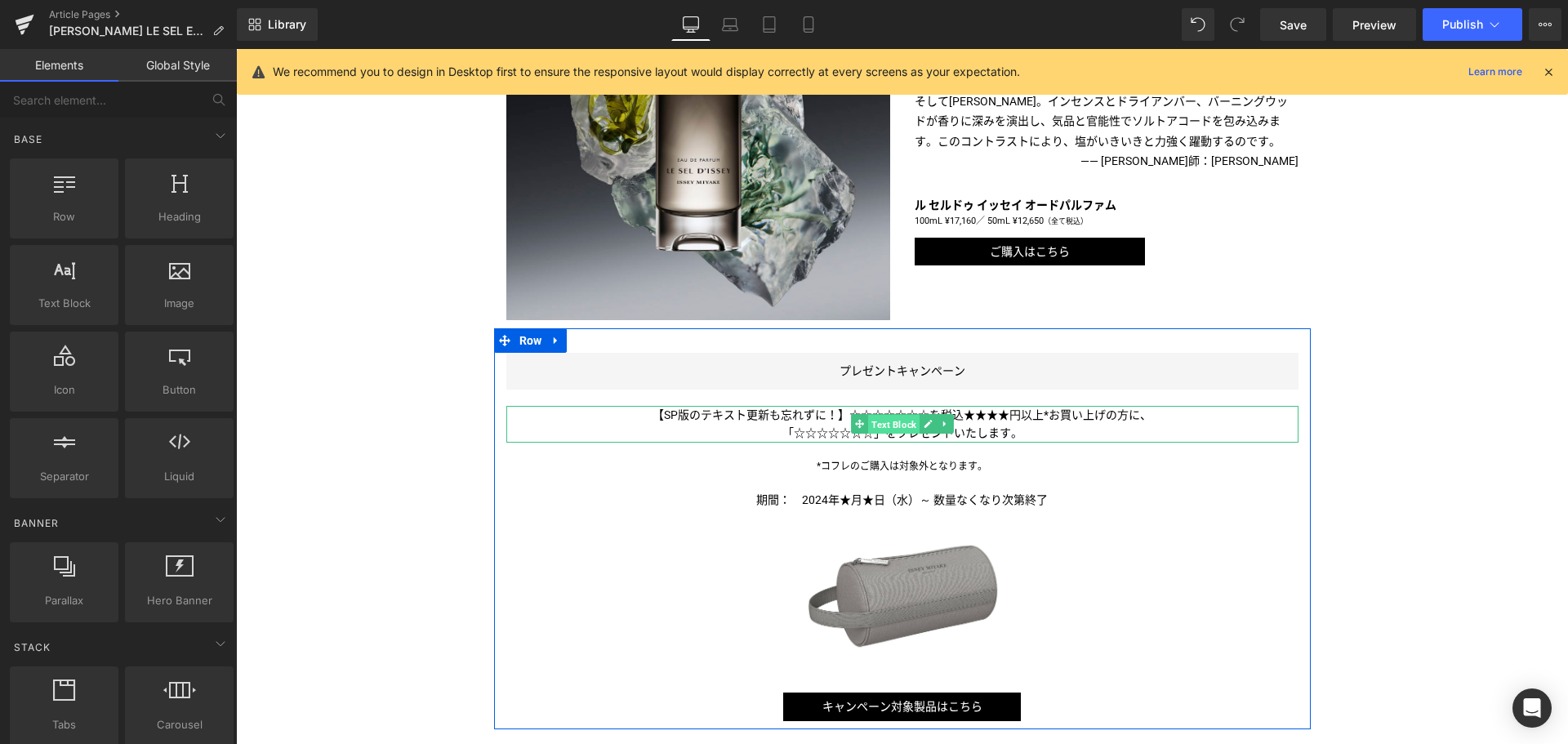
click at [893, 420] on span "Text Block" at bounding box center [893, 425] width 52 height 20
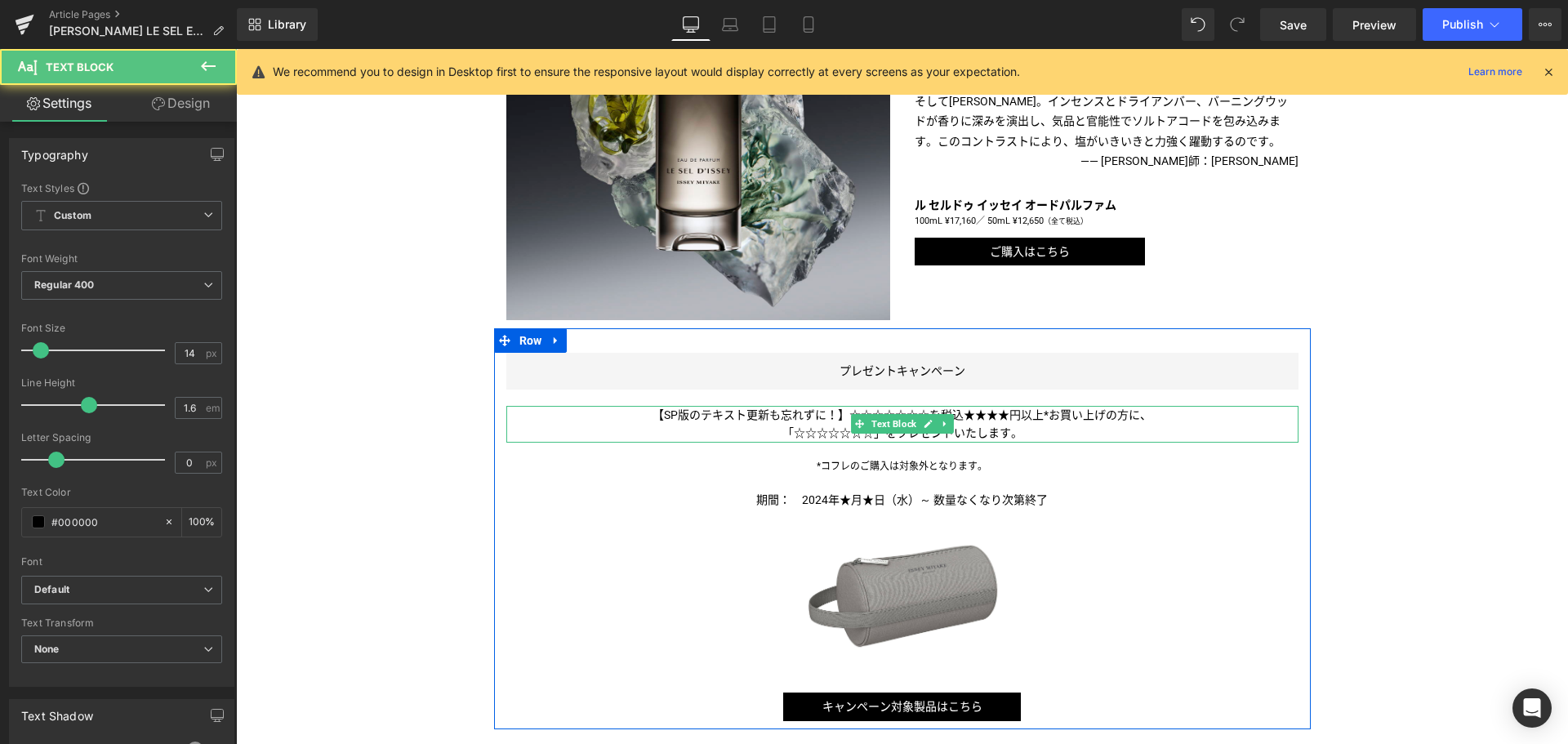
click at [985, 413] on span "【SP版のテキスト更新も忘れずに！】☆☆☆☆☆☆☆を税込★★★★円以上*お買い上げの方に、" at bounding box center [902, 414] width 499 height 13
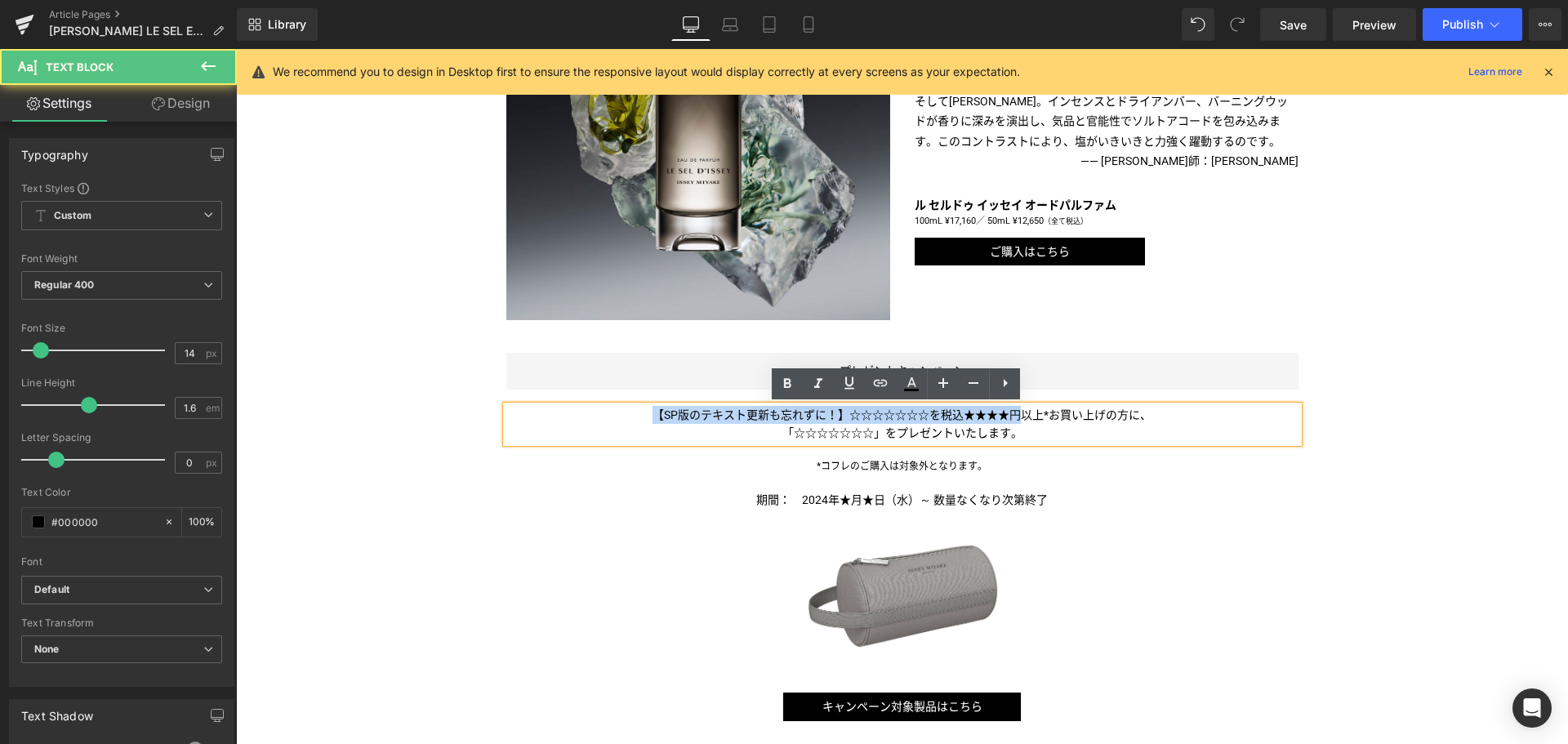
drag, startPoint x: 1015, startPoint y: 413, endPoint x: 307, endPoint y: 388, distance: 708.4
click at [307, 388] on div "Liquid 塩を中心に添えた＜ル セル ドゥ イッセイ＞の新作フレグランスが発売！ Text Block Image Image 今から30年以上前、[PE…" at bounding box center [901, 94] width 1331 height 1903
paste div
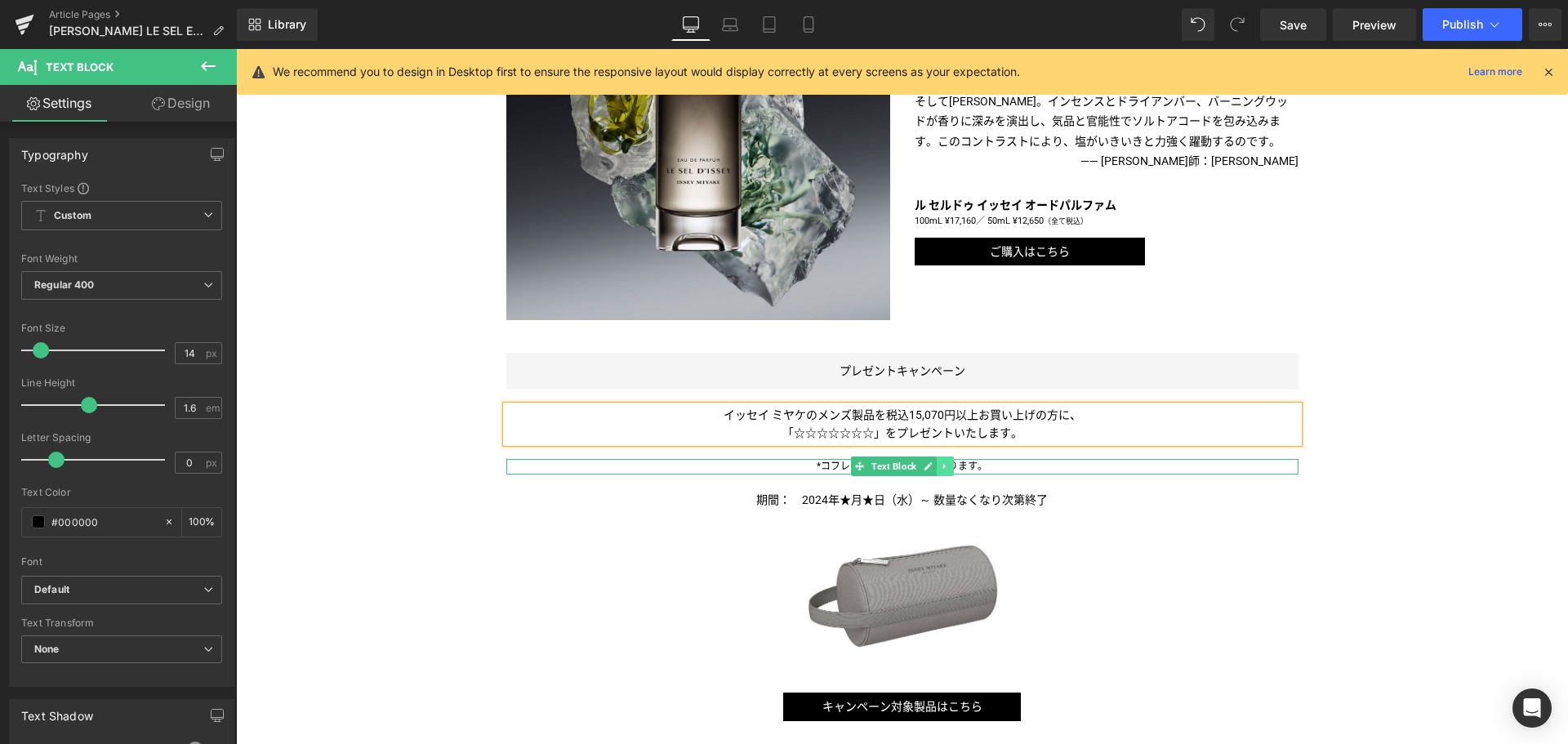
click at [940, 466] on icon at bounding box center [944, 467] width 9 height 10
click at [949, 466] on icon at bounding box center [953, 467] width 9 height 10
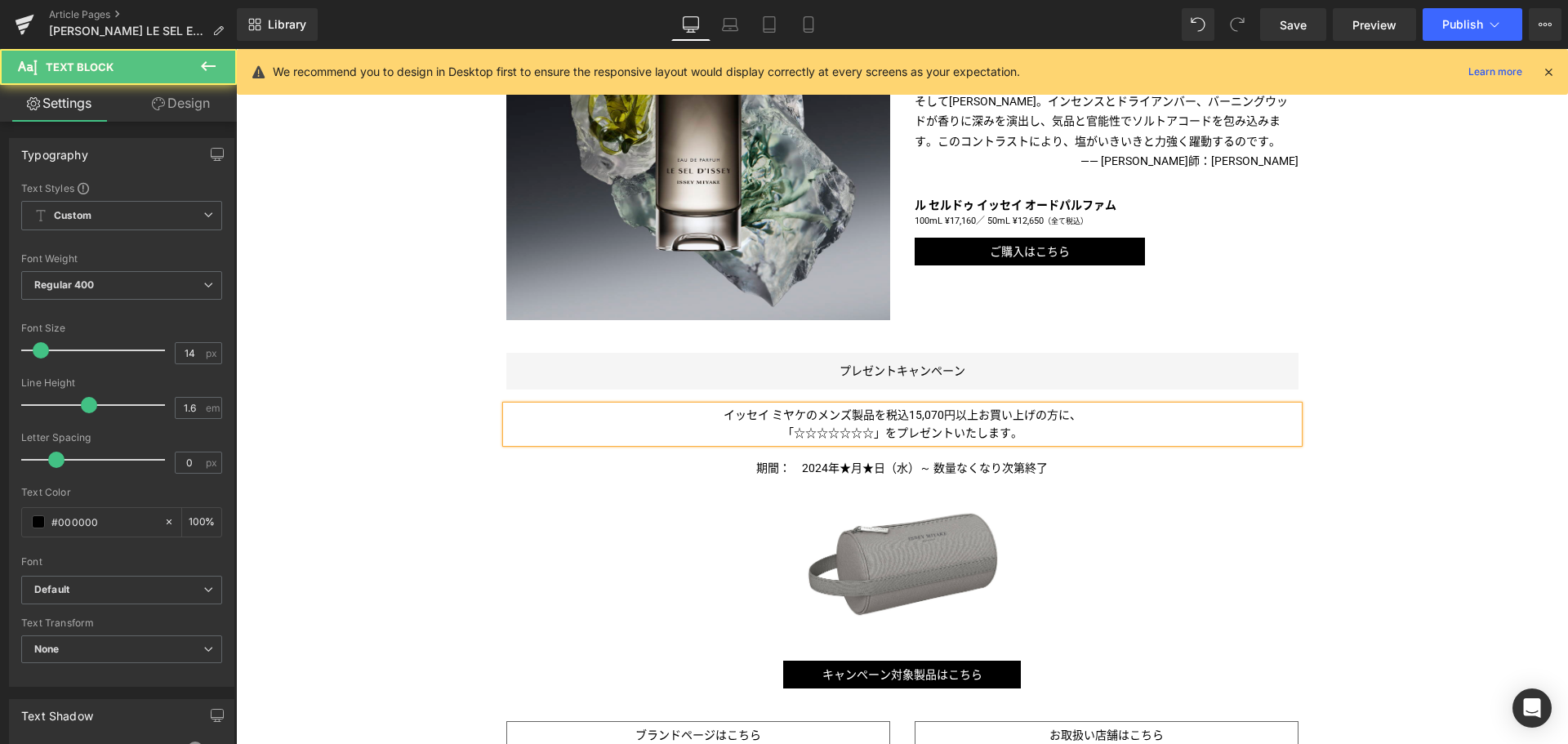
drag, startPoint x: 867, startPoint y: 437, endPoint x: 816, endPoint y: 432, distance: 51.2
click at [816, 432] on p "「☆☆☆☆☆☆☆ 」をプレゼントいたします。" at bounding box center [902, 433] width 792 height 18
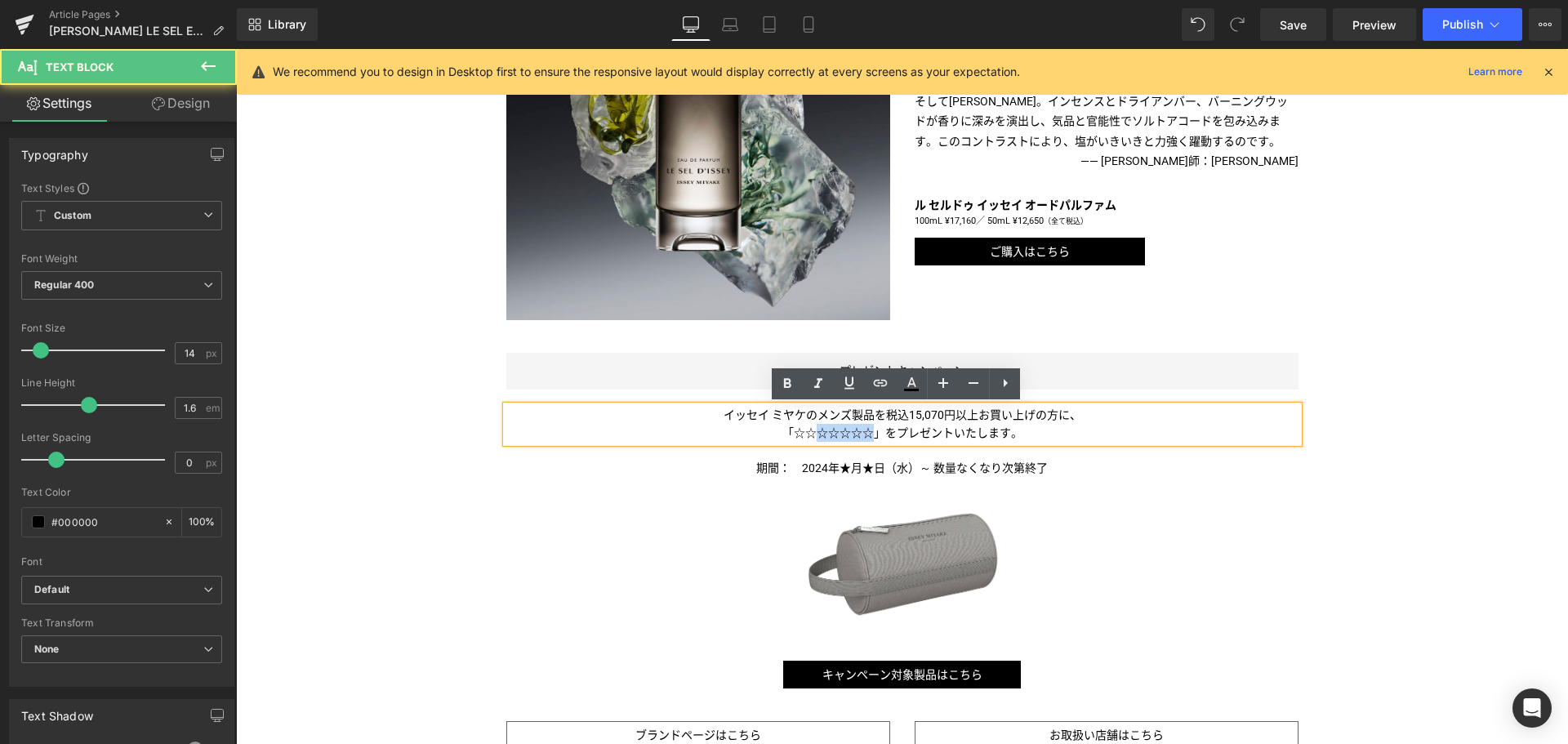
click at [816, 432] on span "「☆☆☆☆☆☆☆" at bounding box center [828, 432] width 91 height 13
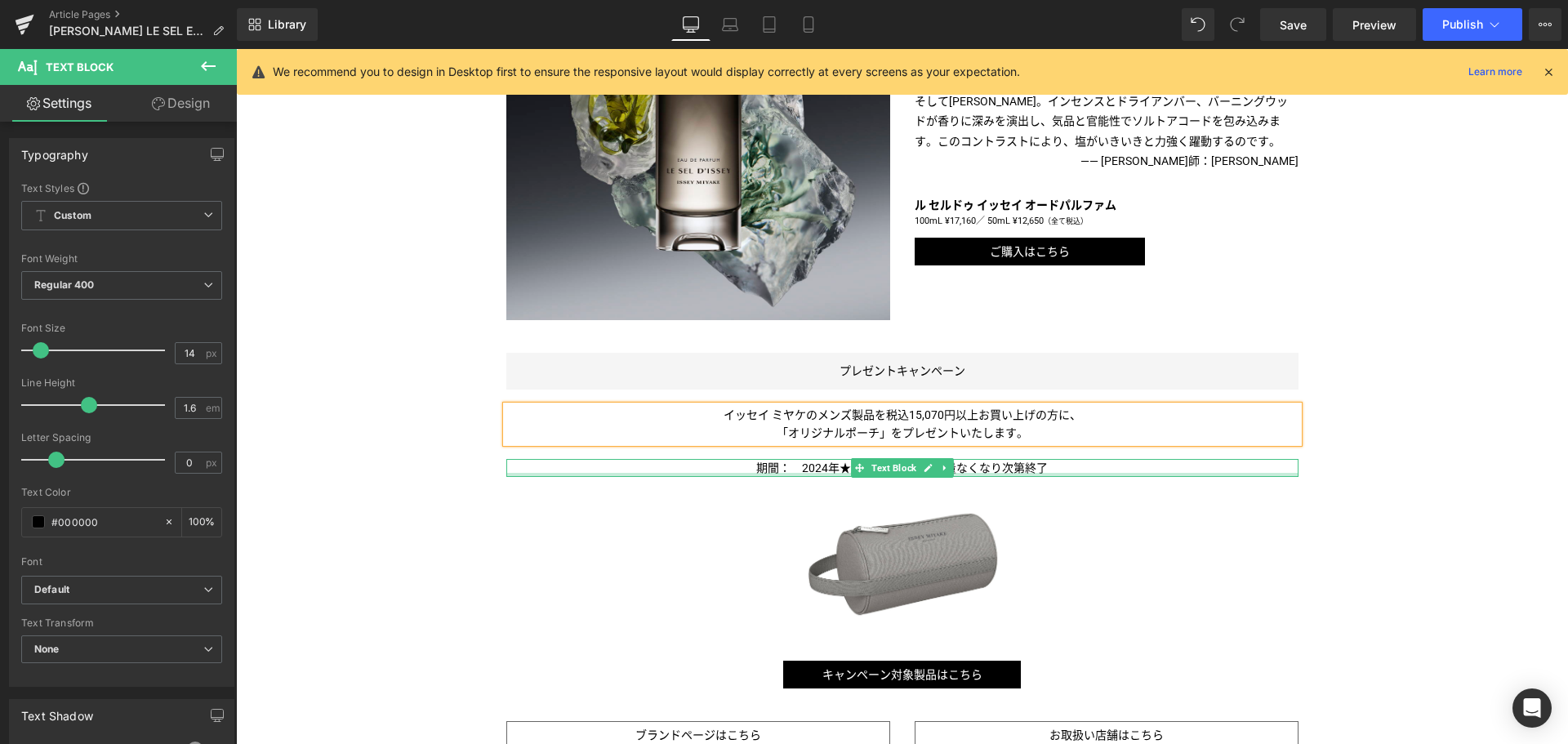
click at [838, 474] on div at bounding box center [902, 475] width 792 height 4
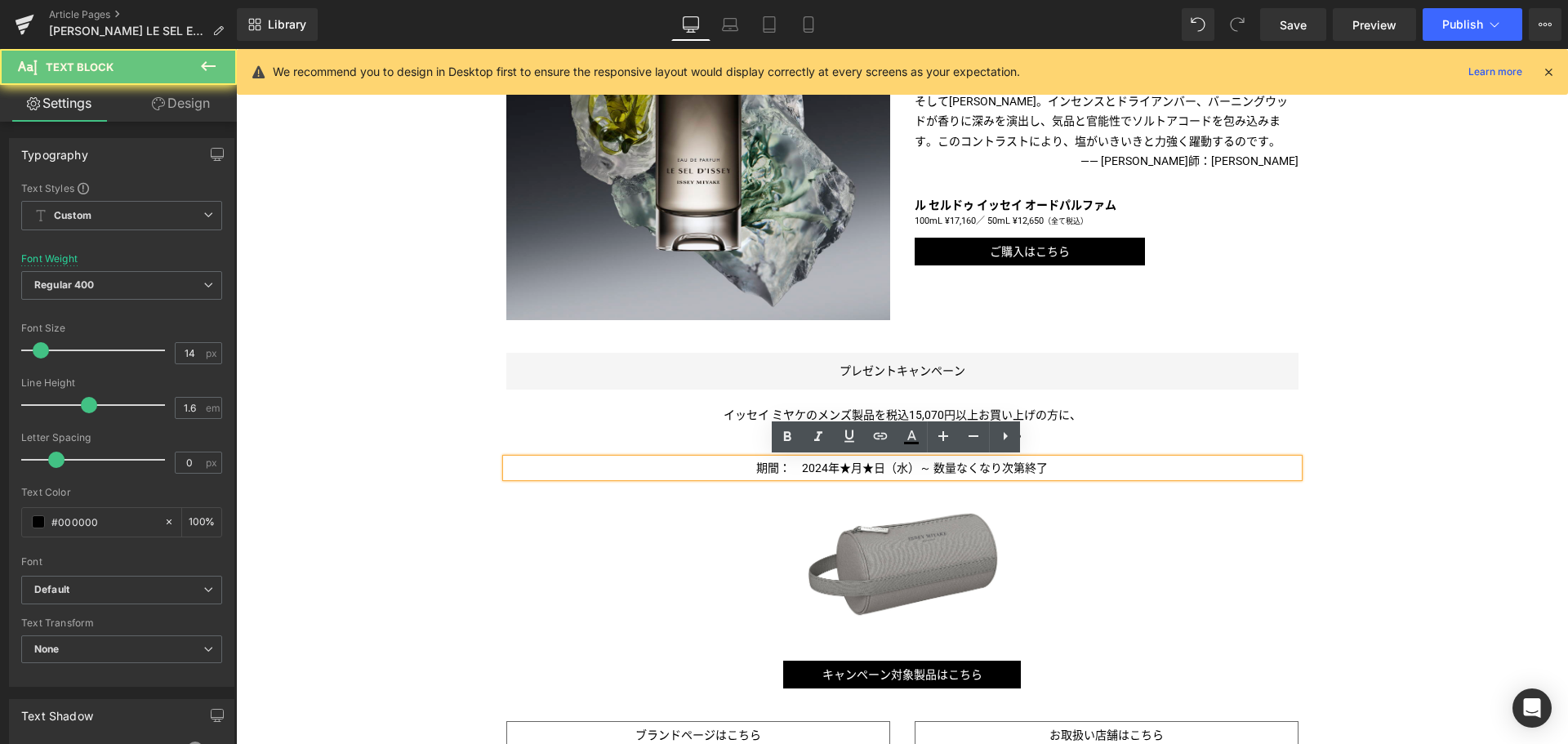
click at [830, 472] on span "期間：　2024年★月★日（水）～ 数量なくなり次第終了" at bounding box center [901, 468] width 291 height 13
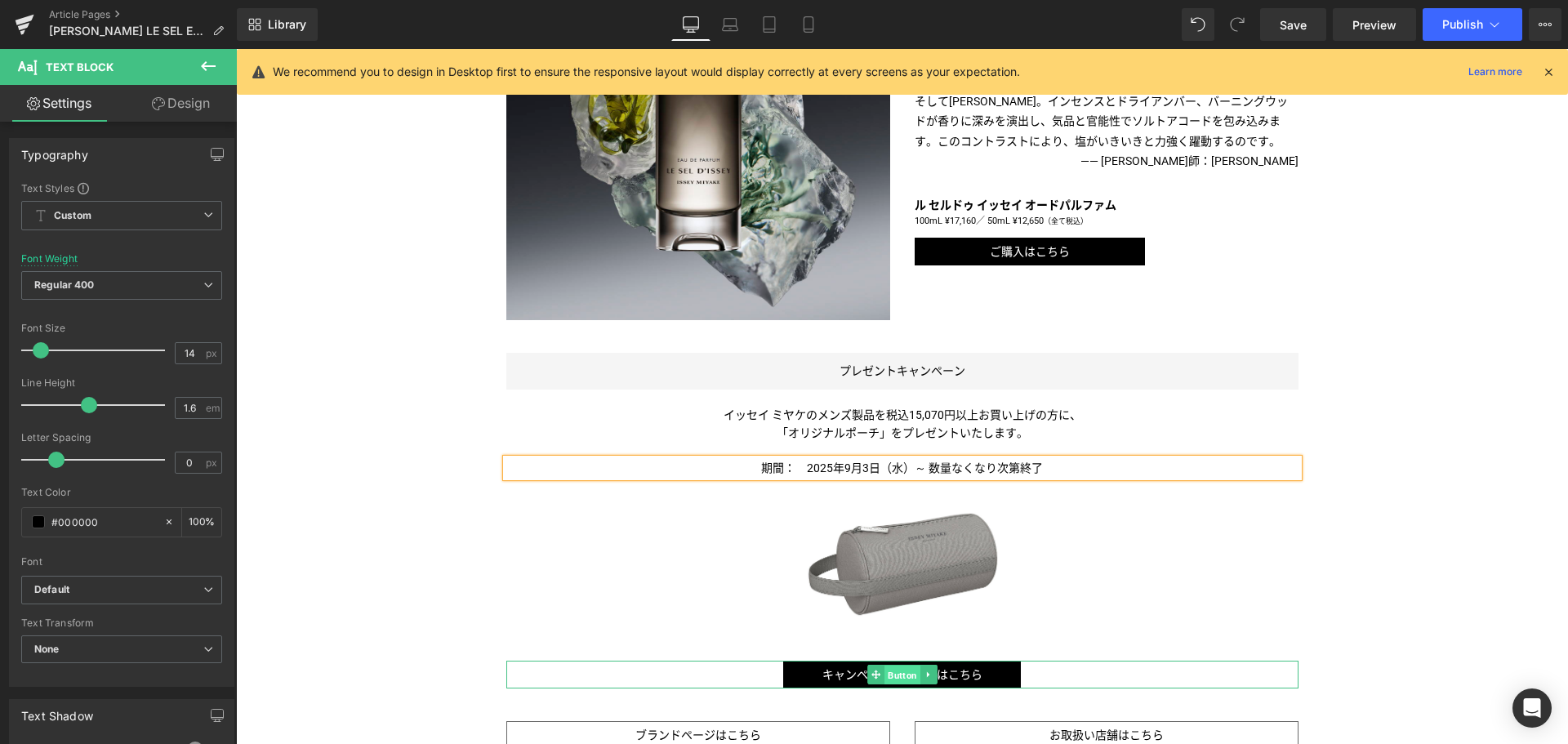
click at [902, 668] on span "Button" at bounding box center [902, 676] width 36 height 20
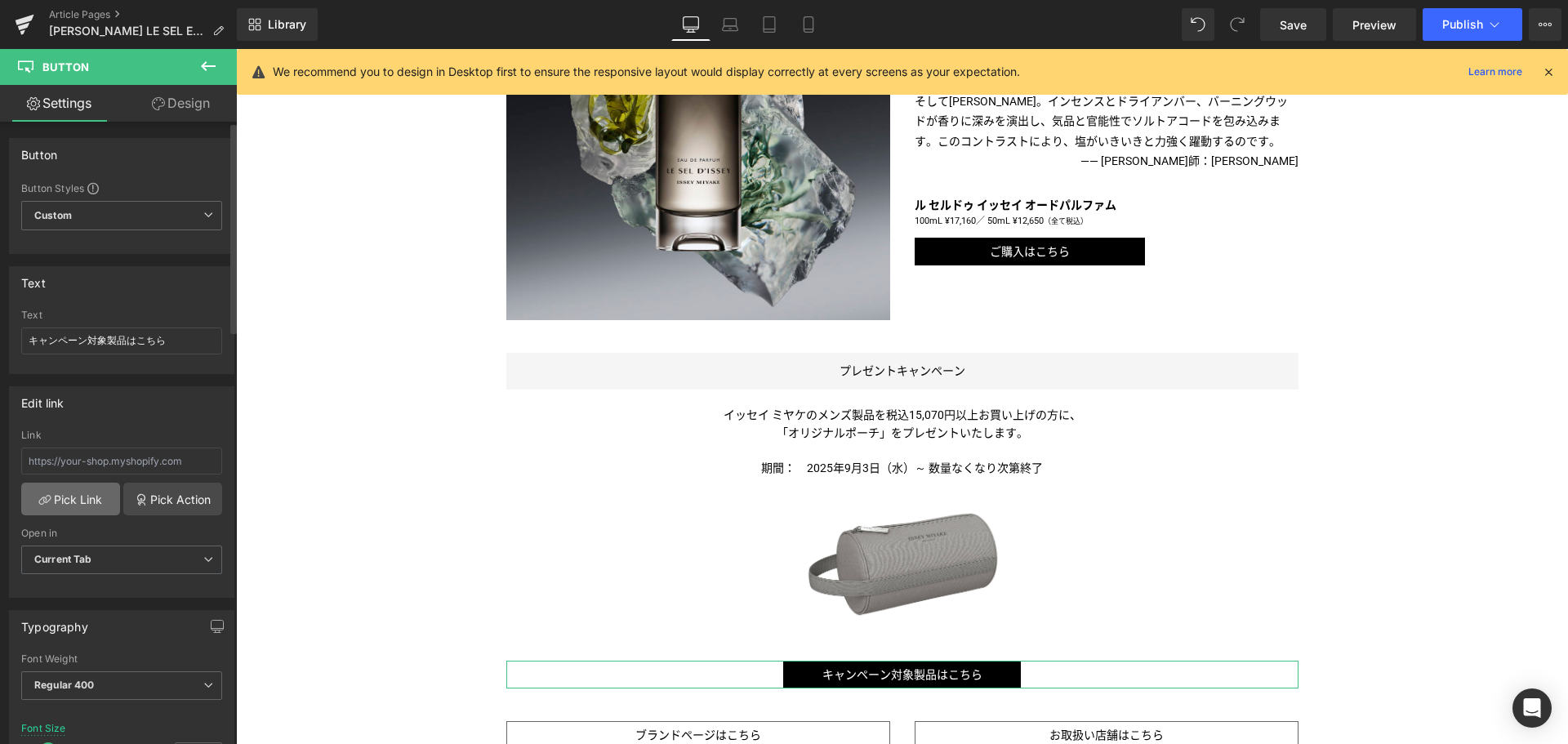
click at [83, 493] on link "Pick Link" at bounding box center [70, 498] width 99 height 33
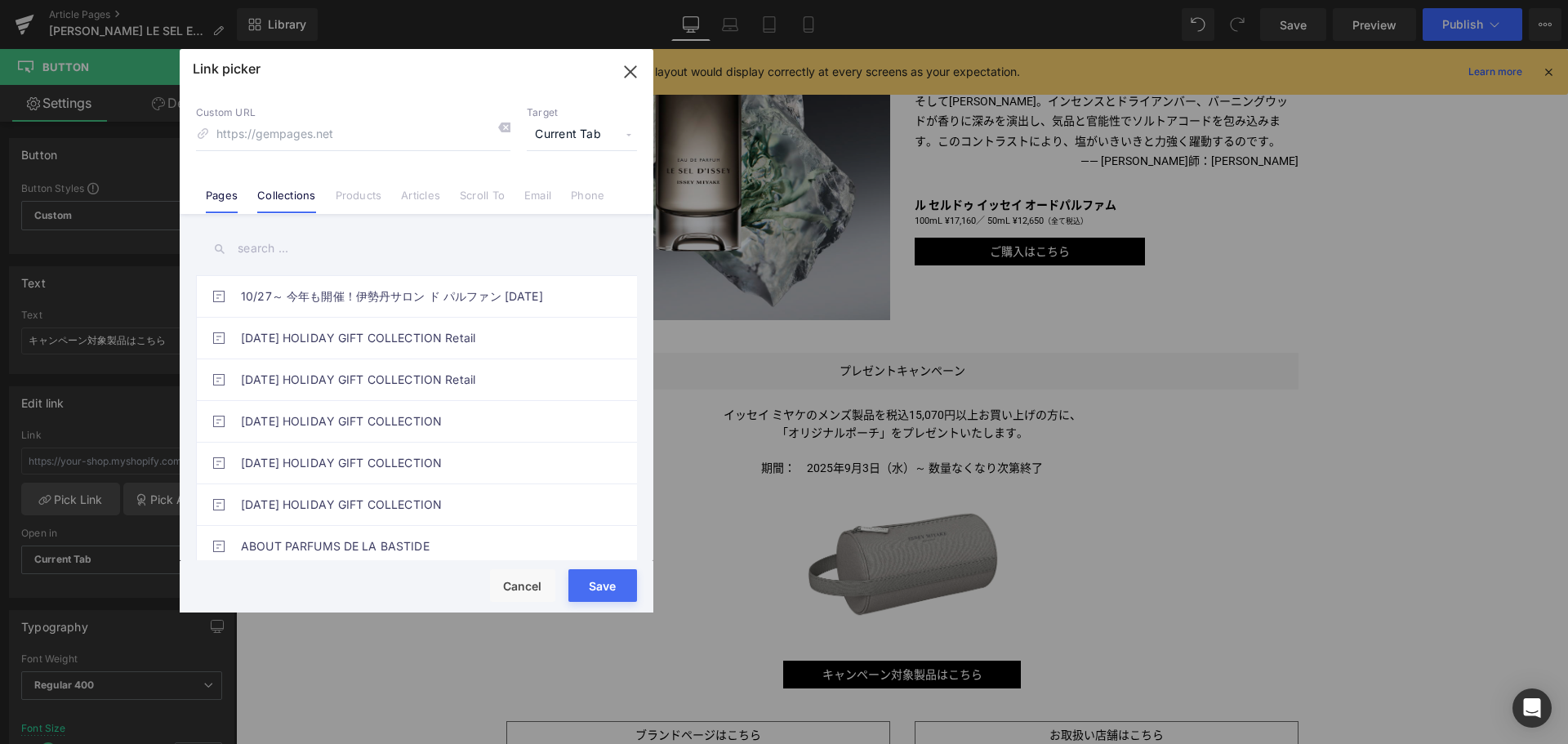
click at [288, 198] on link "Collections" at bounding box center [286, 200] width 58 height 25
click at [287, 244] on input "text" at bounding box center [416, 248] width 441 height 37
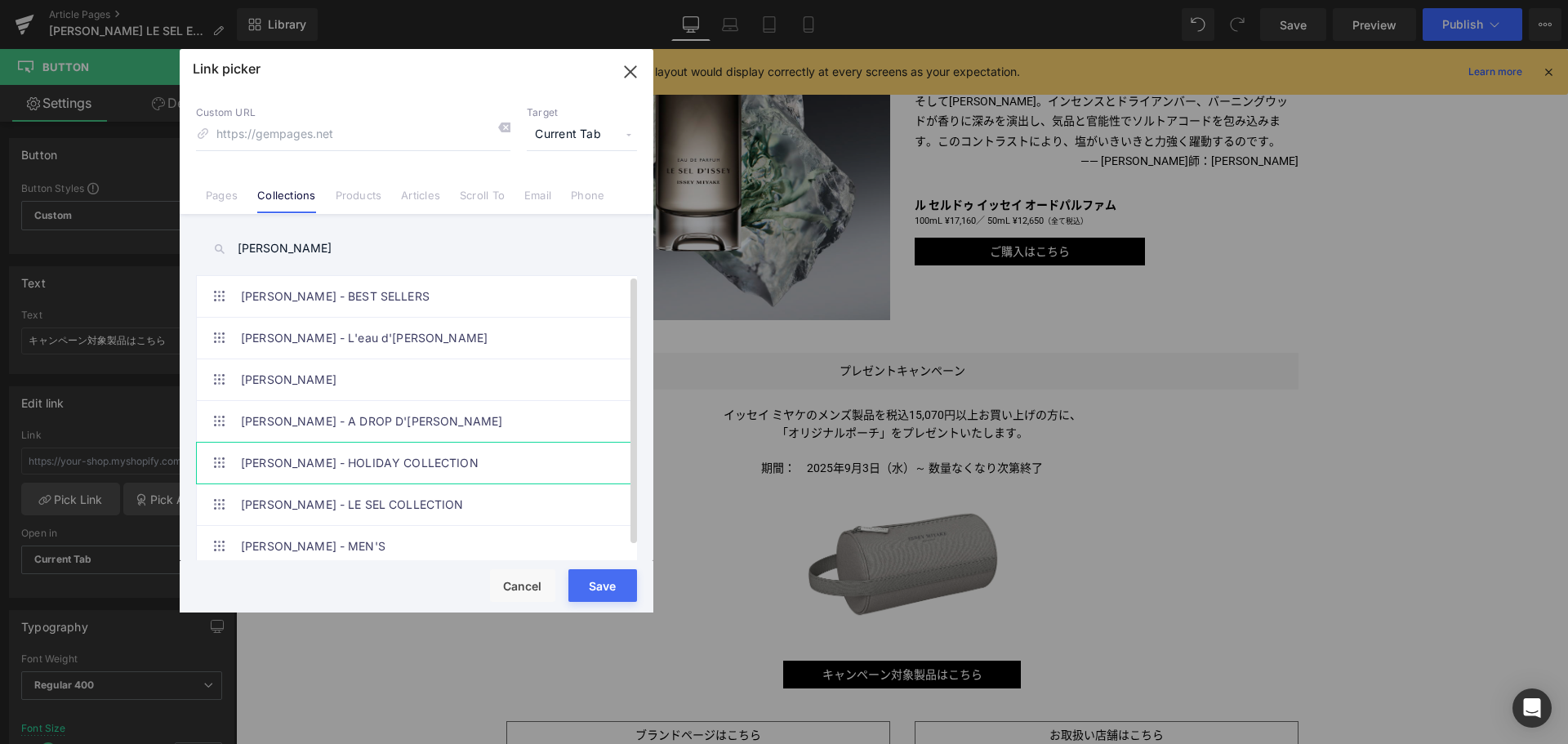
scroll to position [13, 0]
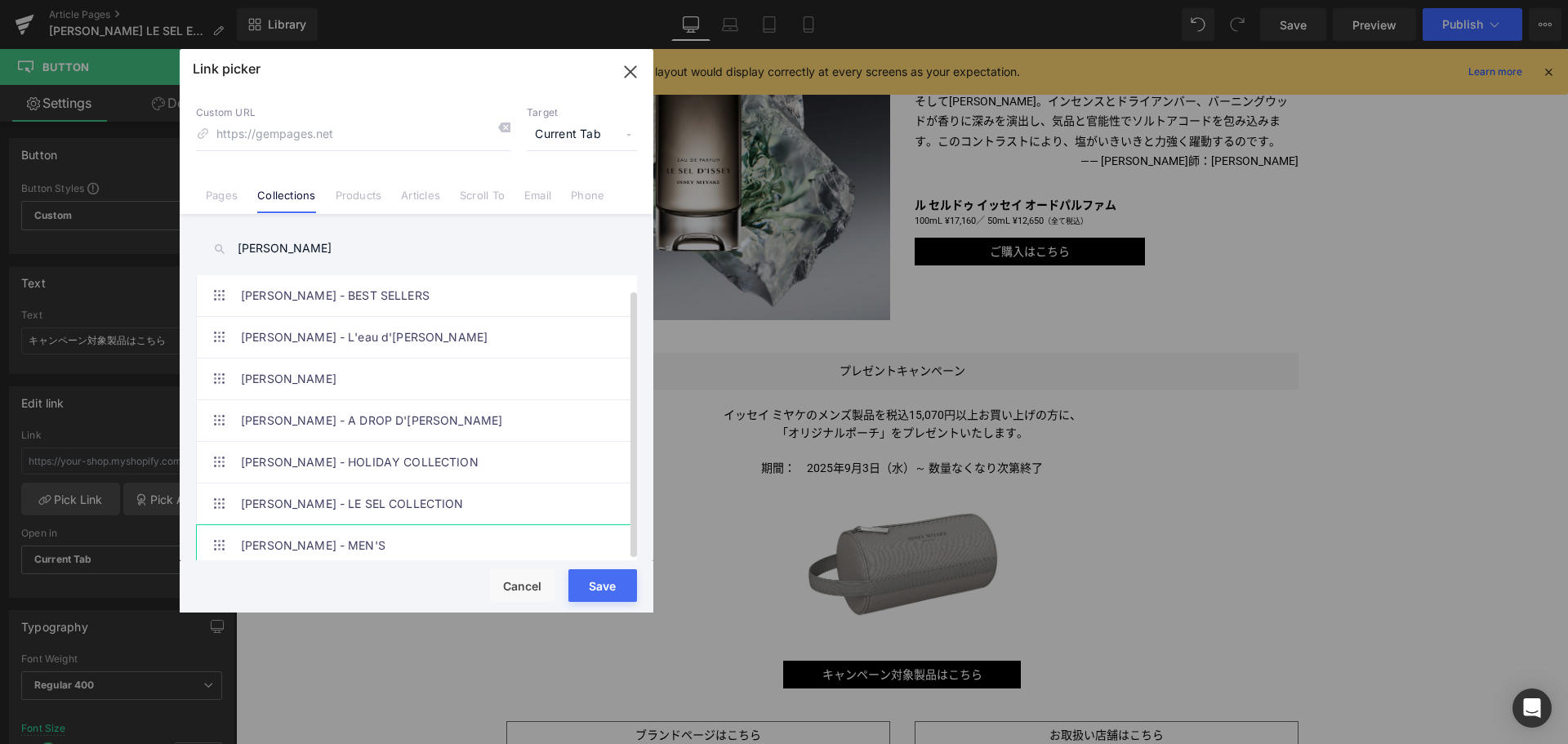
type input "[PERSON_NAME]"
click at [389, 525] on link "[PERSON_NAME] - MEN'S" at bounding box center [420, 545] width 360 height 41
type input "/collections/issey-miyake-mens"
click at [596, 588] on button "Save" at bounding box center [602, 585] width 68 height 33
type input "/collections/issey-miyake-mens"
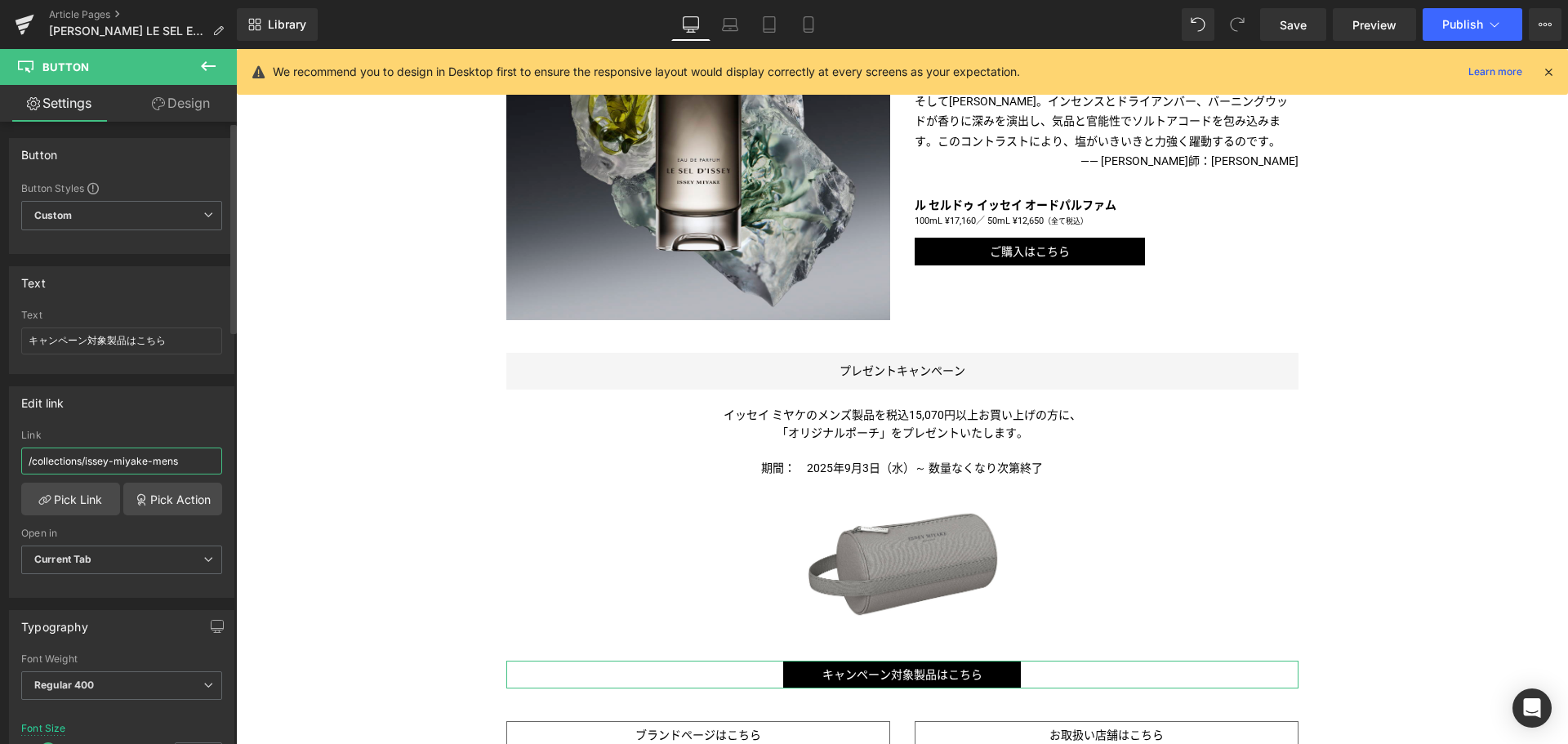
drag, startPoint x: 83, startPoint y: 461, endPoint x: 122, endPoint y: 461, distance: 39.0
click at [122, 461] on input "/collections/issey-miyake-mens" at bounding box center [121, 461] width 201 height 27
drag, startPoint x: 147, startPoint y: 460, endPoint x: 85, endPoint y: 460, distance: 62.0
click at [85, 460] on input "/collections/issey-miyake-mens" at bounding box center [121, 461] width 201 height 27
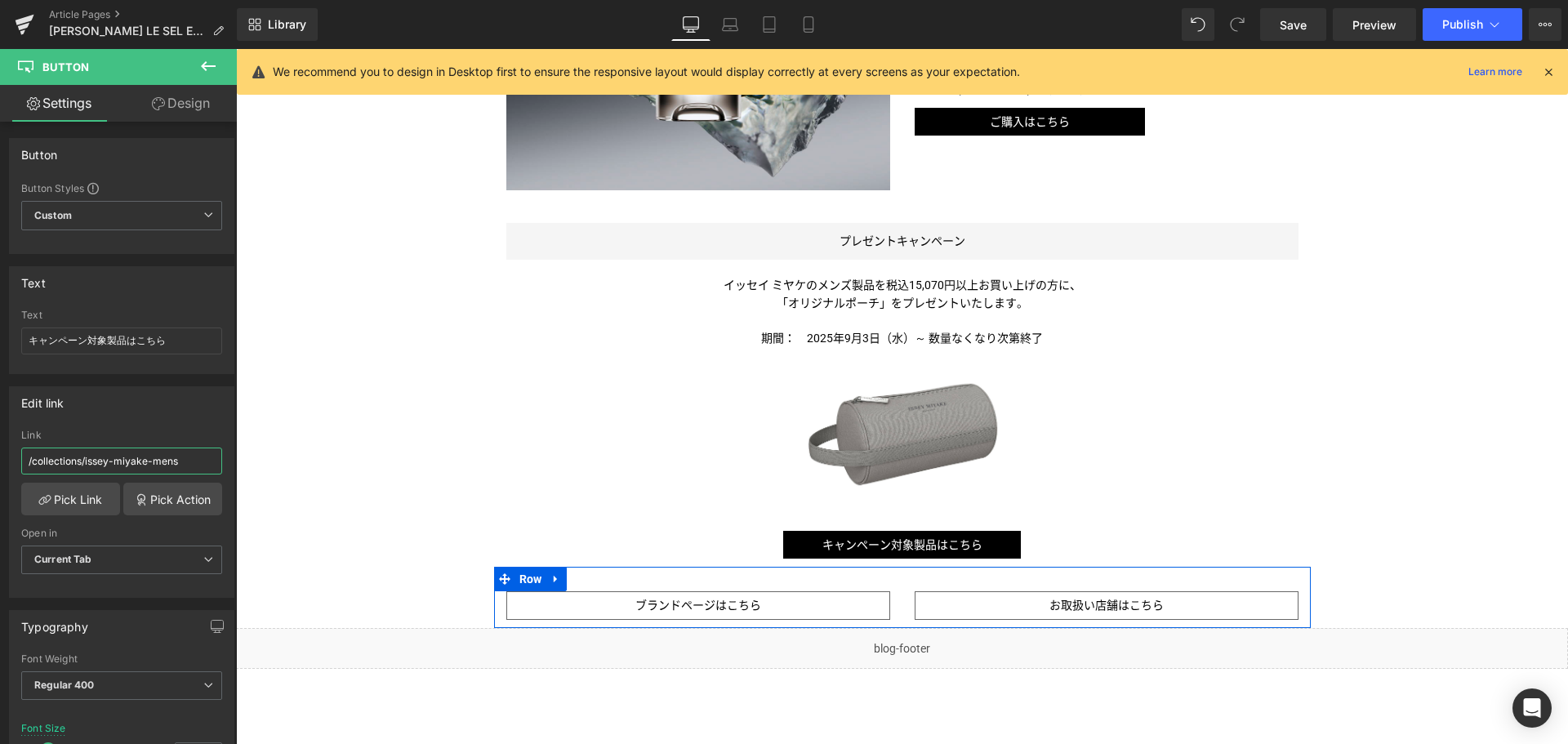
scroll to position [1212, 0]
click at [692, 600] on span "Button" at bounding box center [698, 605] width 36 height 20
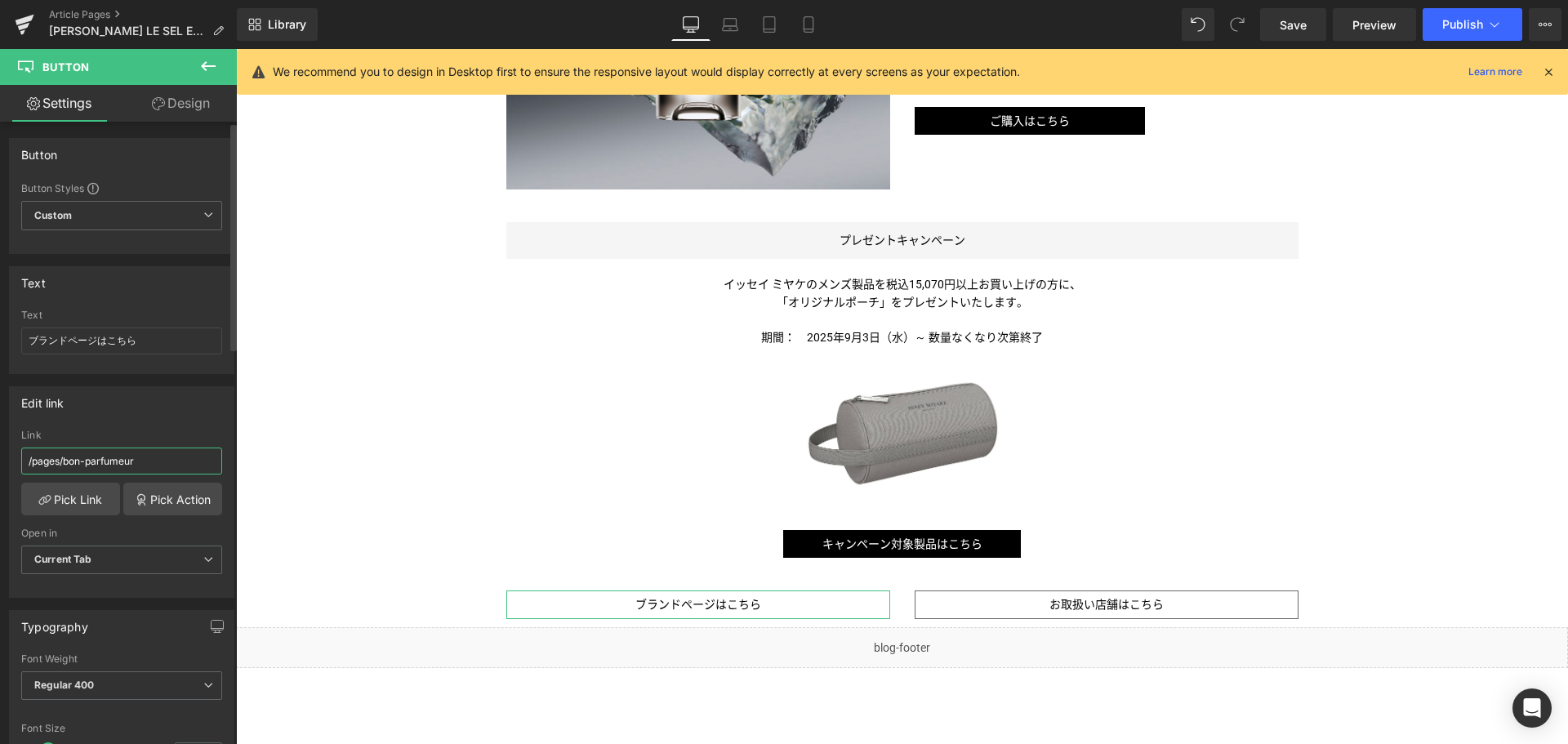
drag, startPoint x: 171, startPoint y: 461, endPoint x: 81, endPoint y: 464, distance: 90.0
click at [81, 464] on input "/pages/bon-parfumeur" at bounding box center [121, 461] width 201 height 27
paste input "[PERSON_NAME]"
type input "/pages/issey-miyake"
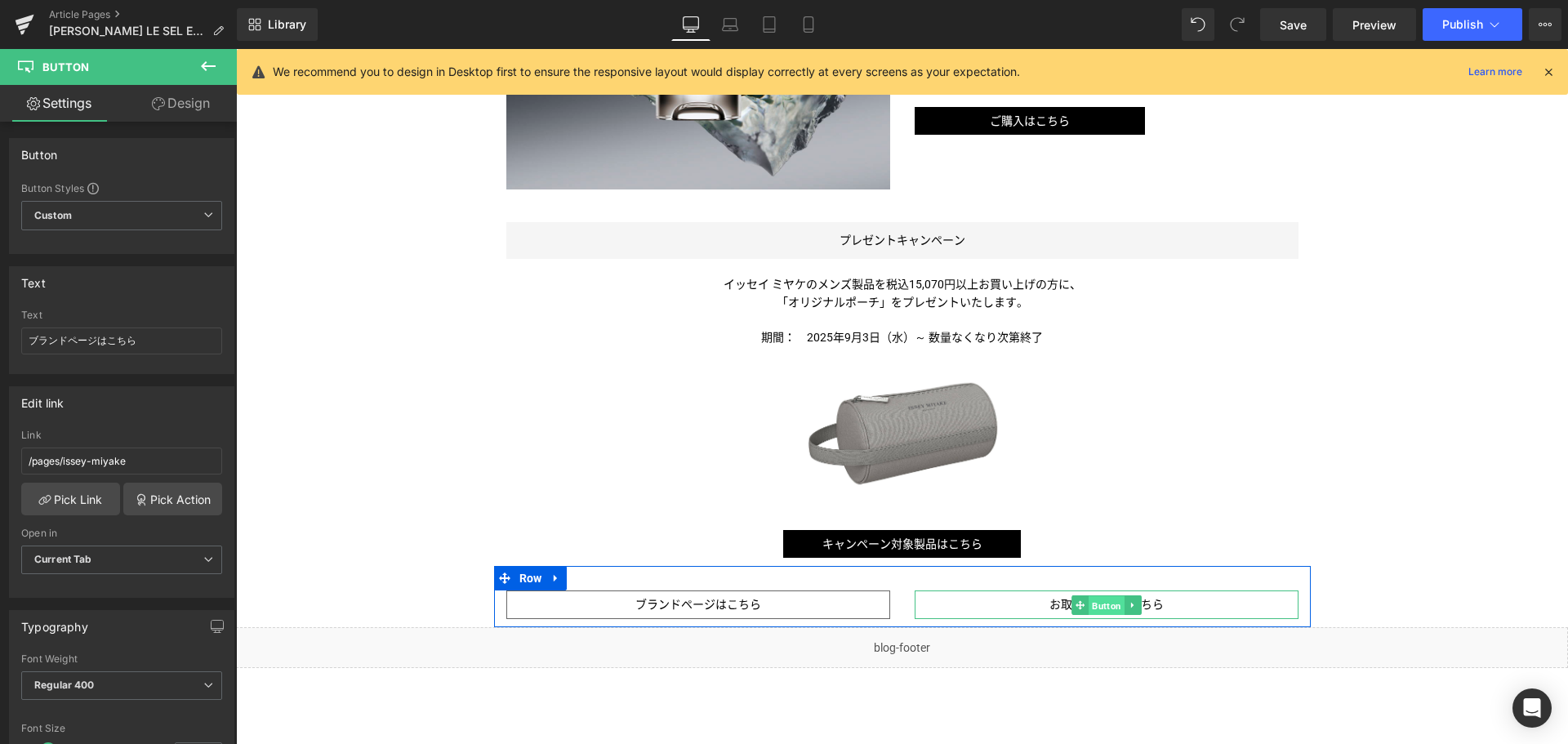
click at [1098, 604] on span "Button" at bounding box center [1106, 606] width 36 height 20
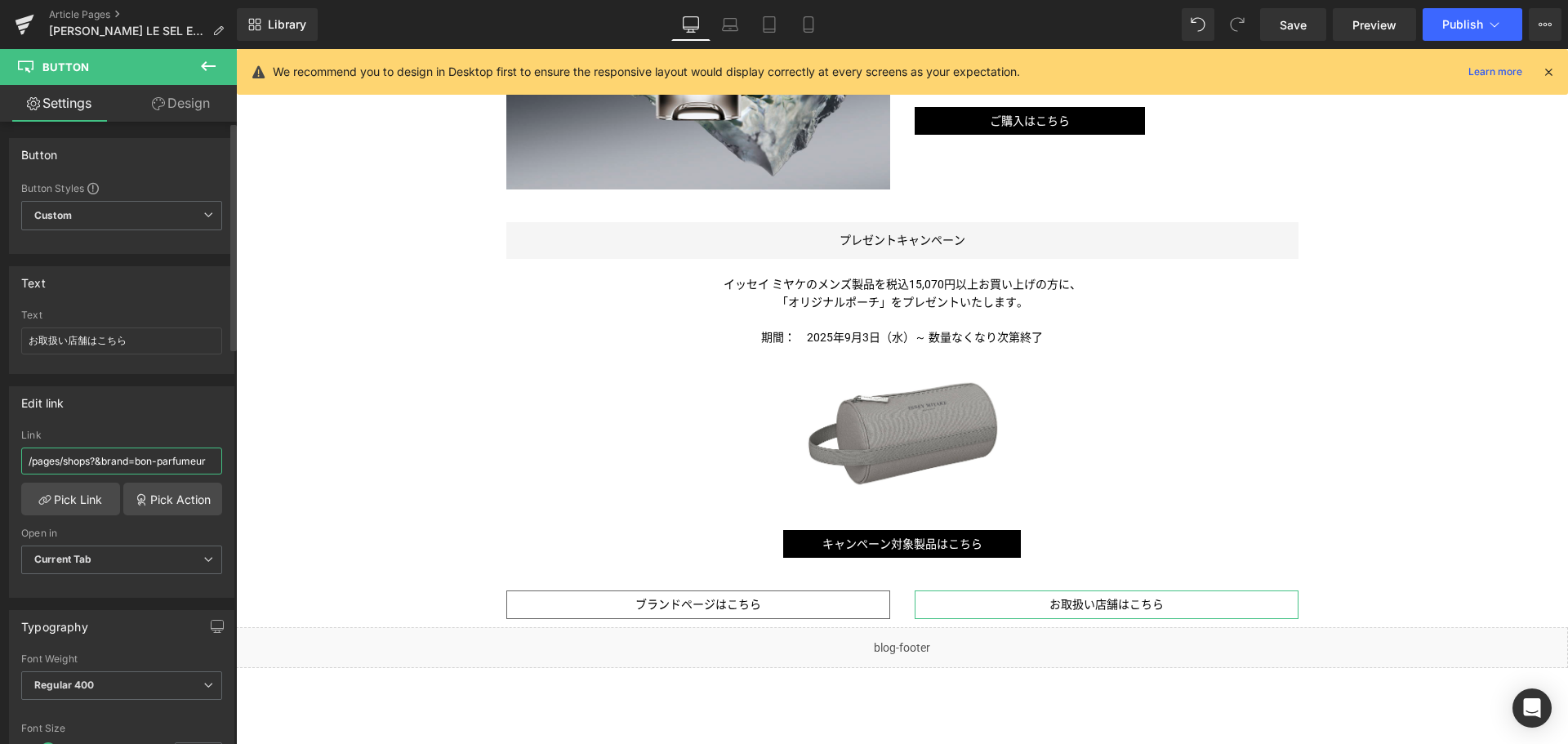
click at [208, 459] on input "/pages/shops?&brand=bon-parfumeur" at bounding box center [121, 461] width 201 height 27
paste input "[PERSON_NAME]"
type input "/pages/shops?&brand=issey-miyake"
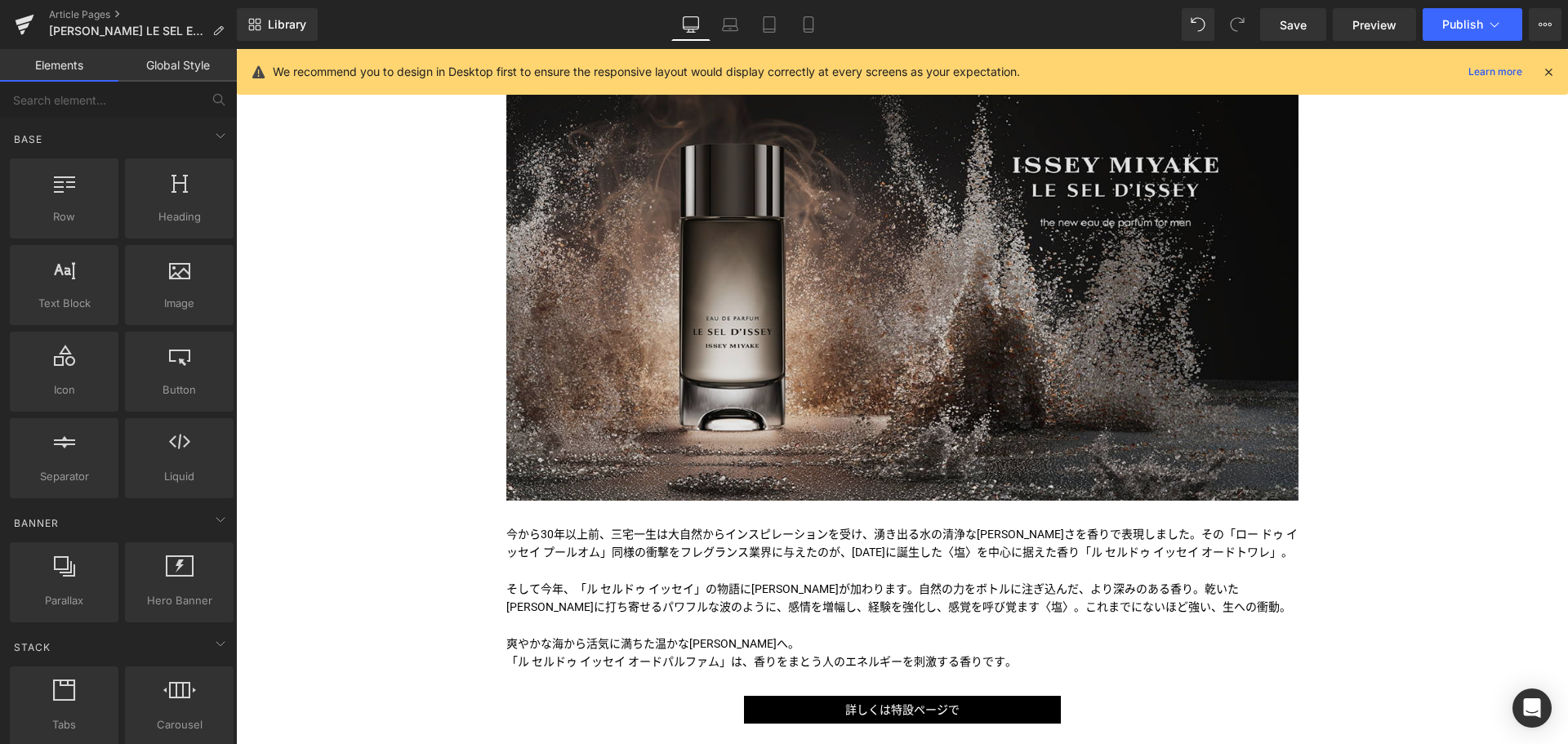
scroll to position [254, 0]
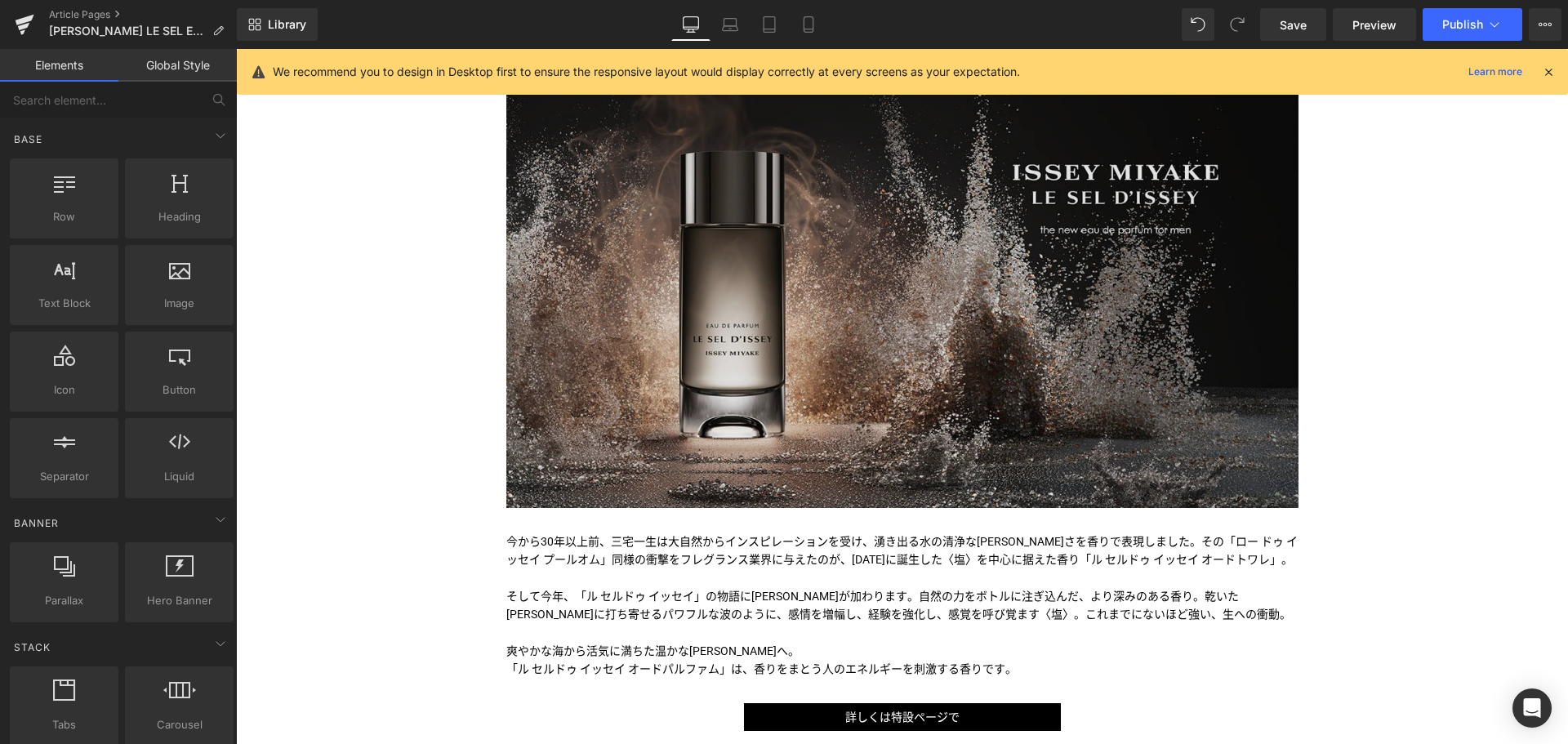
click at [843, 278] on img at bounding box center [902, 285] width 792 height 446
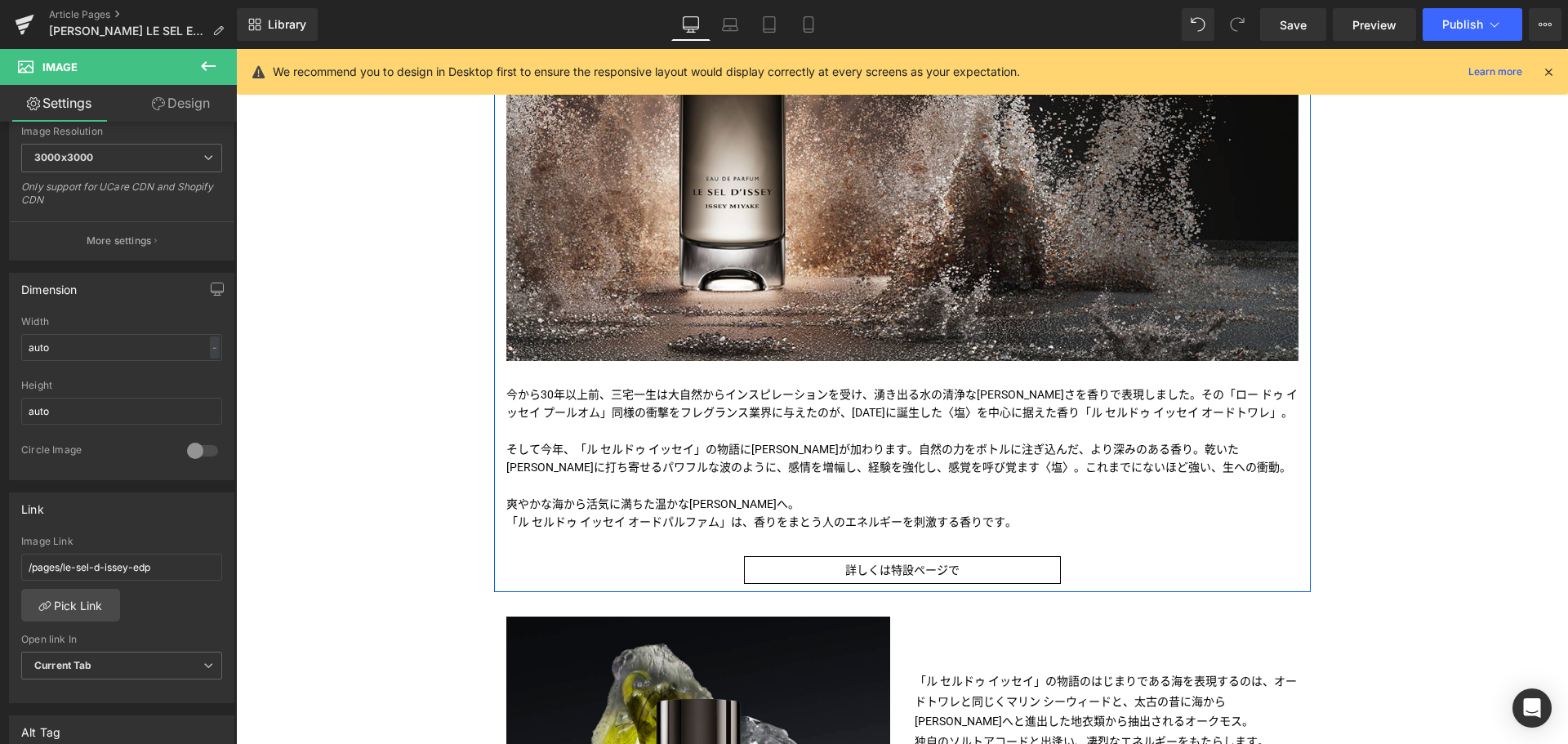
scroll to position [402, 0]
click at [893, 573] on div "詳しくは特設ページで Button" at bounding box center [902, 570] width 792 height 29
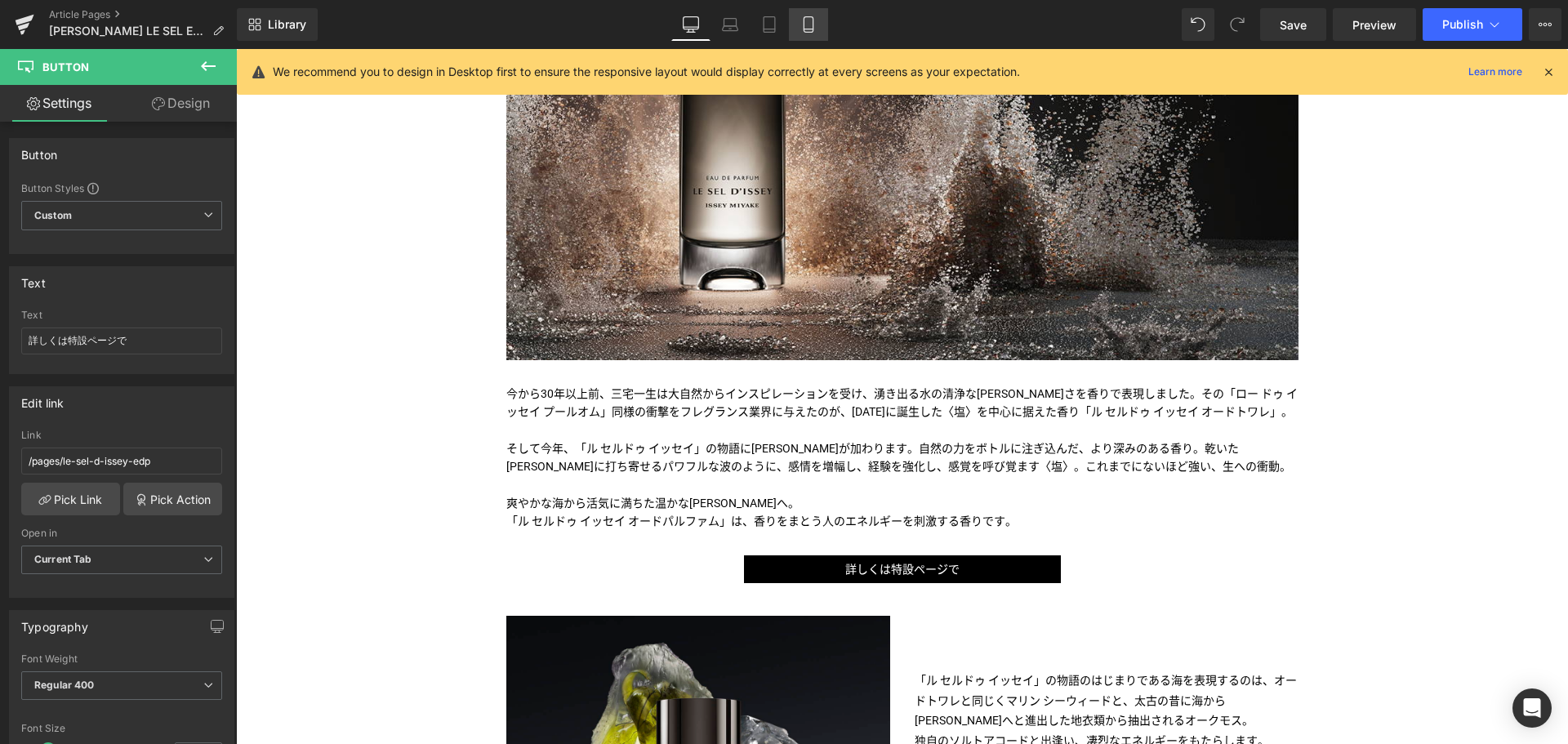
click at [802, 29] on icon at bounding box center [808, 24] width 16 height 16
type input "100"
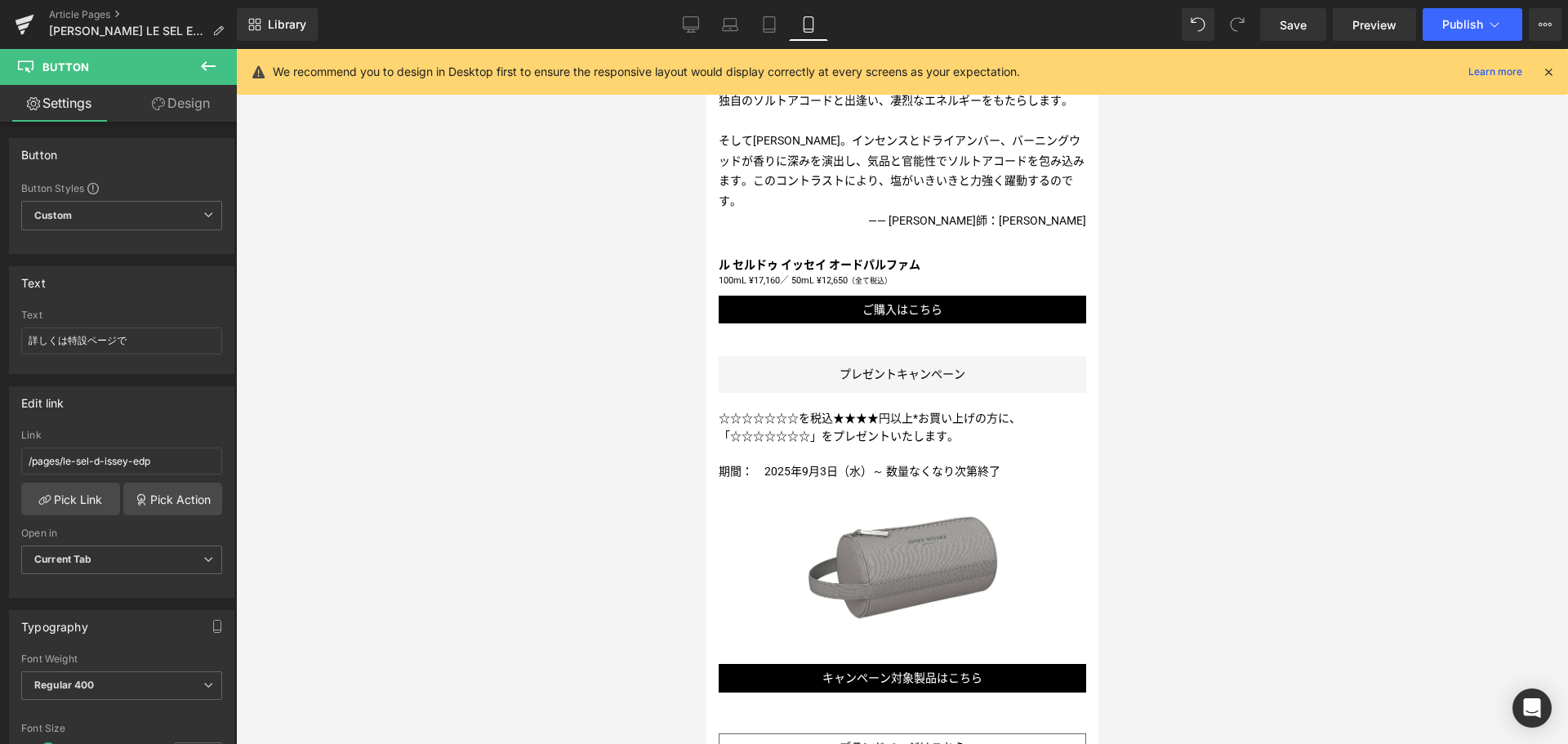
scroll to position [1386, 0]
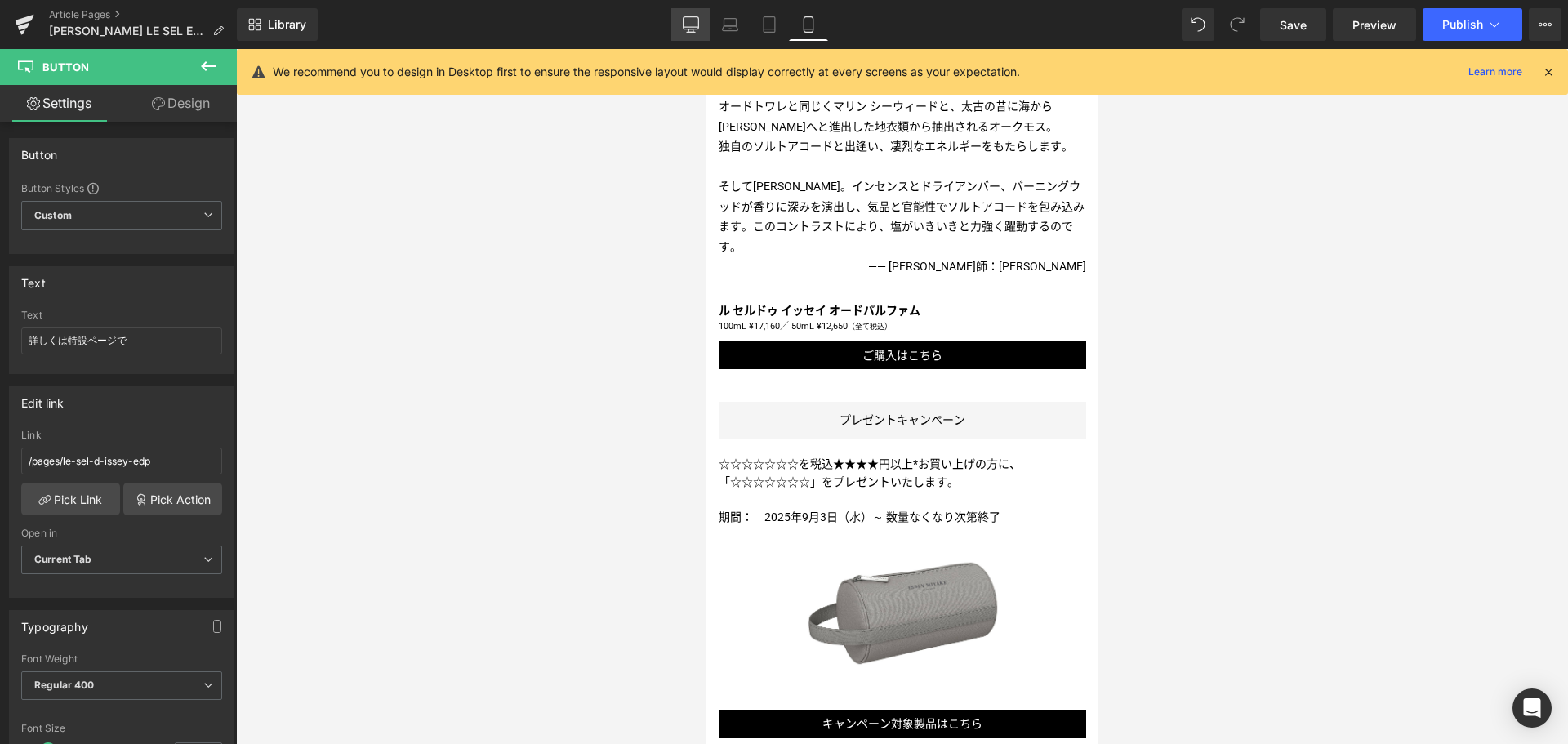
click at [695, 25] on icon at bounding box center [690, 24] width 16 height 16
type input "100"
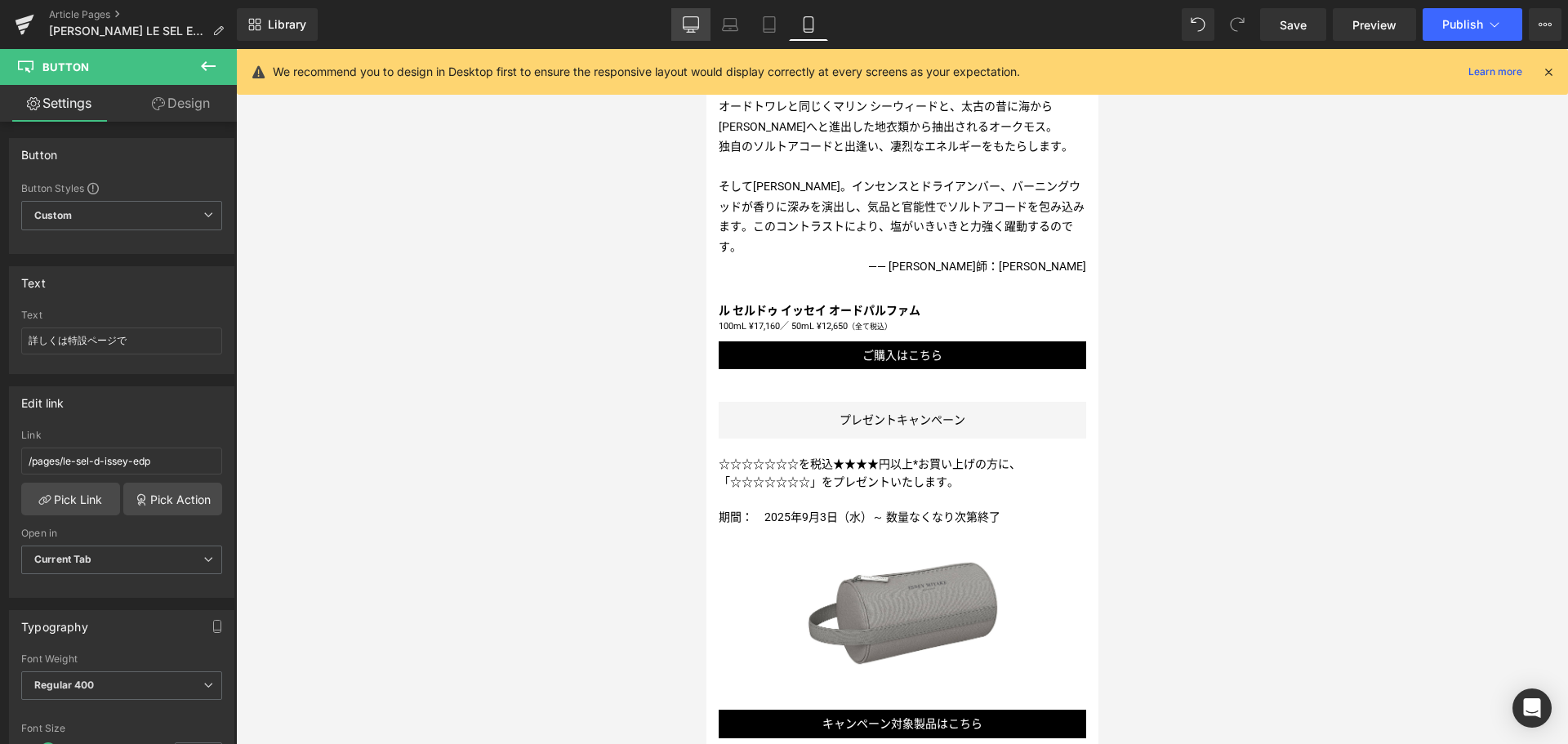
type input "40"
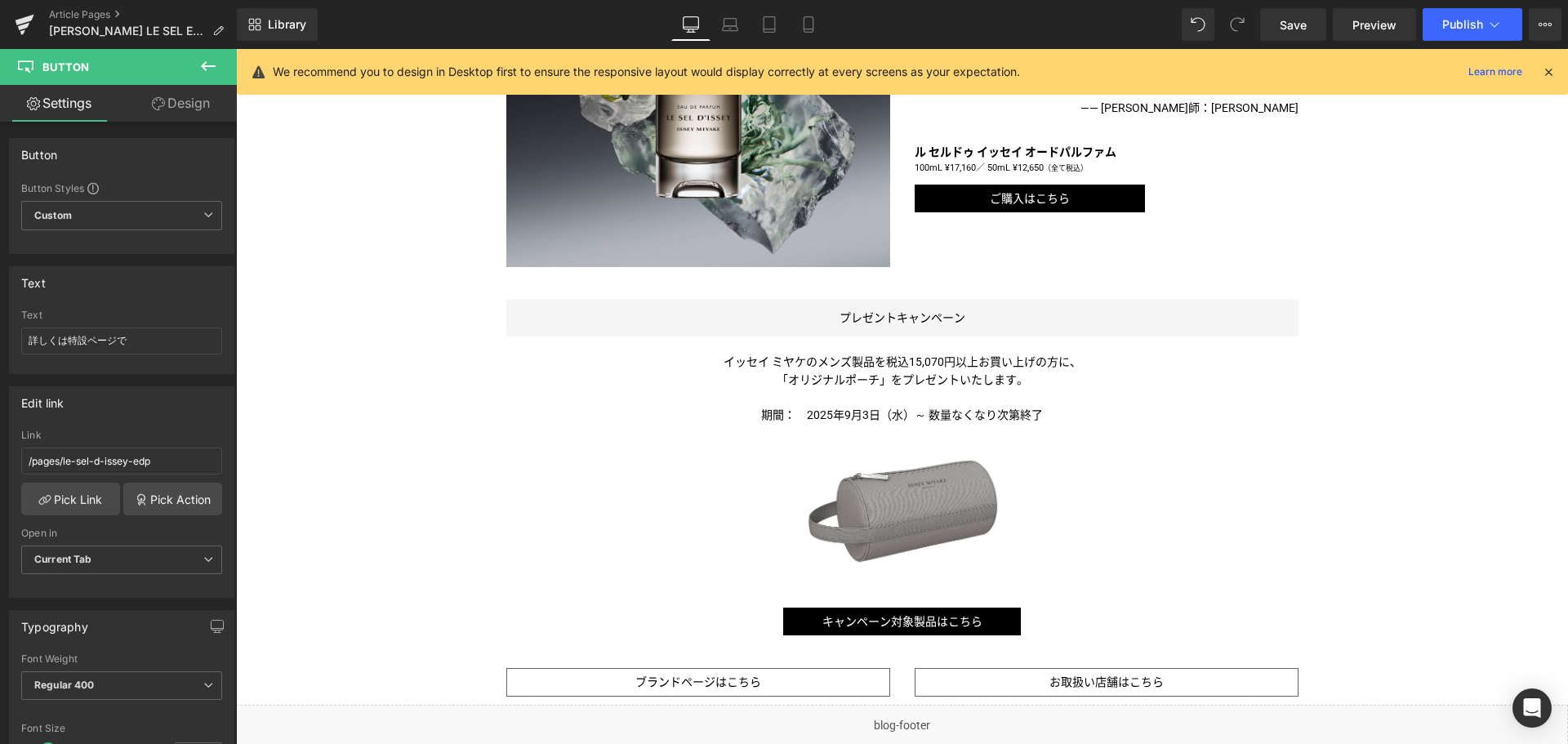
scroll to position [1135, 0]
click at [816, 366] on span "イッセイ ミヤケのメンズ製品を税込15,070円以上お買い上げの方に、" at bounding box center [901, 361] width 358 height 13
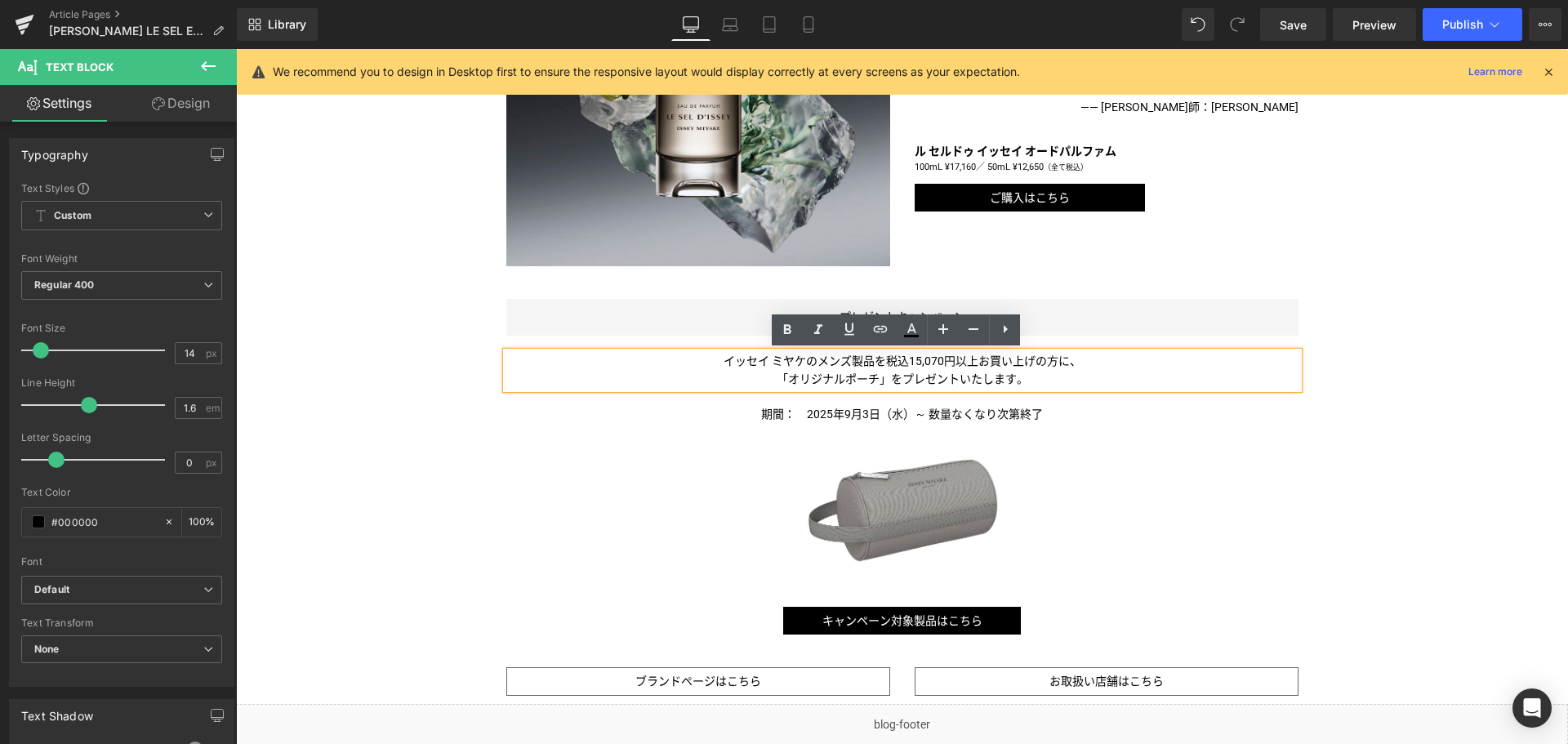
click at [816, 366] on span "イッセイ ミヤケのメンズ製品を税込15,070円以上お買い上げの方に、" at bounding box center [901, 361] width 358 height 13
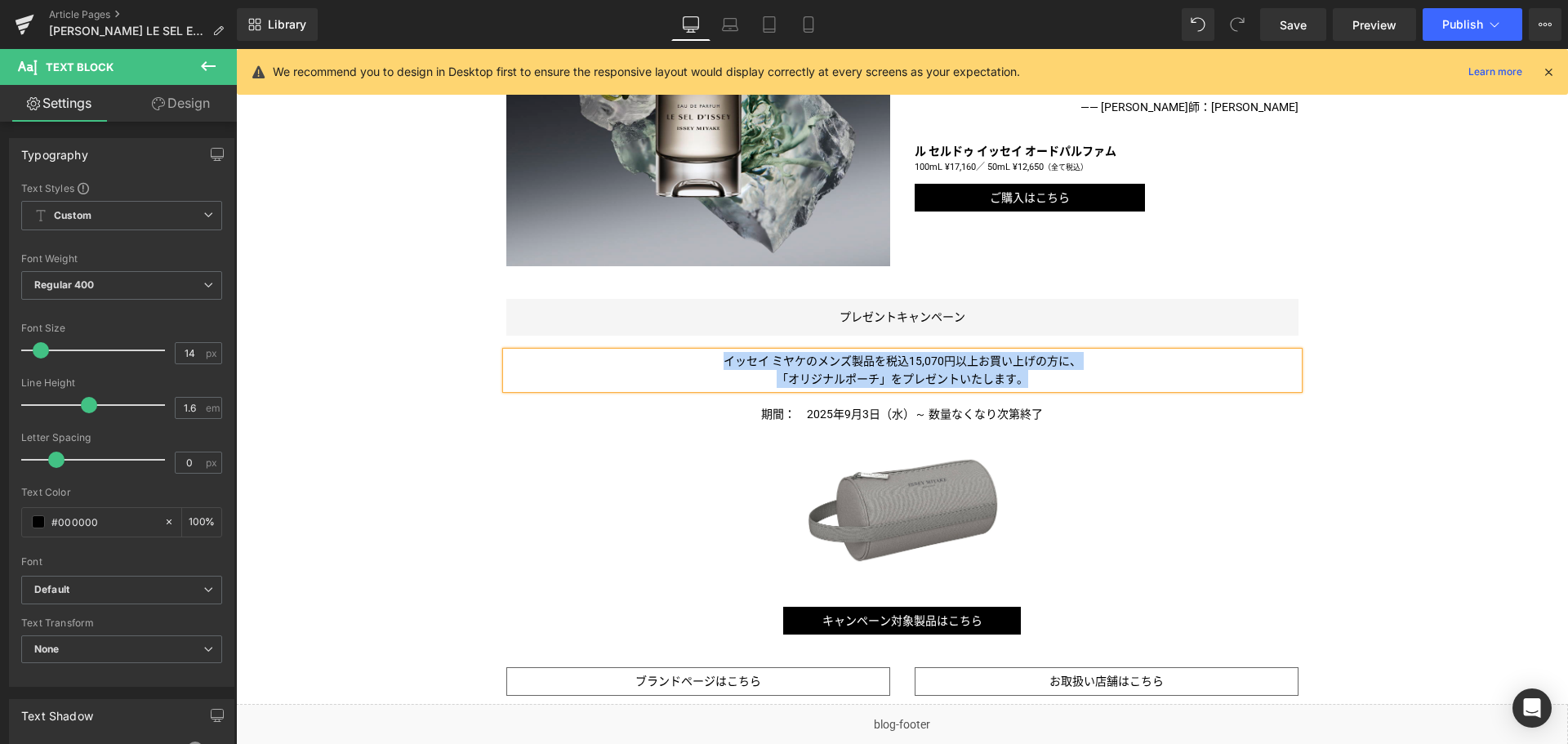
copy div "イッセイ ミヤケのメンズ製品を税込15,070円以上お買い上げの方に、 「オリジナルポーチ 」をプレゼントいたします。"
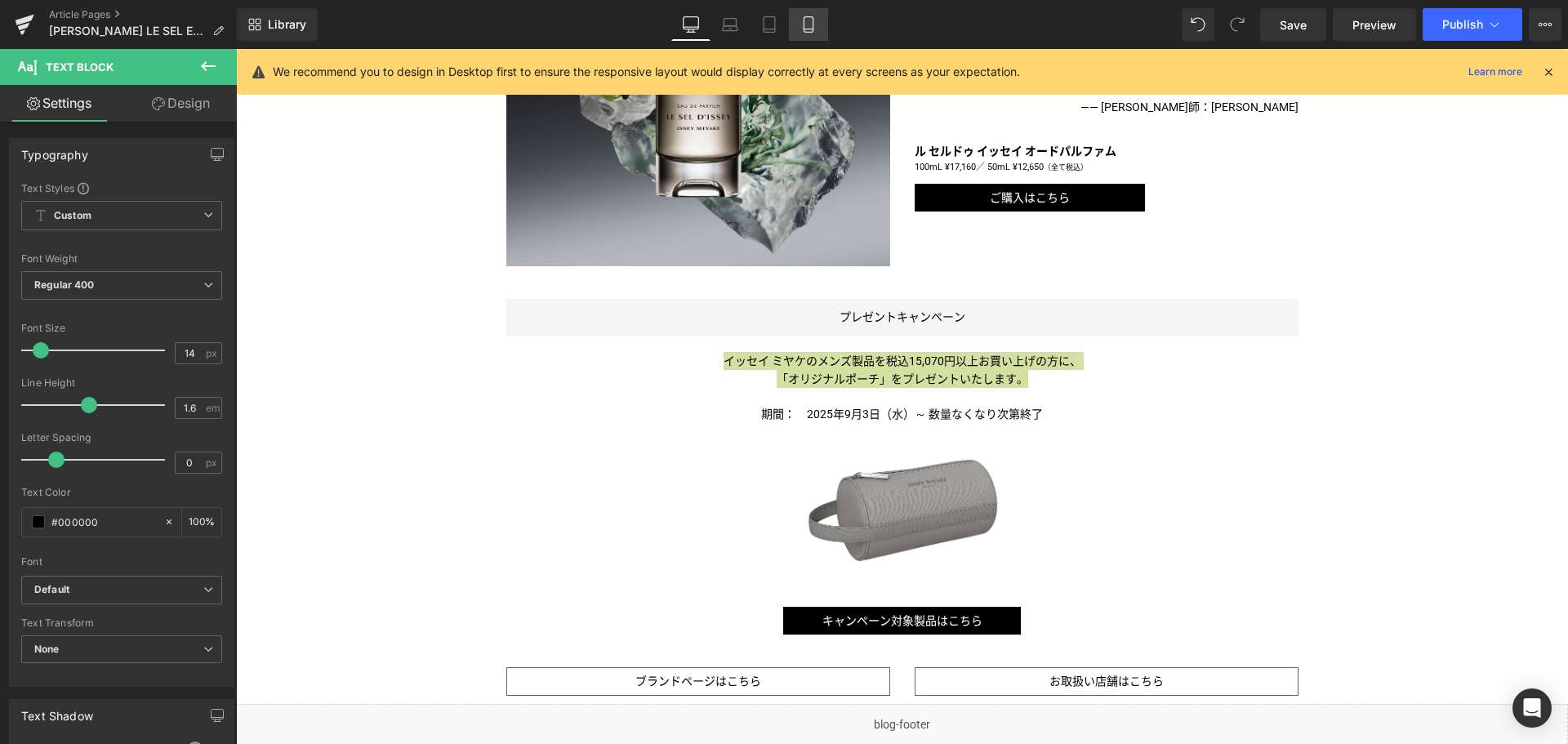
click at [807, 18] on icon at bounding box center [808, 24] width 16 height 16
type input "100"
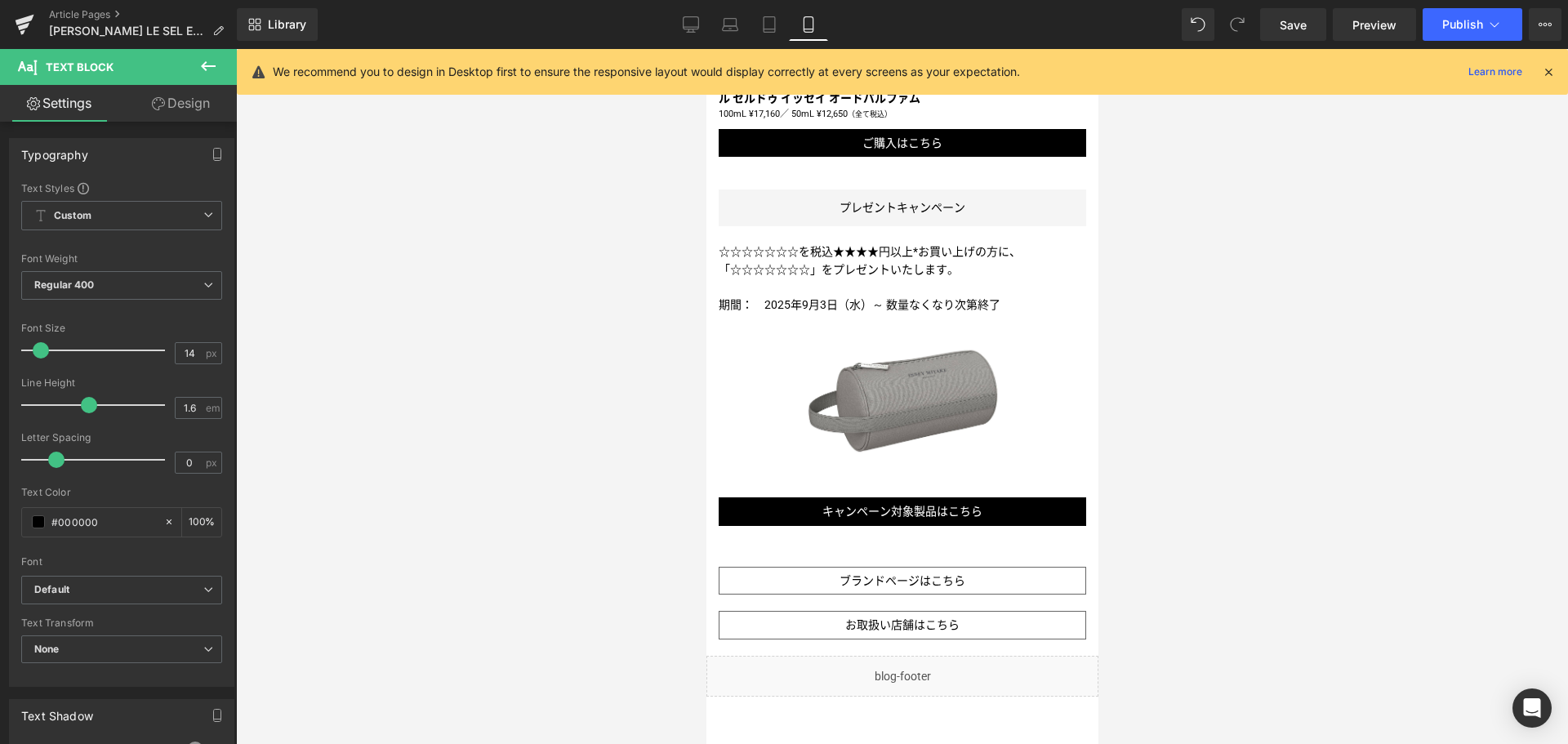
scroll to position [1600, 0]
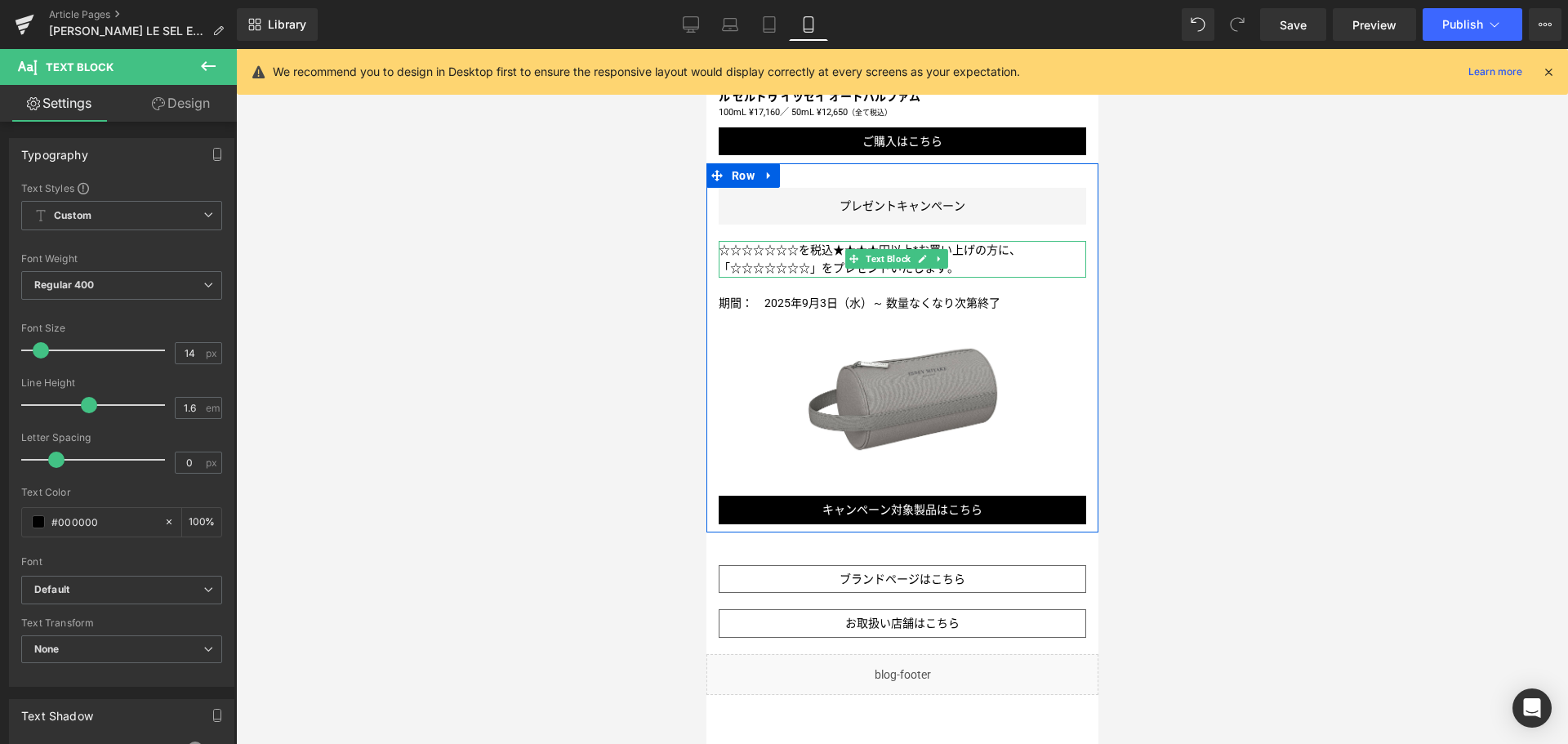
click at [804, 262] on span "「☆☆☆☆☆☆☆" at bounding box center [764, 267] width 91 height 13
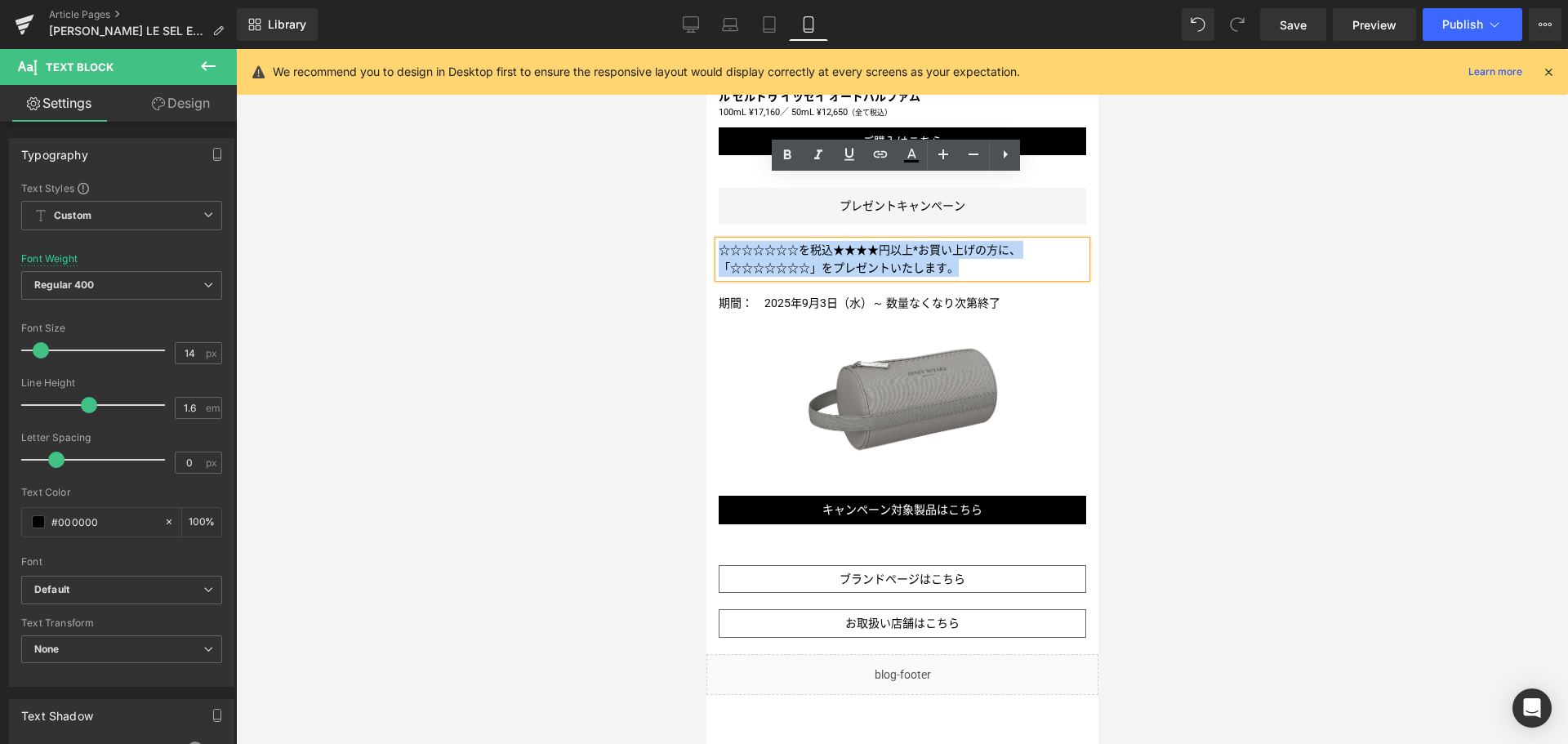
click at [804, 262] on span "「☆☆☆☆☆☆☆" at bounding box center [764, 267] width 91 height 13
paste div
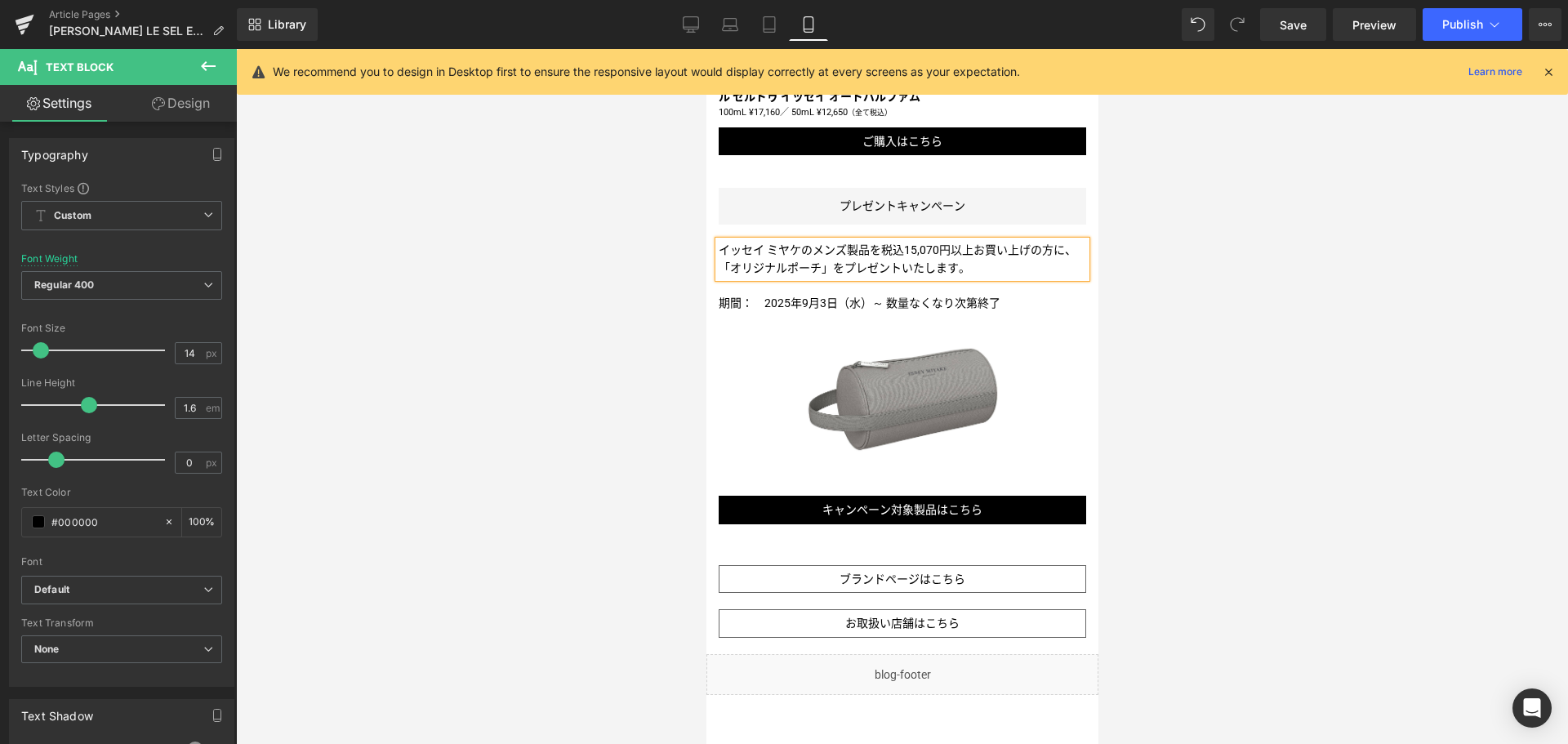
click at [804, 241] on p "イッセイ ミヤケのメンズ製品を税込15,070円以上お買い上げの方に、" at bounding box center [901, 250] width 367 height 18
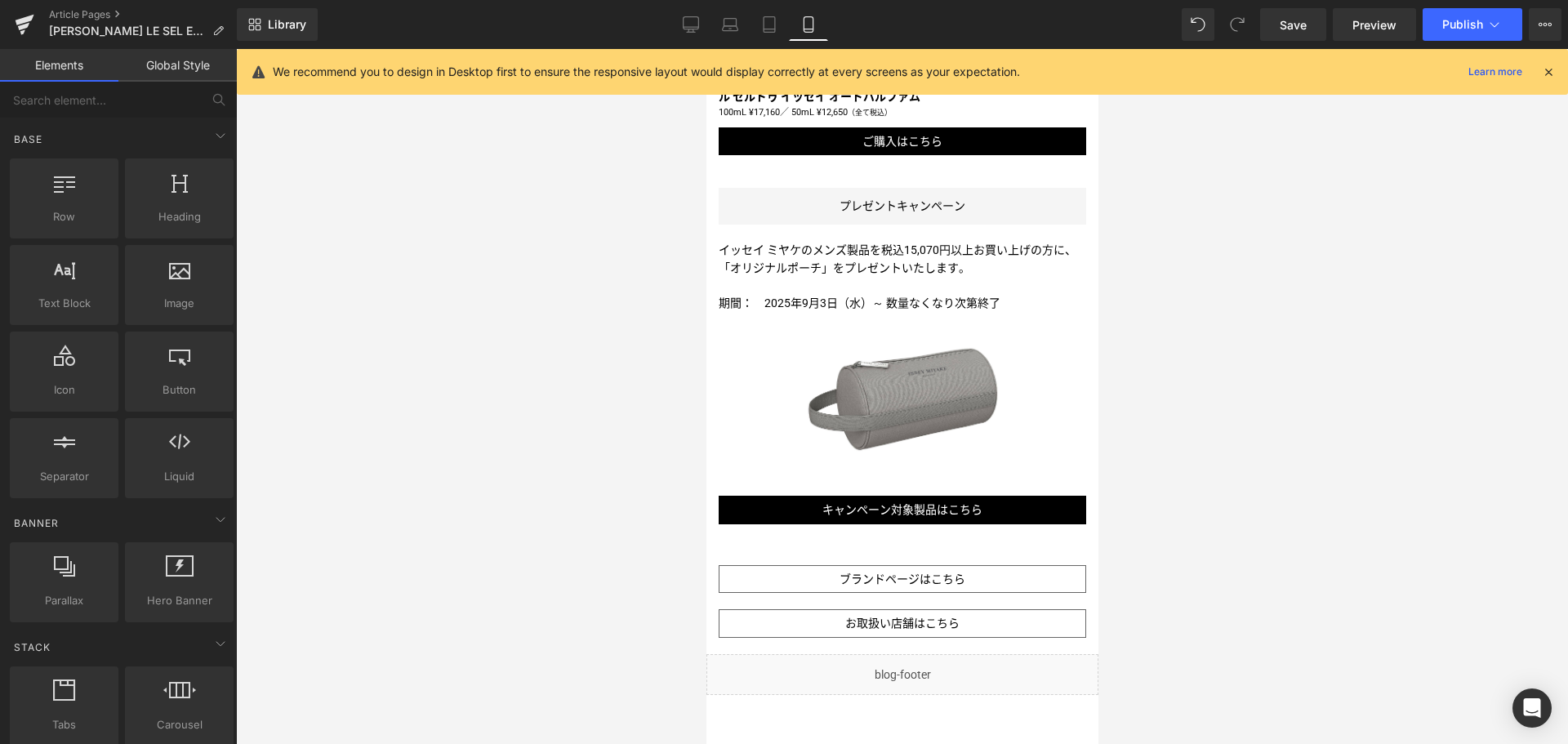
click at [1184, 169] on div at bounding box center [901, 396] width 1331 height 695
click at [685, 26] on icon at bounding box center [690, 24] width 16 height 16
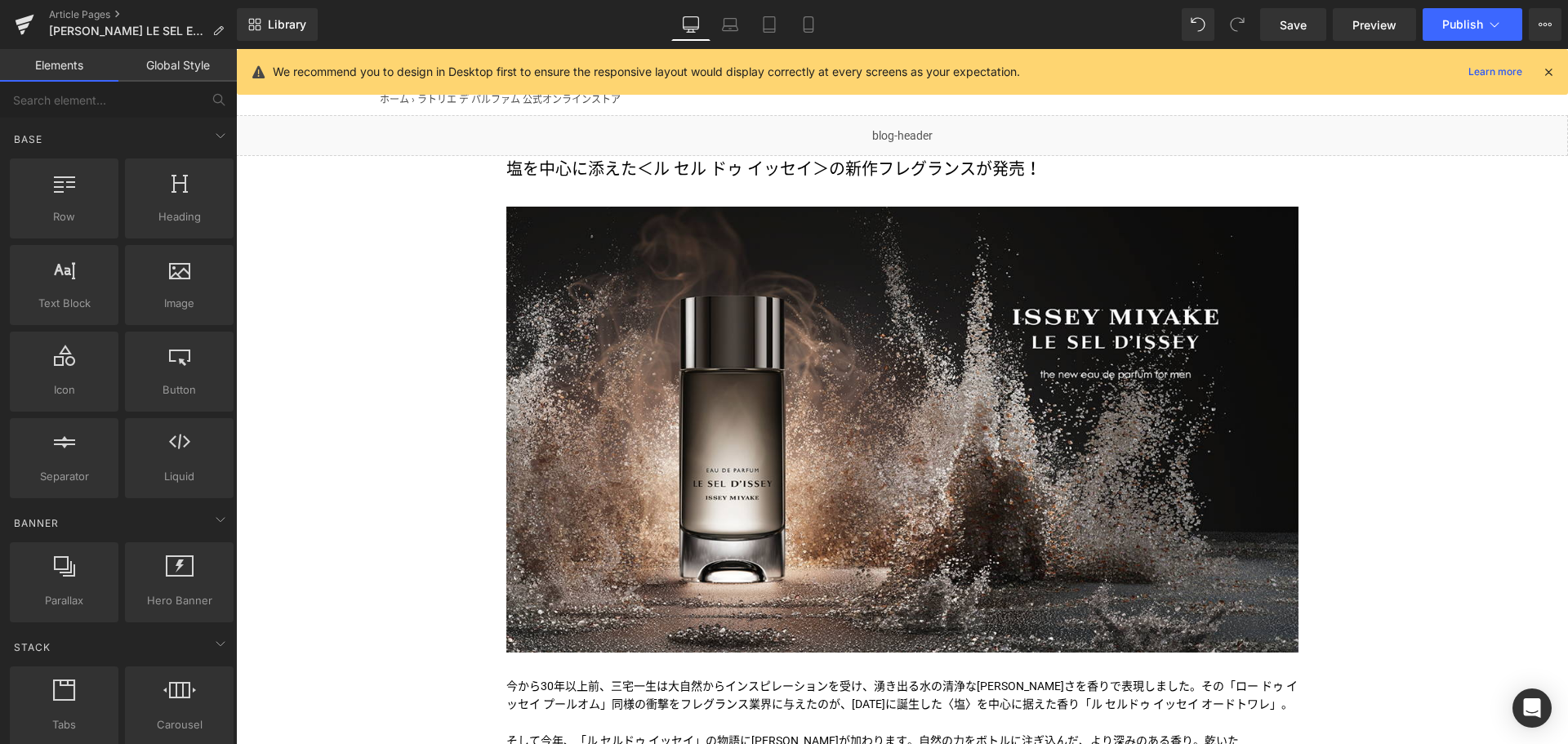
scroll to position [0, 0]
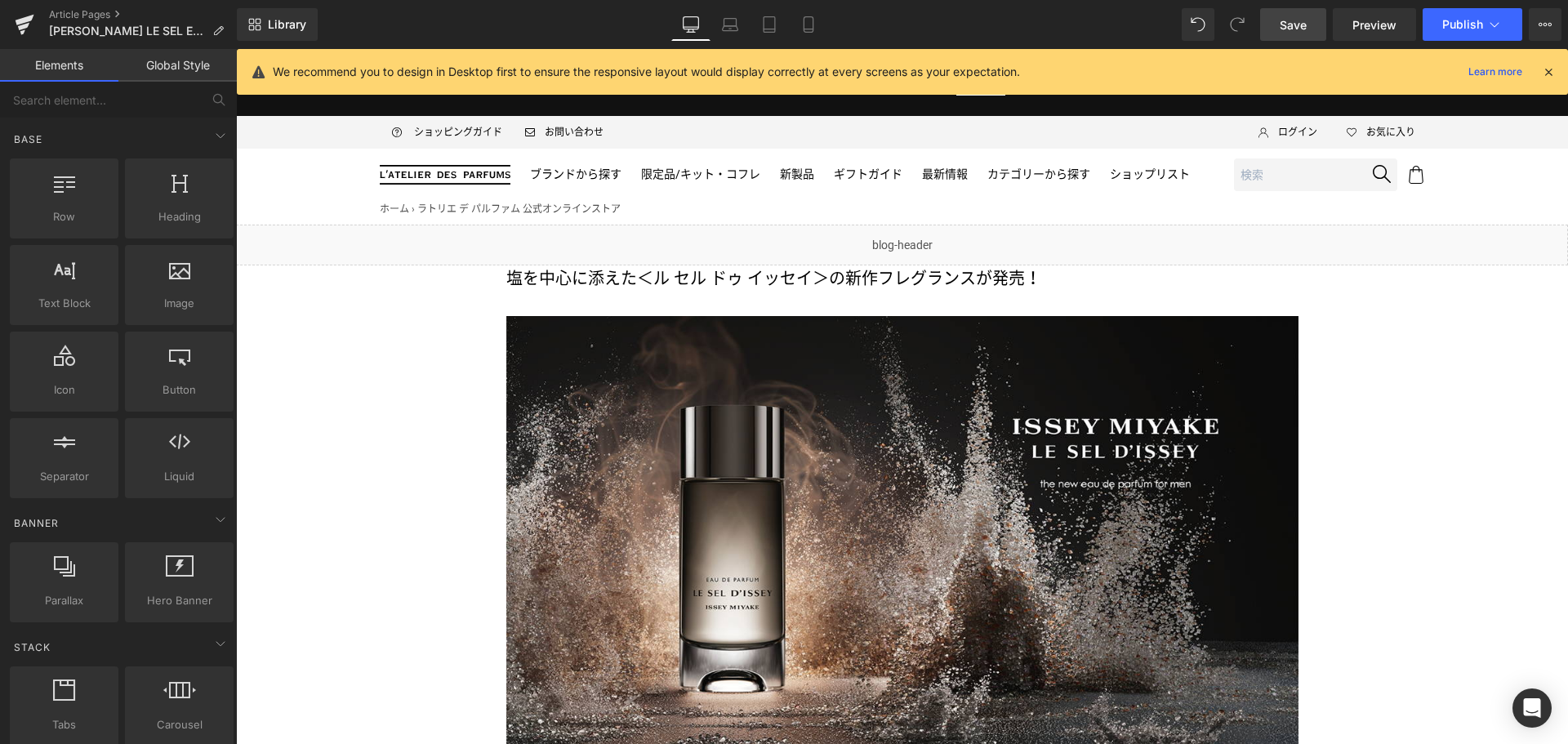
click at [1294, 21] on span "Save" at bounding box center [1293, 24] width 27 height 17
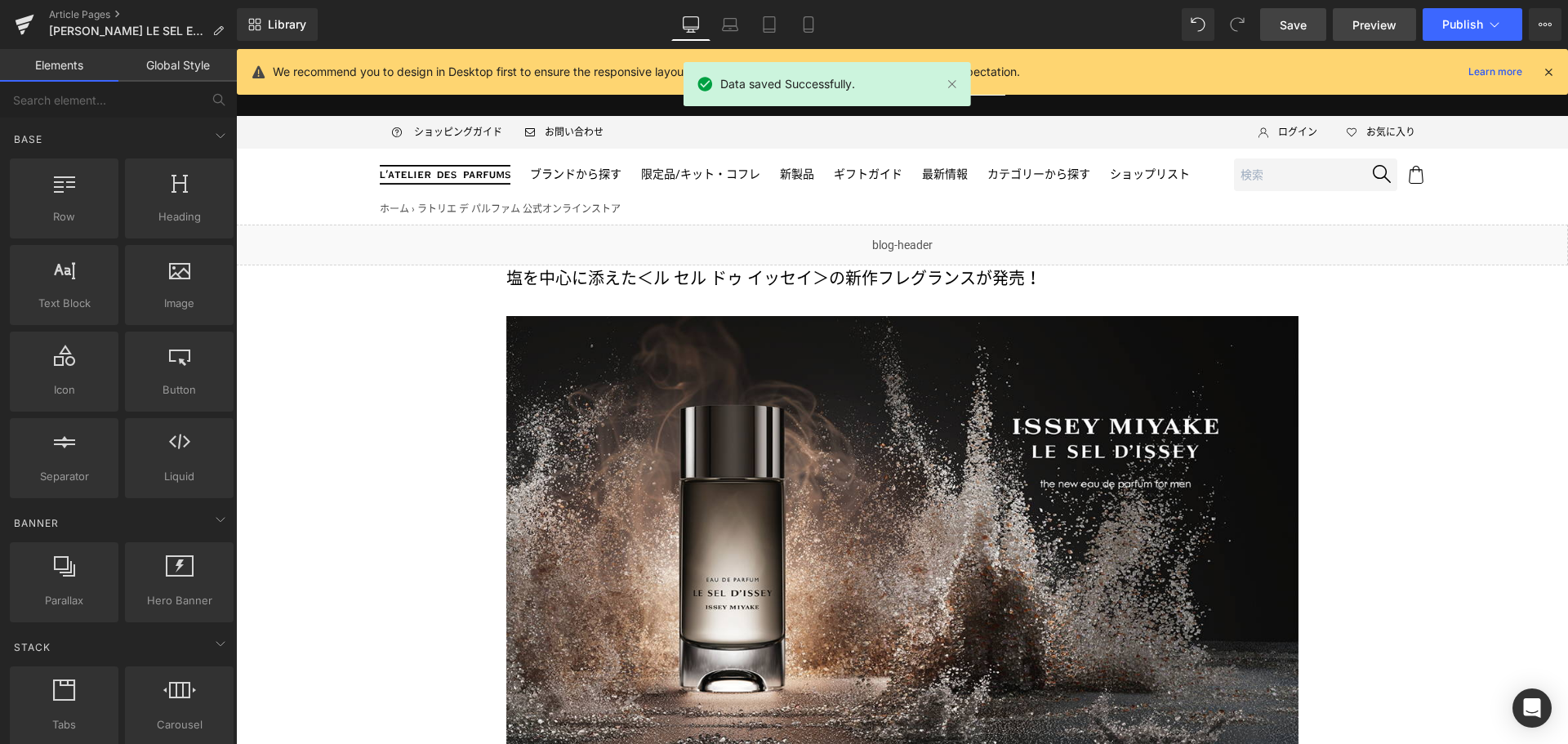
click at [1374, 31] on span "Preview" at bounding box center [1374, 24] width 45 height 17
